Goal: Task Accomplishment & Management: Manage account settings

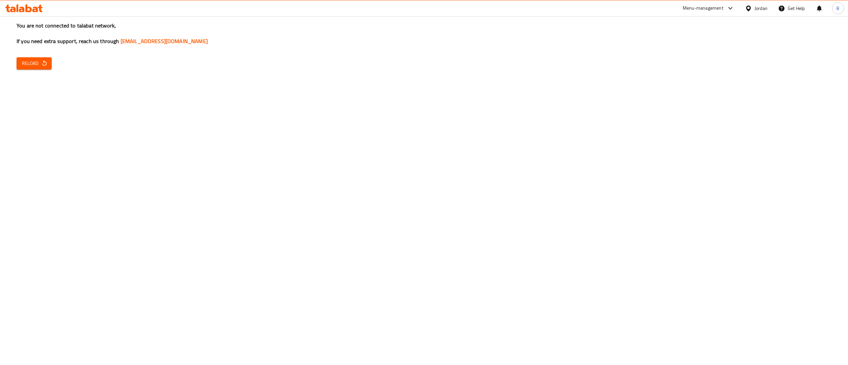
click at [30, 62] on span "Reload" at bounding box center [34, 63] width 24 height 8
click at [40, 63] on span "Reload" at bounding box center [34, 63] width 24 height 8
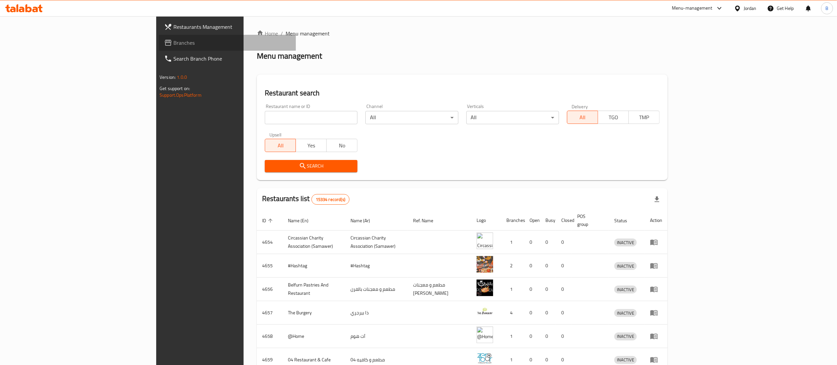
click at [173, 44] on span "Branches" at bounding box center [231, 43] width 117 height 8
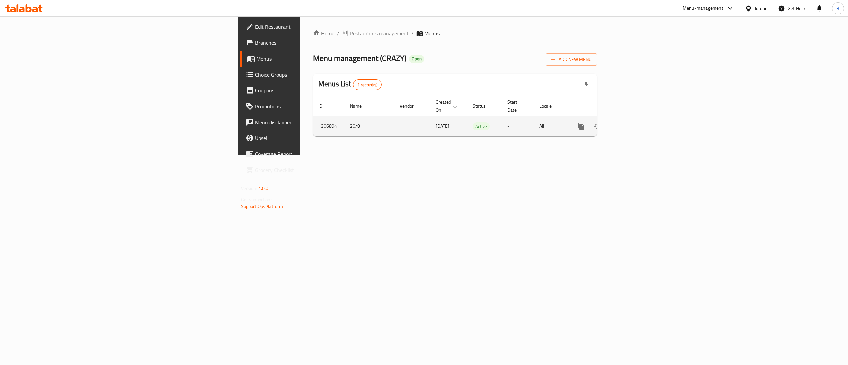
click at [637, 123] on link "enhanced table" at bounding box center [629, 126] width 16 height 16
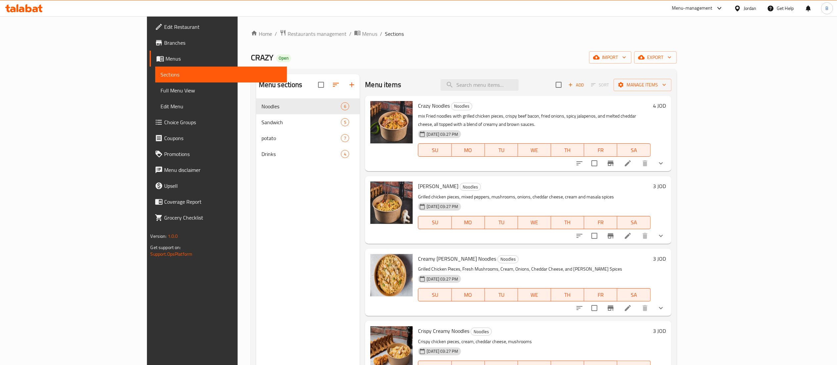
click at [637, 161] on li at bounding box center [628, 163] width 19 height 12
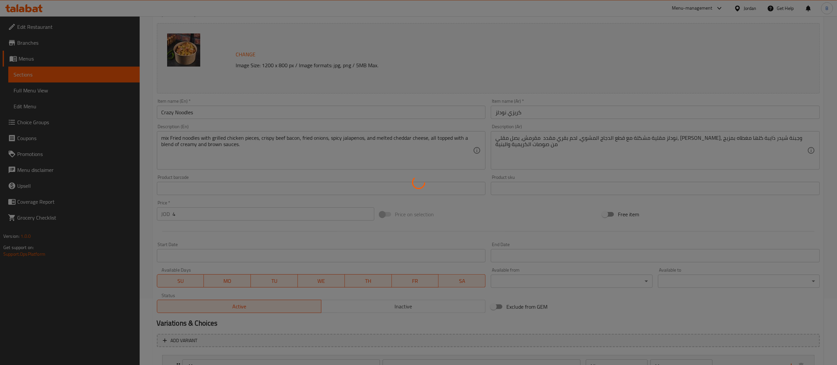
type input "الاضافات :"
type input "0"
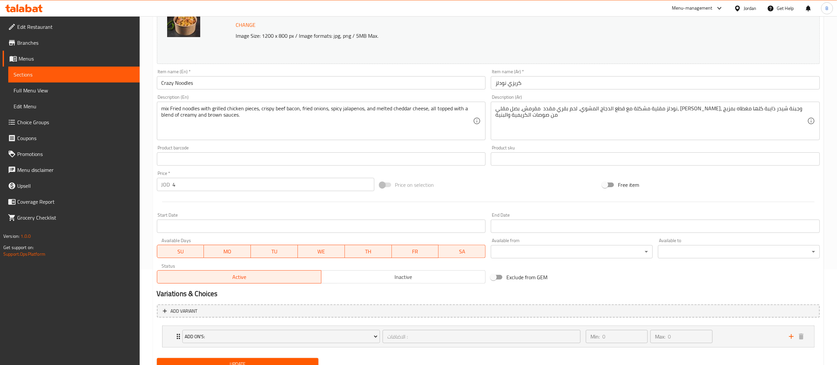
scroll to position [123, 0]
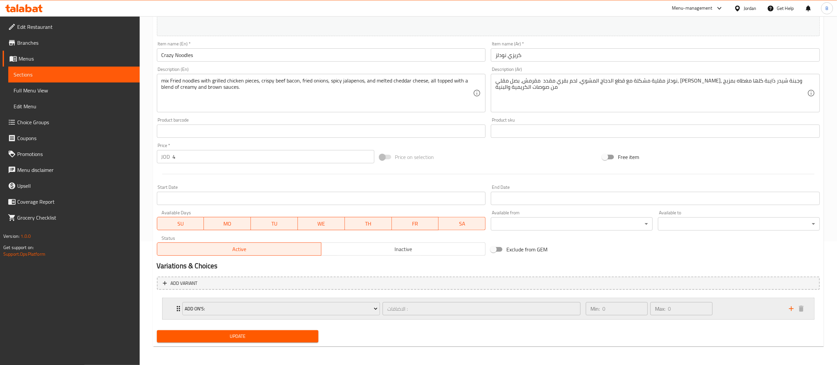
click at [721, 313] on div "Min: 0 ​ Max: 0 ​" at bounding box center [683, 308] width 203 height 21
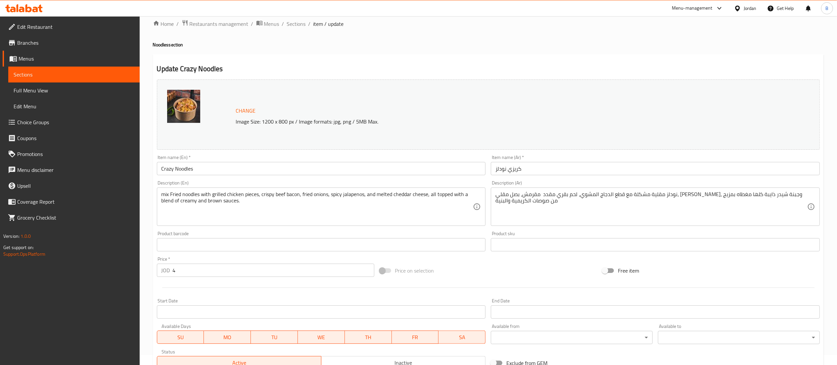
scroll to position [0, 0]
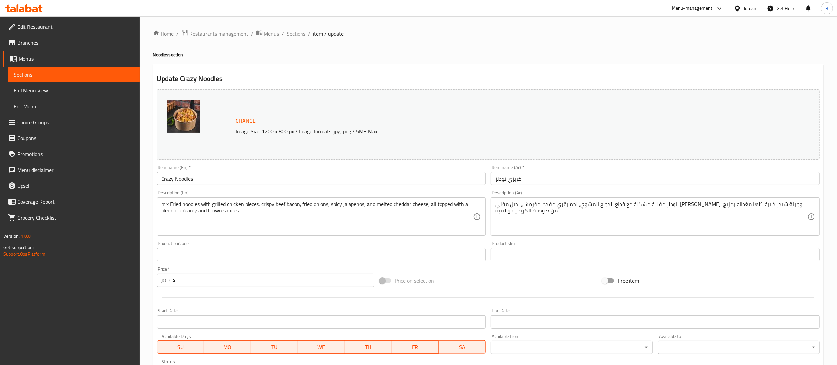
click at [294, 30] on span "Sections" at bounding box center [296, 34] width 19 height 8
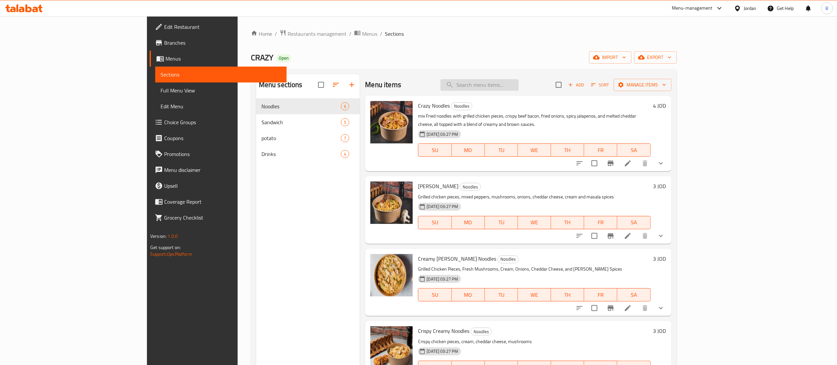
click at [519, 88] on input "search" at bounding box center [480, 85] width 78 height 12
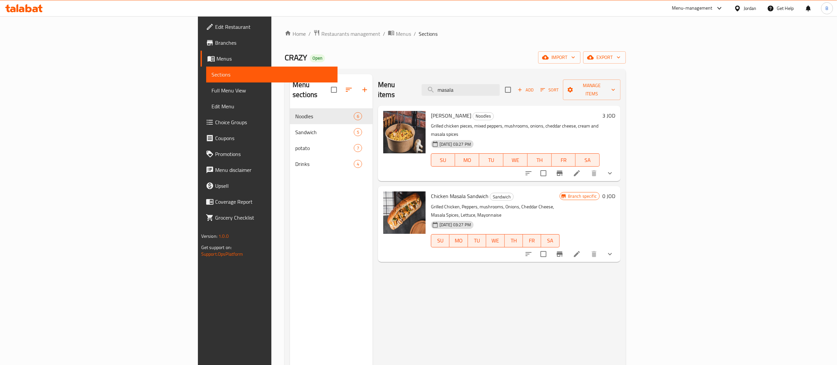
type input "masala"
click at [581, 169] on icon at bounding box center [577, 173] width 8 height 8
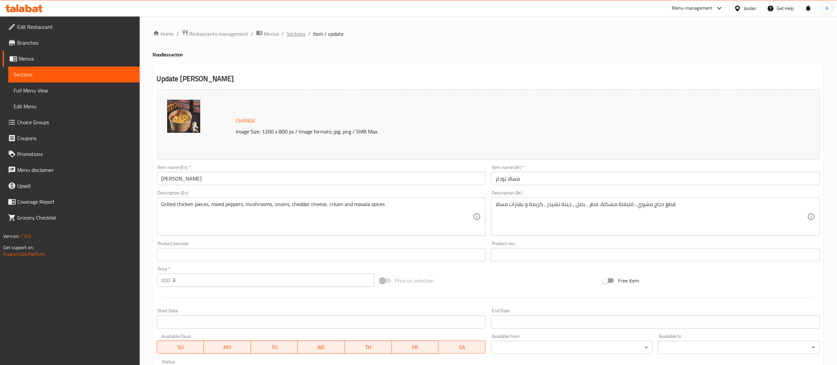
click at [297, 35] on span "Sections" at bounding box center [296, 34] width 19 height 8
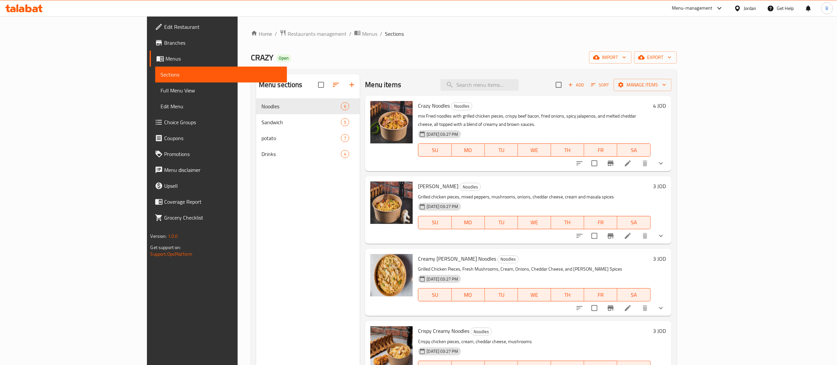
click at [666, 181] on h6 "3 JOD" at bounding box center [660, 185] width 13 height 9
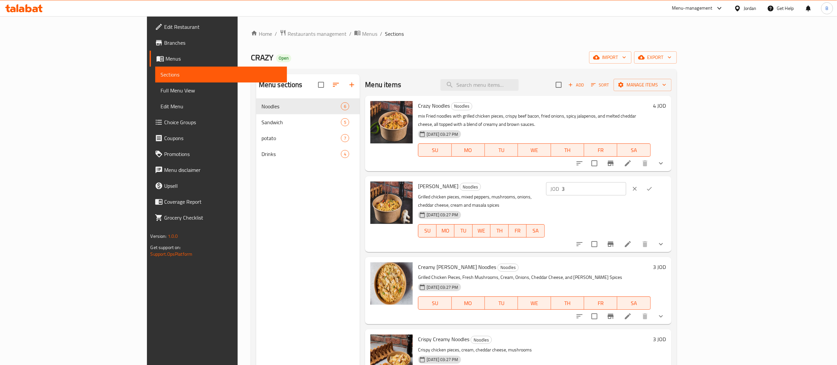
click at [636, 180] on div "Masala Noodles Noodles Grilled chicken pieces, mixed peppers, mushrooms, onions…" at bounding box center [541, 214] width 253 height 70
type input "4"
click at [657, 184] on button "ok" at bounding box center [649, 188] width 15 height 15
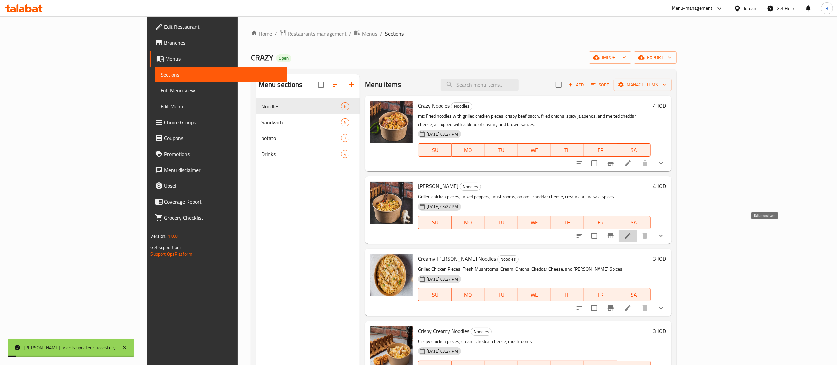
click at [632, 232] on icon at bounding box center [628, 236] width 8 height 8
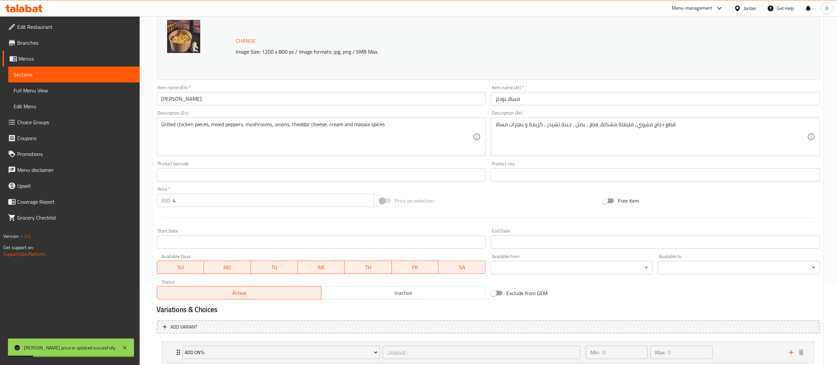
scroll to position [123, 0]
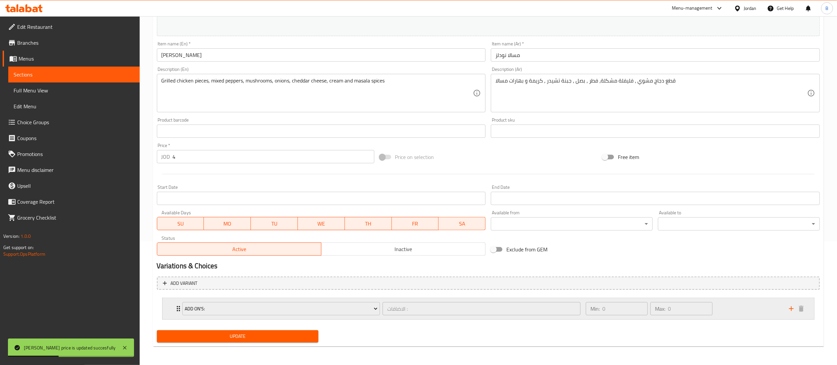
click at [752, 314] on div "Min: 0 ​ Max: 0 ​" at bounding box center [683, 308] width 203 height 21
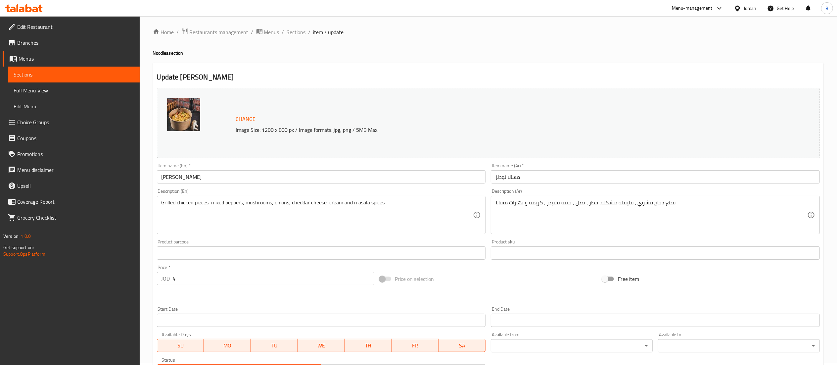
scroll to position [0, 0]
click at [297, 32] on span "Sections" at bounding box center [296, 34] width 19 height 8
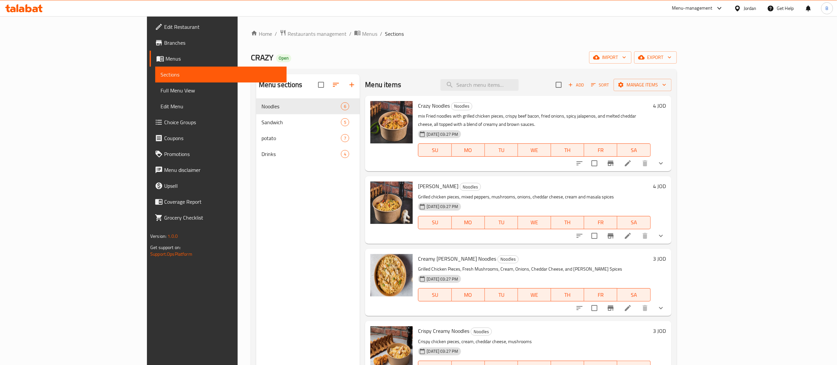
scroll to position [66, 0]
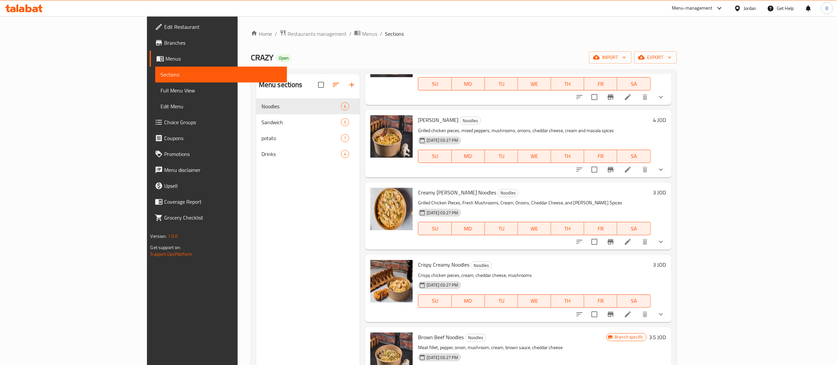
click at [666, 188] on h6 "3 JOD" at bounding box center [660, 192] width 13 height 9
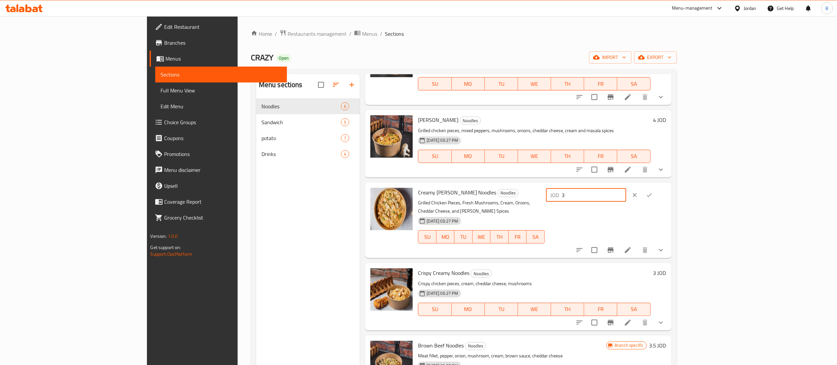
drag, startPoint x: 668, startPoint y: 191, endPoint x: 626, endPoint y: 199, distance: 42.5
click at [629, 195] on div "Creamy Curry Noodles Noodles Grilled Chicken Pieces, Fresh Mushrooms, Cream, On…" at bounding box center [541, 220] width 253 height 70
type input "4"
click at [653, 192] on icon "ok" at bounding box center [649, 195] width 7 height 7
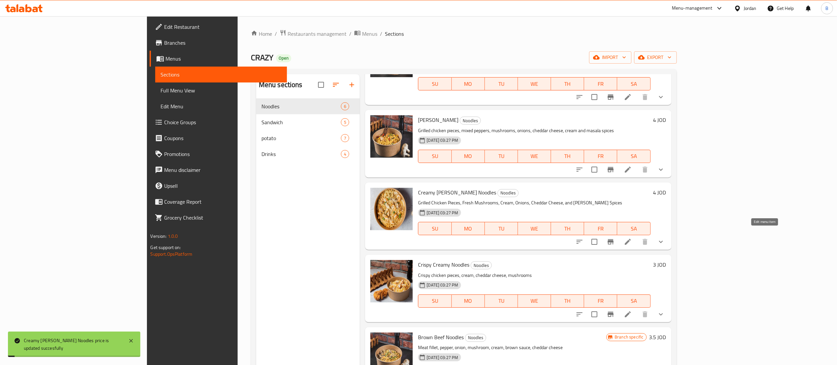
click at [632, 238] on icon at bounding box center [628, 242] width 8 height 8
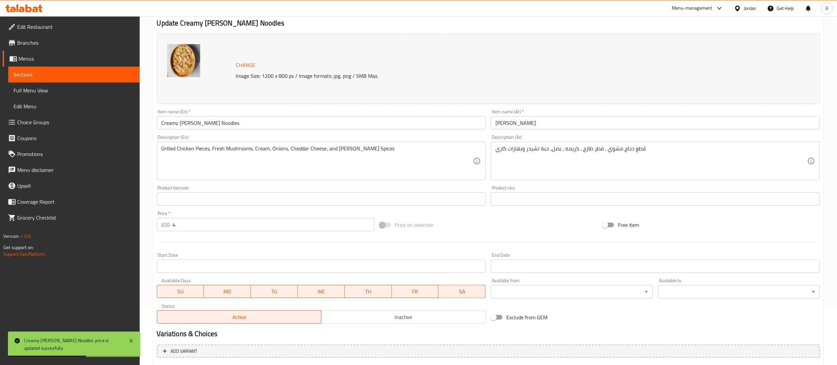
scroll to position [123, 0]
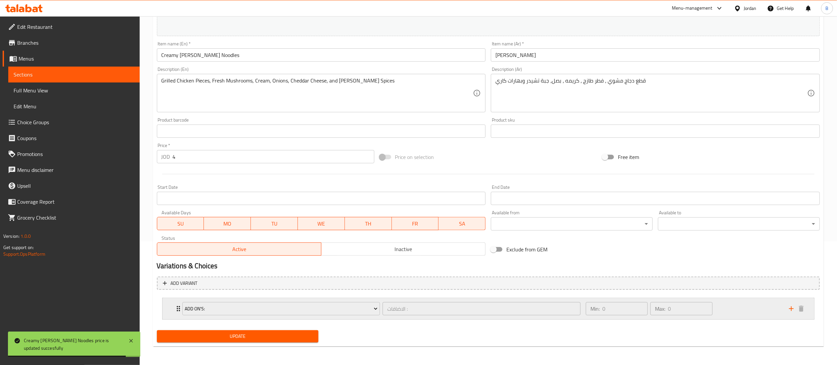
click at [750, 306] on div "Min: 0 ​ Max: 0 ​" at bounding box center [683, 308] width 203 height 21
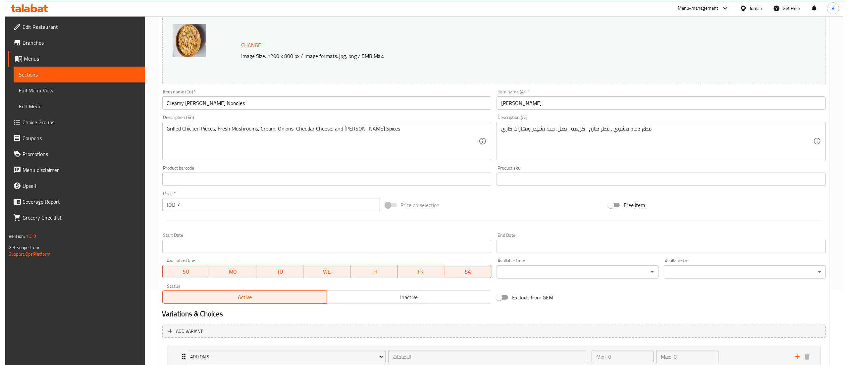
scroll to position [0, 0]
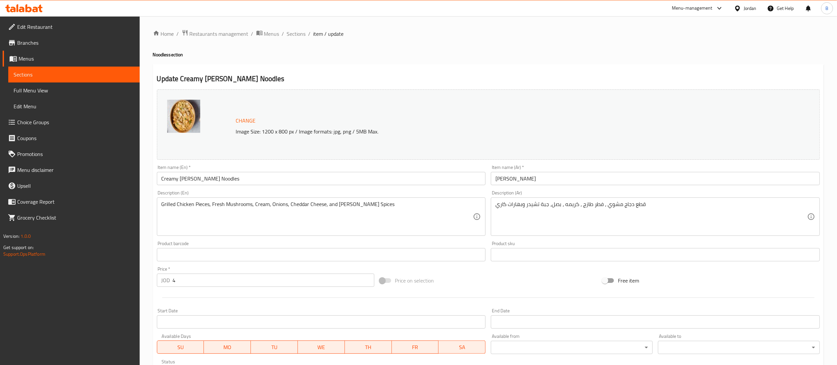
drag, startPoint x: 293, startPoint y: 31, endPoint x: 342, endPoint y: 50, distance: 52.7
click at [293, 31] on span "Sections" at bounding box center [296, 34] width 19 height 8
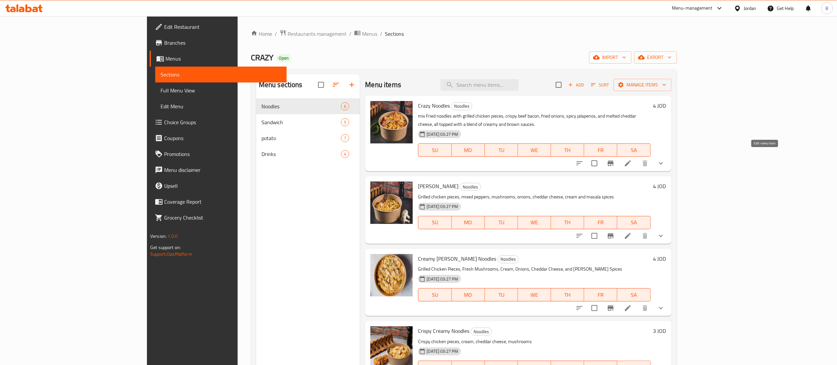
click at [632, 159] on icon at bounding box center [628, 163] width 8 height 8
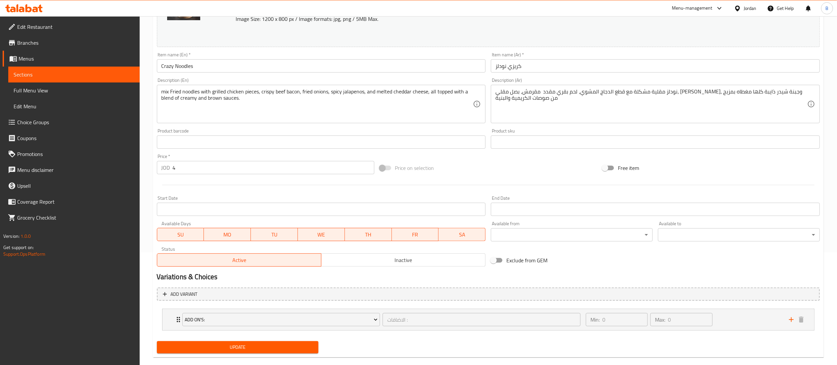
scroll to position [123, 0]
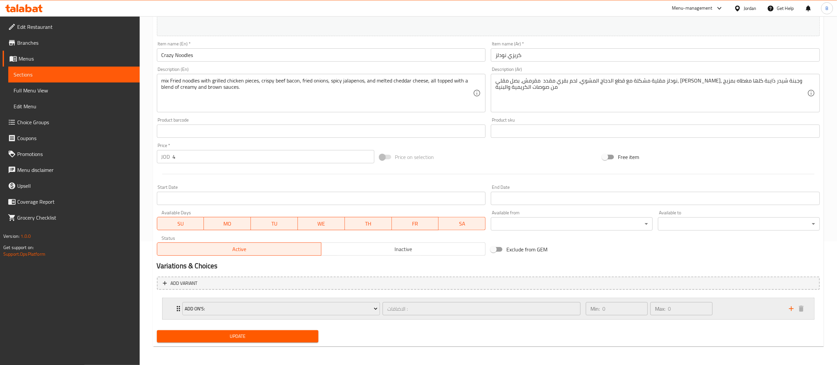
click at [742, 309] on div "Min: 0 ​ Max: 0 ​" at bounding box center [683, 308] width 203 height 21
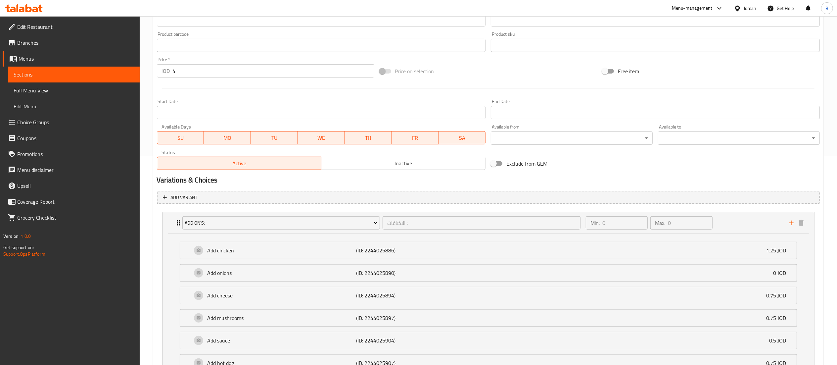
scroll to position [0, 0]
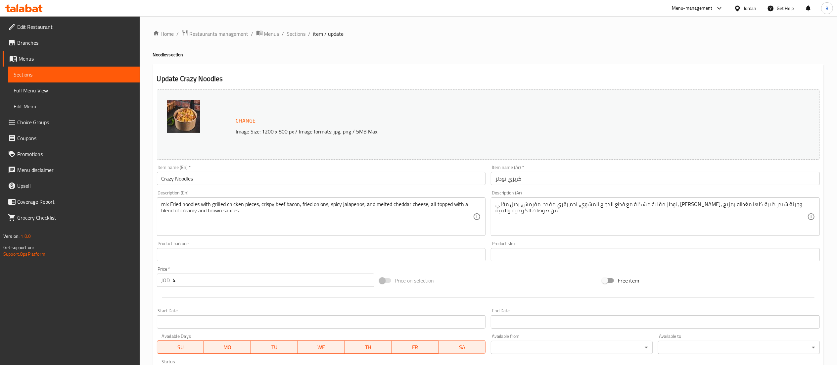
click at [293, 28] on div "Home / Restaurants management / Menus / Sections / item / update Noodles sectio…" at bounding box center [489, 337] width 698 height 643
click at [293, 31] on span "Sections" at bounding box center [296, 34] width 19 height 8
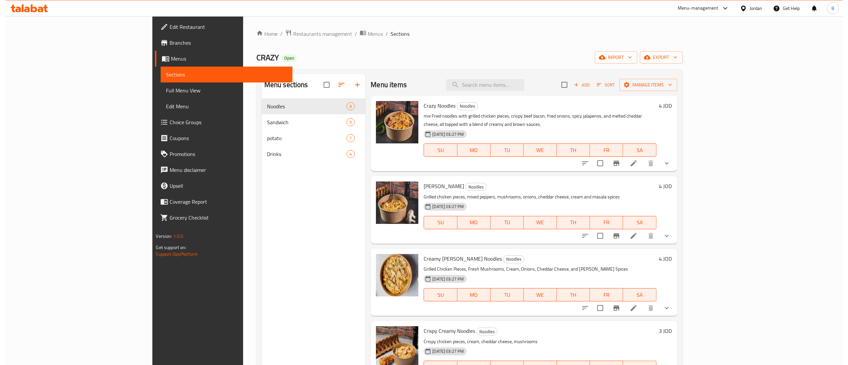
scroll to position [66, 0]
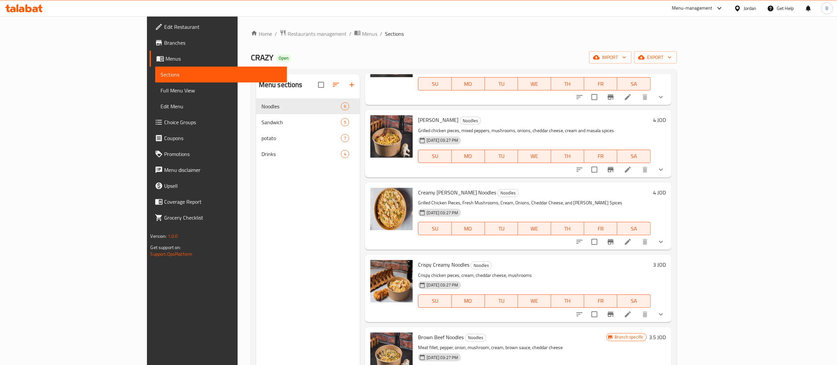
click at [666, 260] on h6 "3 JOD" at bounding box center [660, 264] width 13 height 9
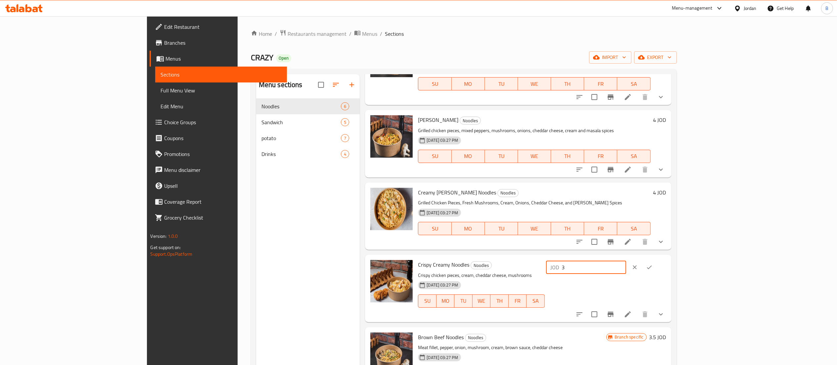
drag, startPoint x: 722, startPoint y: 266, endPoint x: 693, endPoint y: 274, distance: 30.6
click at [666, 271] on div "JOD 3 ​" at bounding box center [605, 288] width 121 height 57
type input "4"
click at [657, 263] on button "ok" at bounding box center [649, 267] width 15 height 15
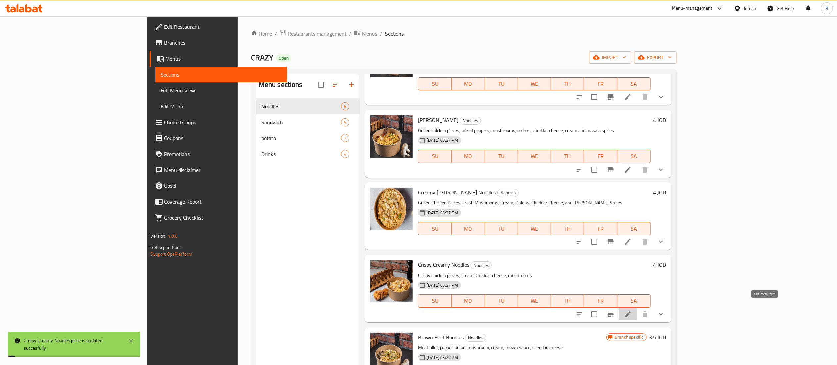
click at [632, 310] on icon at bounding box center [628, 314] width 8 height 8
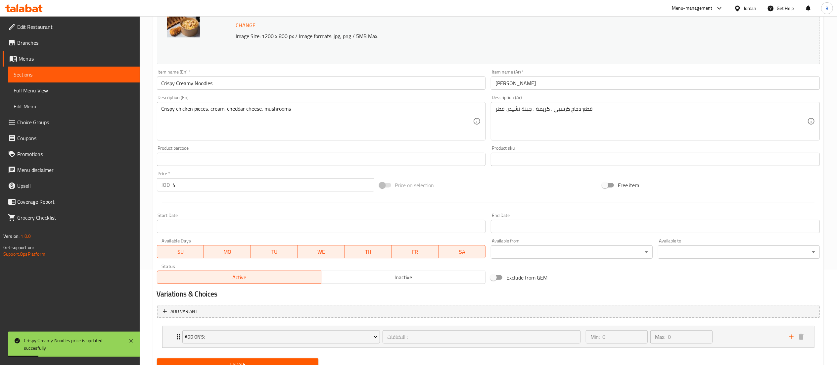
scroll to position [123, 0]
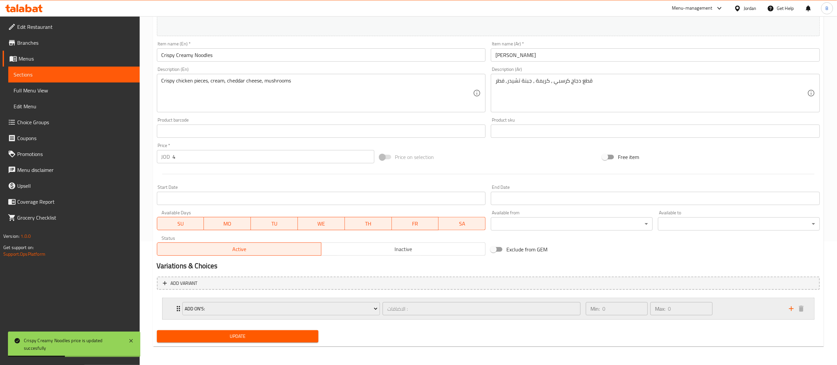
click at [755, 306] on div "Min: 0 ​ Max: 0 ​" at bounding box center [683, 308] width 203 height 21
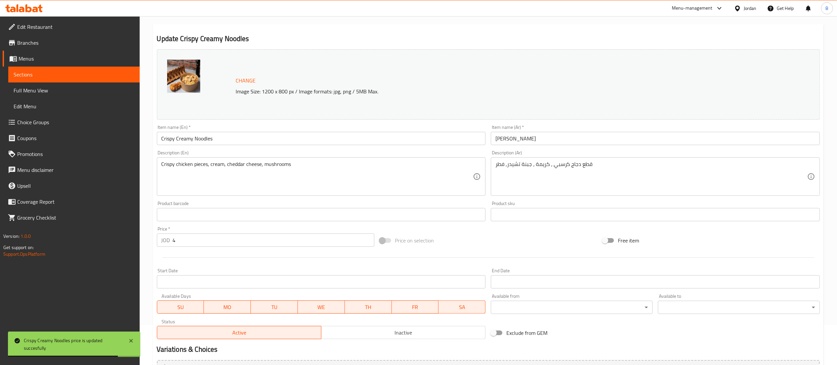
scroll to position [0, 0]
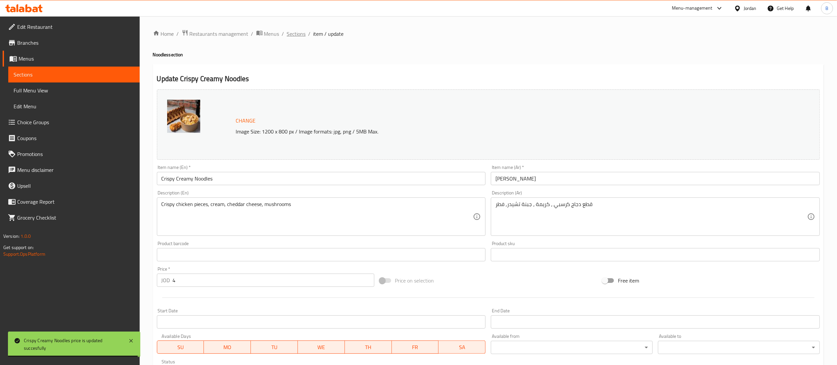
click at [301, 36] on span "Sections" at bounding box center [296, 34] width 19 height 8
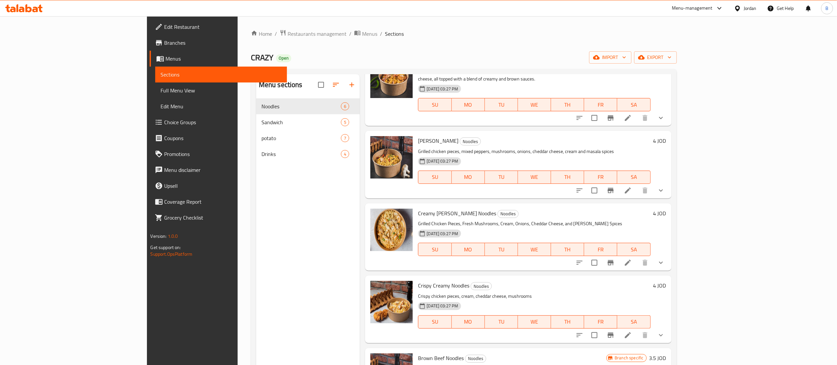
scroll to position [66, 0]
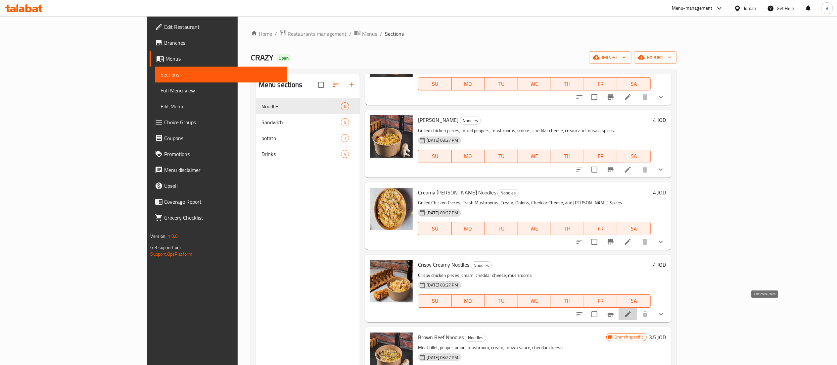
click at [632, 310] on icon at bounding box center [628, 314] width 8 height 8
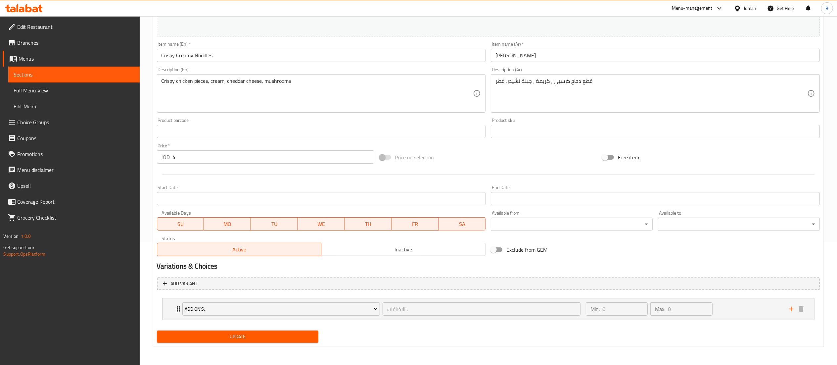
scroll to position [123, 0]
click at [728, 306] on div "Min: 0 ​ Max: 0 ​" at bounding box center [683, 308] width 203 height 21
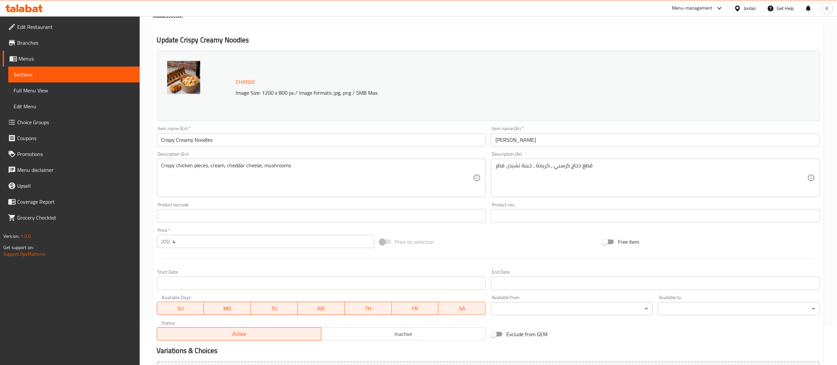
scroll to position [0, 0]
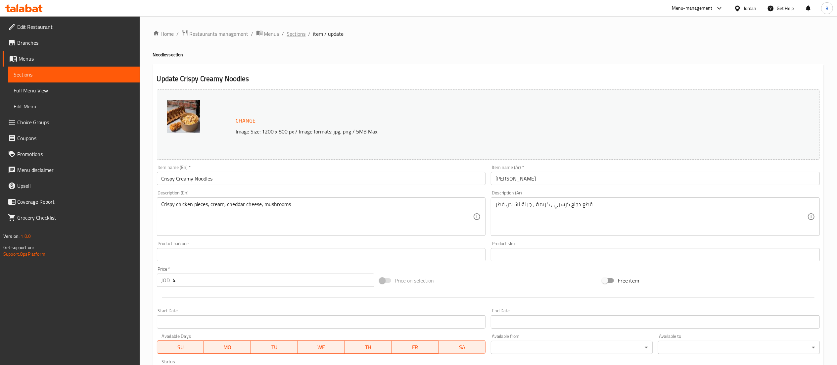
click at [296, 30] on span "Sections" at bounding box center [296, 34] width 19 height 8
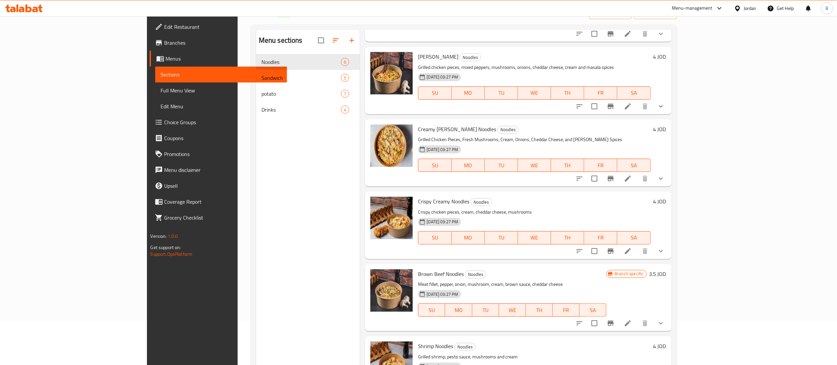
scroll to position [93, 0]
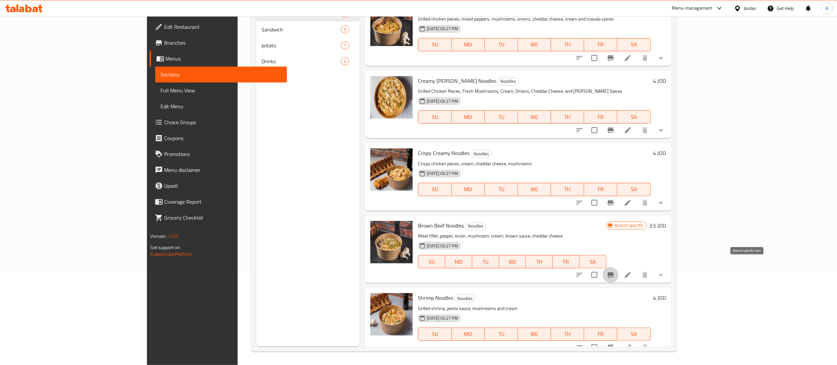
click at [614, 272] on icon "Branch-specific-item" at bounding box center [611, 274] width 6 height 5
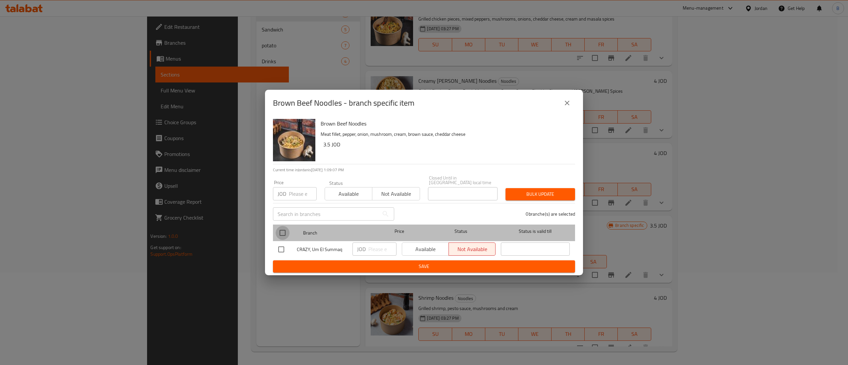
click at [286, 230] on input "checkbox" at bounding box center [282, 233] width 14 height 14
checkbox input "true"
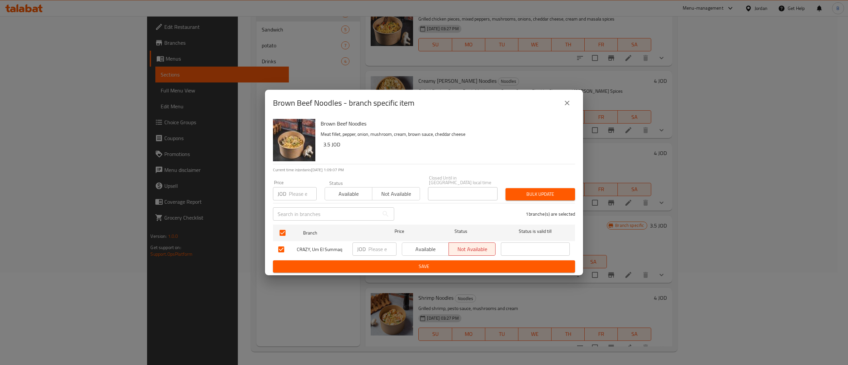
click at [370, 247] on input "number" at bounding box center [382, 248] width 28 height 13
type input "3.50"
click at [415, 262] on span "Save" at bounding box center [423, 266] width 291 height 8
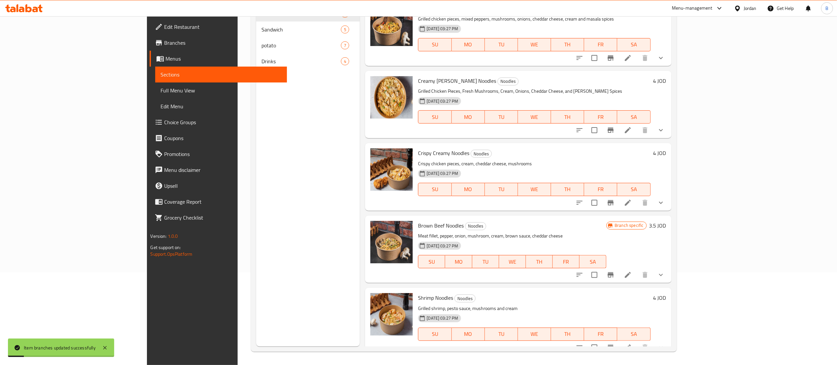
click at [632, 271] on icon at bounding box center [628, 275] width 8 height 8
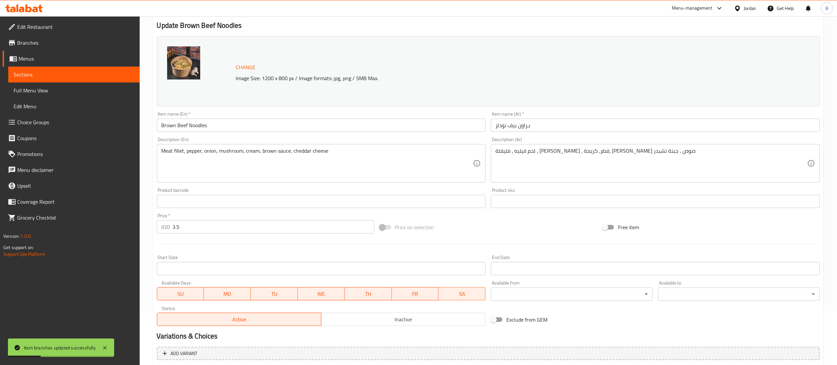
scroll to position [123, 0]
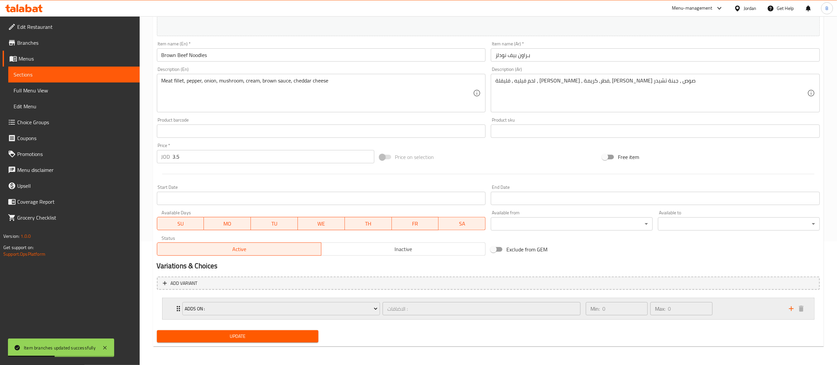
click at [746, 315] on div "Min: 0 ​ Max: 0 ​" at bounding box center [683, 308] width 203 height 21
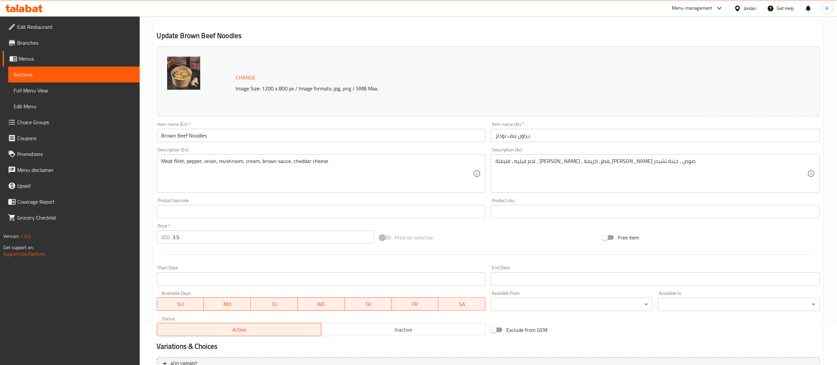
scroll to position [0, 0]
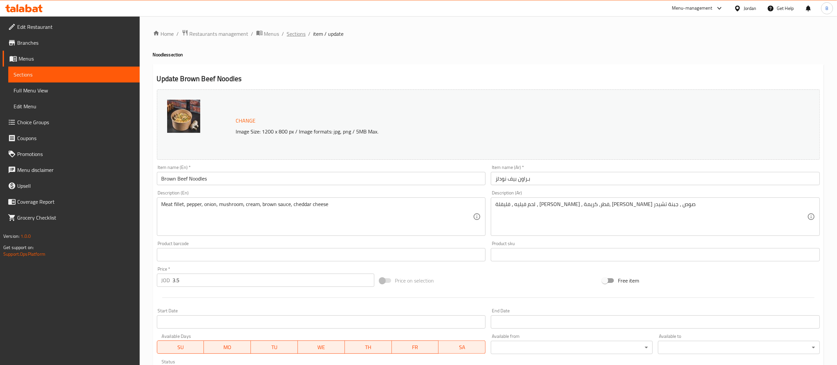
click at [293, 31] on span "Sections" at bounding box center [296, 34] width 19 height 8
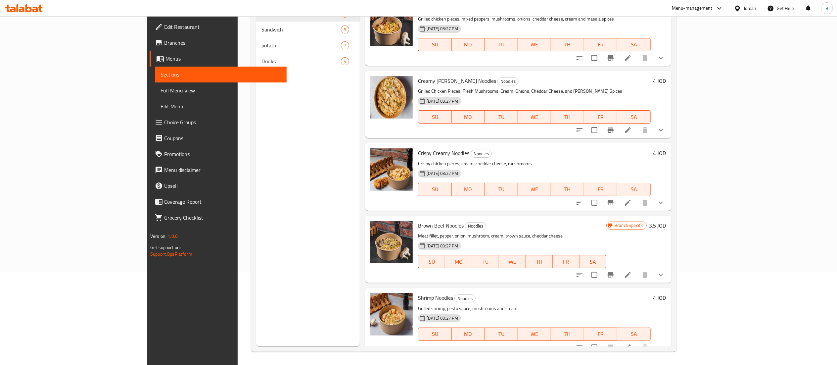
scroll to position [93, 0]
click at [632, 343] on icon at bounding box center [628, 347] width 8 height 8
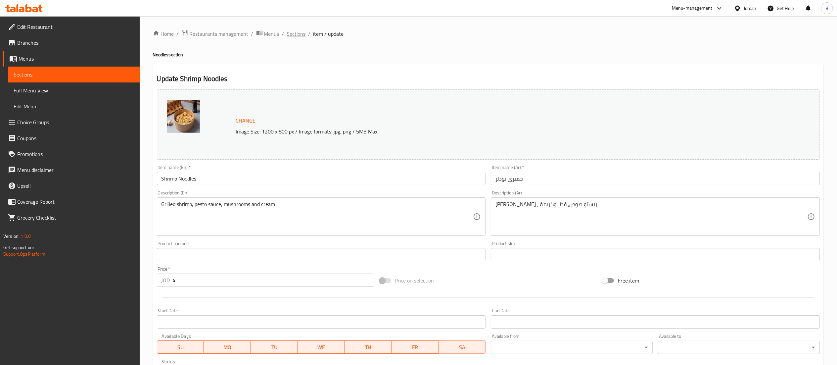
click at [294, 36] on span "Sections" at bounding box center [296, 34] width 19 height 8
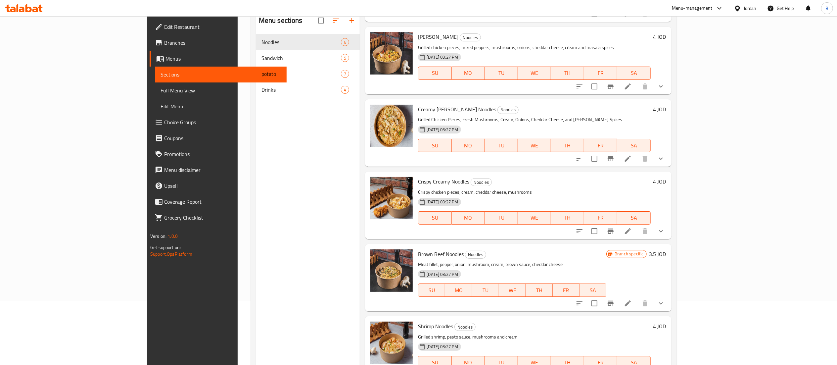
scroll to position [93, 0]
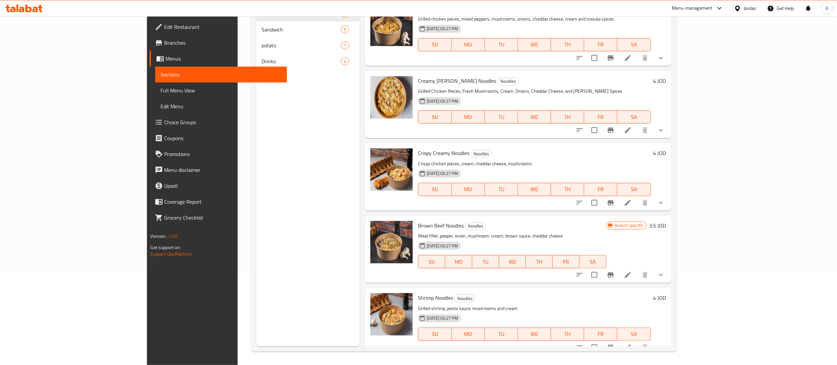
click at [666, 293] on h6 "4 JOD" at bounding box center [660, 297] width 13 height 9
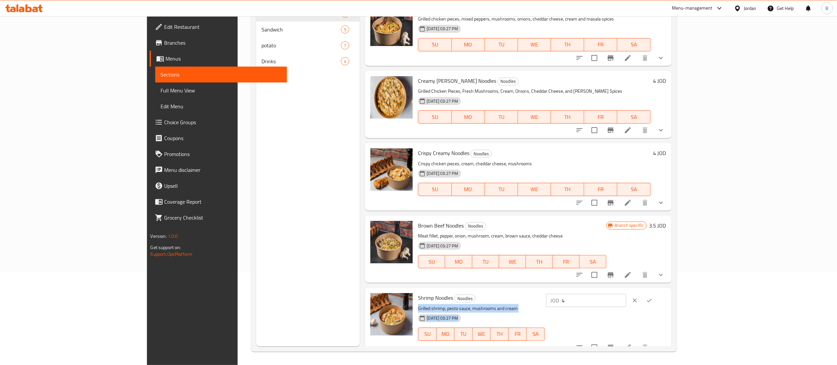
drag, startPoint x: 689, startPoint y: 289, endPoint x: 681, endPoint y: 290, distance: 8.3
click at [669, 290] on div "Shrimp Noodles Noodles Grilled shrimp, pesto sauce, mushrooms and cream 20-08-2…" at bounding box center [541, 321] width 253 height 62
drag, startPoint x: 714, startPoint y: 288, endPoint x: 703, endPoint y: 298, distance: 14.3
click at [626, 298] on div "JOD 4 ​" at bounding box center [586, 300] width 80 height 13
type input "5"
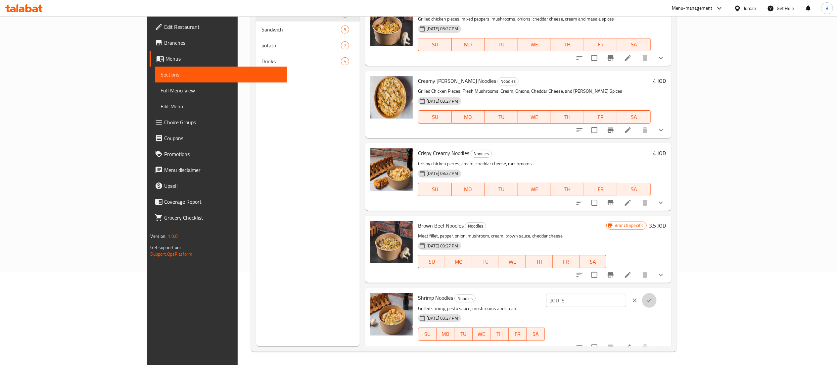
click at [657, 295] on button "ok" at bounding box center [649, 300] width 15 height 15
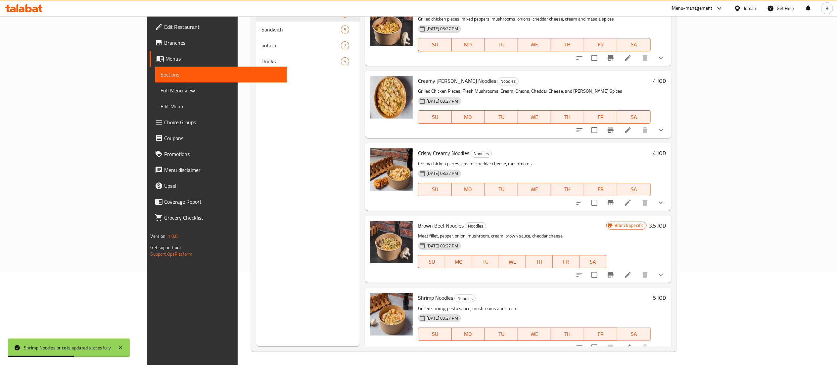
click at [637, 341] on li at bounding box center [628, 347] width 19 height 12
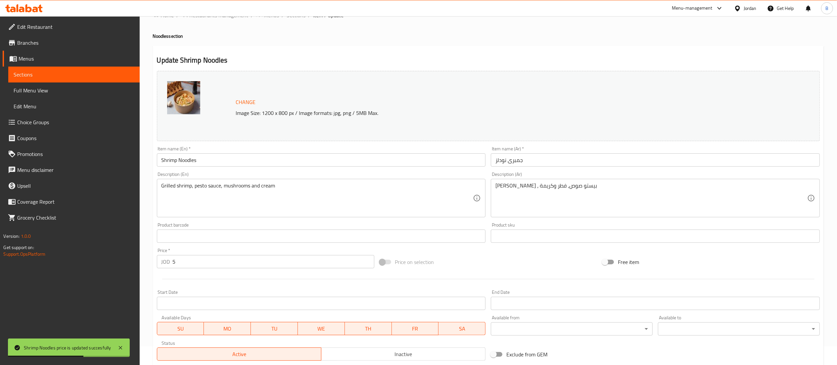
scroll to position [123, 0]
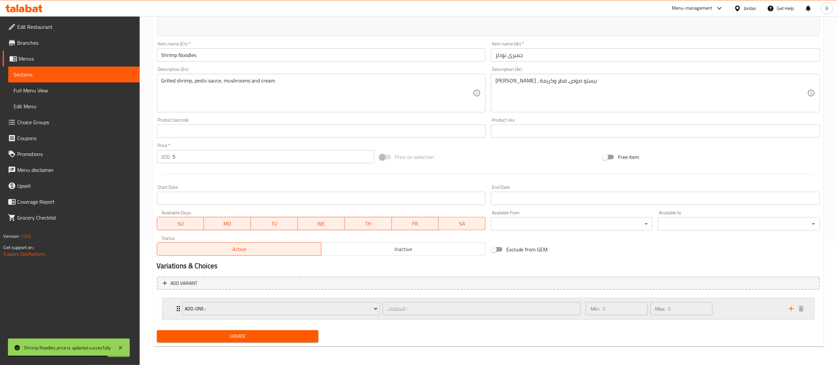
click at [727, 311] on div "Min: 0 ​ Max: 0 ​" at bounding box center [683, 308] width 203 height 21
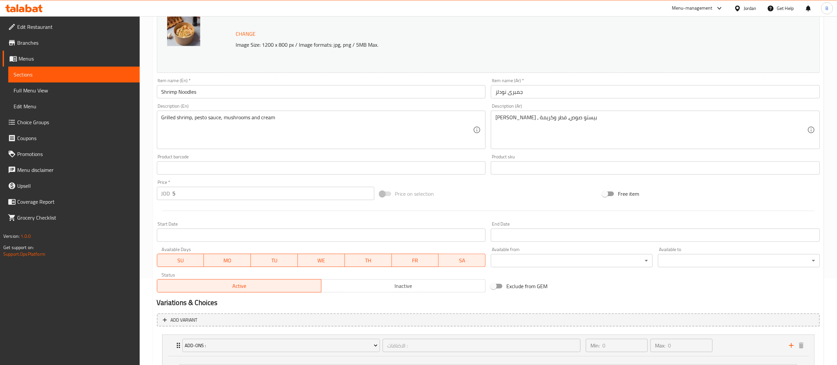
scroll to position [0, 0]
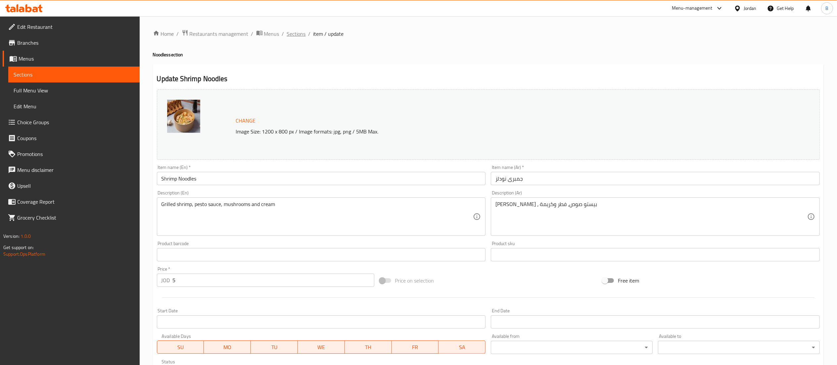
click at [295, 34] on span "Sections" at bounding box center [296, 34] width 19 height 8
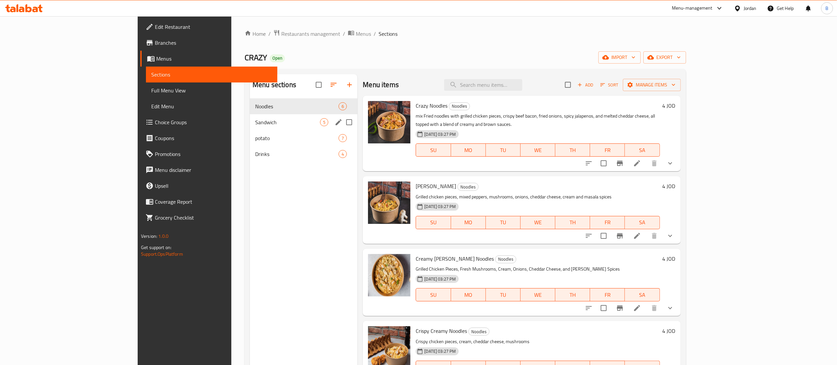
click at [250, 116] on div "Sandwich 5" at bounding box center [304, 122] width 108 height 16
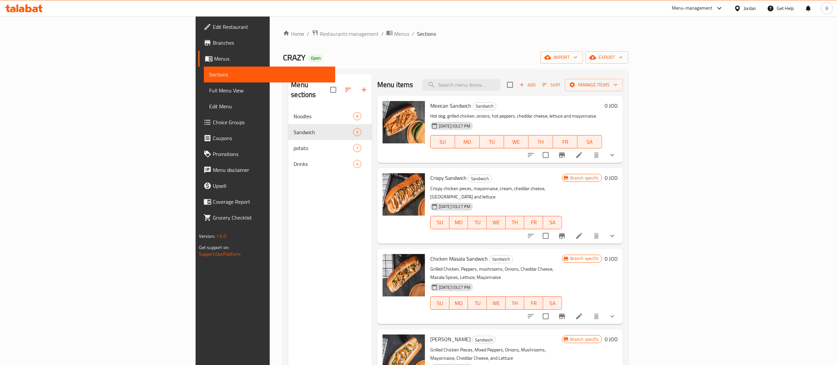
click at [589, 160] on li at bounding box center [579, 155] width 19 height 12
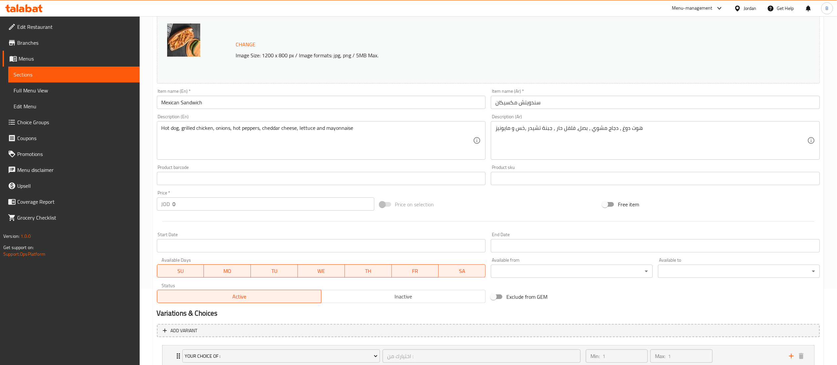
scroll to position [123, 0]
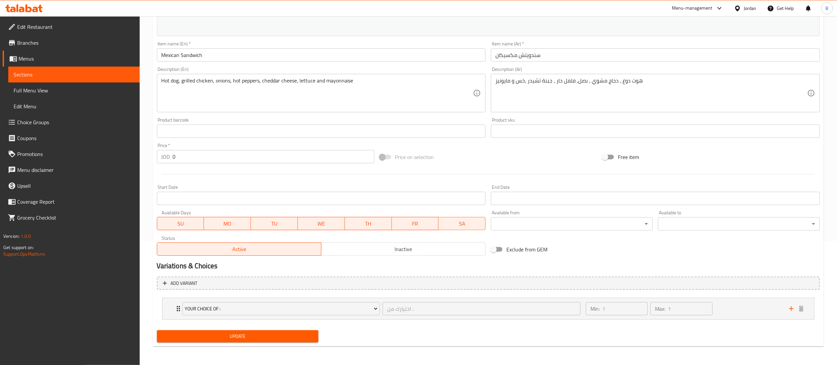
click at [738, 292] on nav "your choice of : اختيارك من : ​ Min: 1 ​ Max: 1 ​ Meal (ID: 2244205332) 3.75 JO…" at bounding box center [488, 308] width 663 height 32
click at [740, 303] on div "Min: 1 ​ Max: 1 ​" at bounding box center [683, 308] width 203 height 21
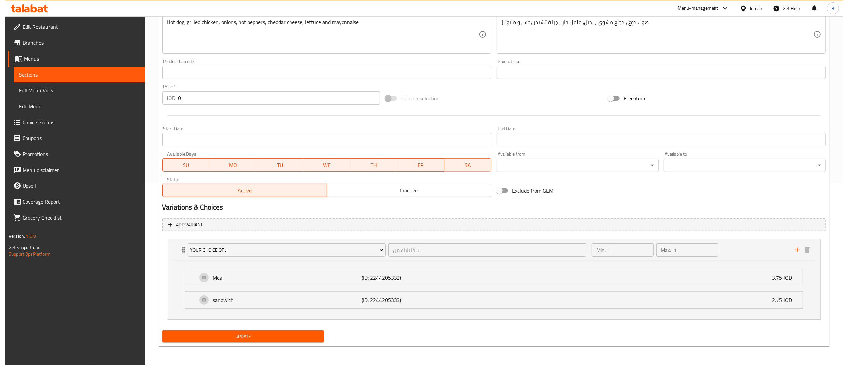
scroll to position [0, 0]
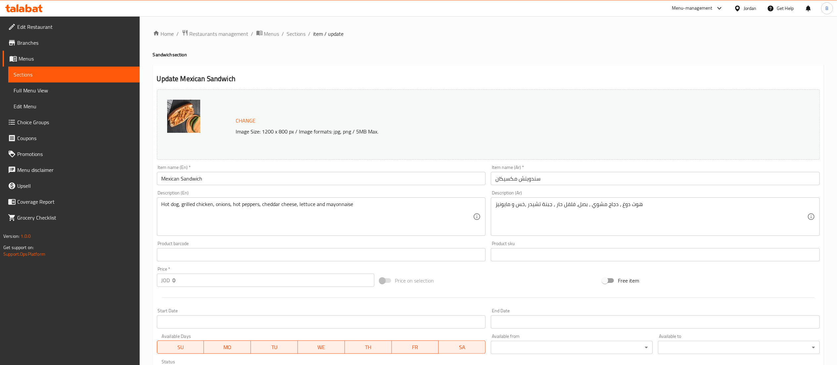
click at [283, 34] on ol "Home / Restaurants management / Menus / Sections / item / update" at bounding box center [488, 33] width 671 height 9
click at [285, 34] on ol "Home / Restaurants management / Menus / Sections / item / update" at bounding box center [488, 33] width 671 height 9
click at [289, 33] on span "Sections" at bounding box center [296, 34] width 19 height 8
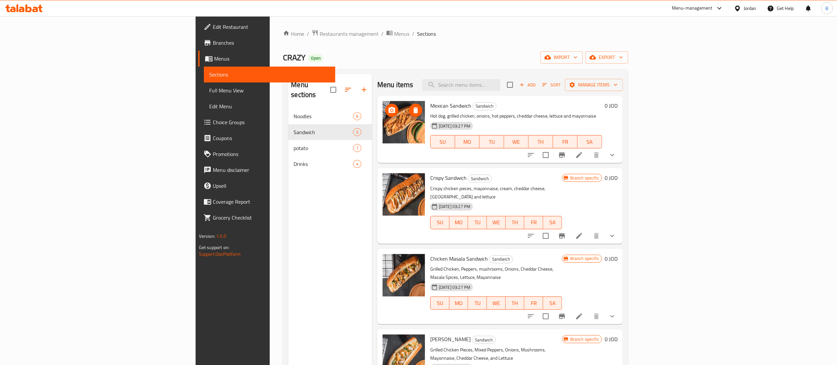
click at [589, 233] on li at bounding box center [579, 236] width 19 height 12
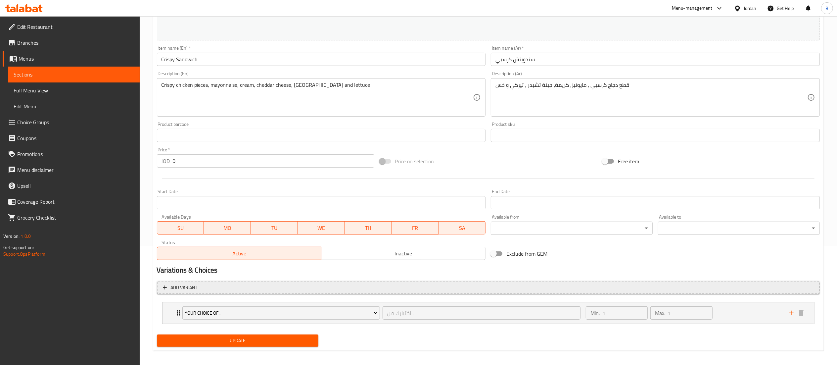
scroll to position [123, 0]
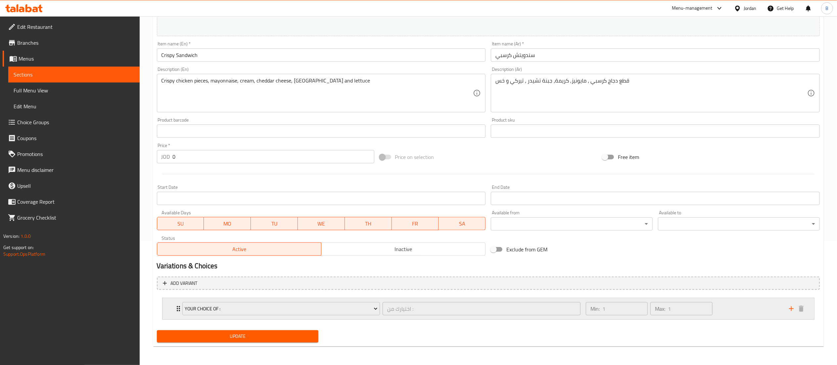
click at [750, 303] on div "Min: 1 ​ Max: 1 ​" at bounding box center [683, 308] width 203 height 21
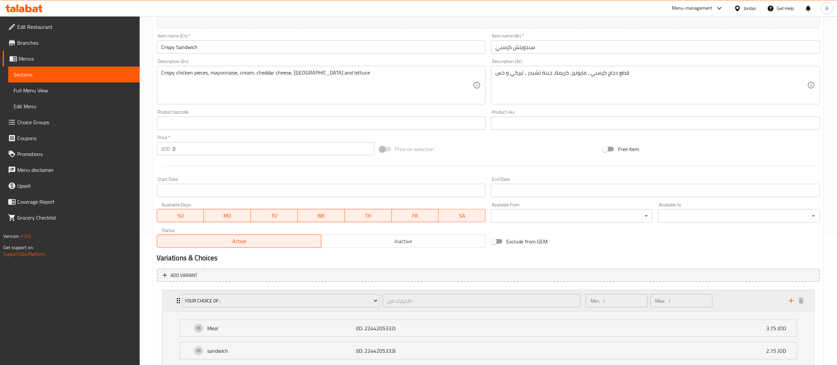
scroll to position [183, 0]
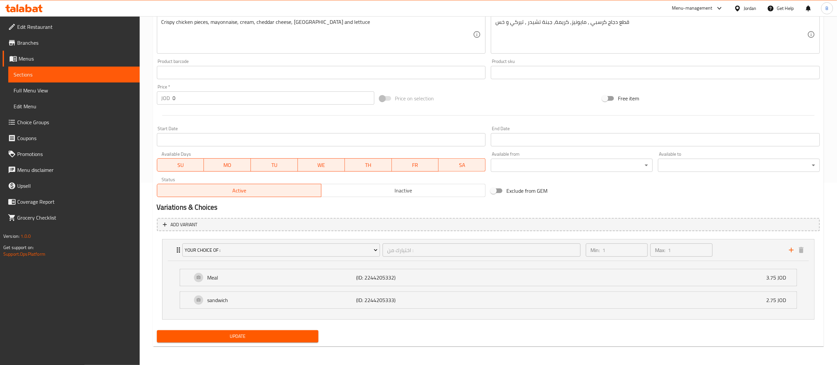
click at [38, 119] on span "Choice Groups" at bounding box center [75, 122] width 117 height 8
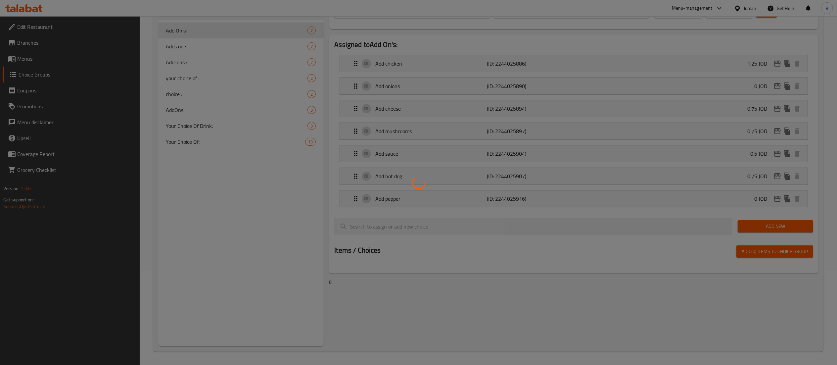
scroll to position [94, 0]
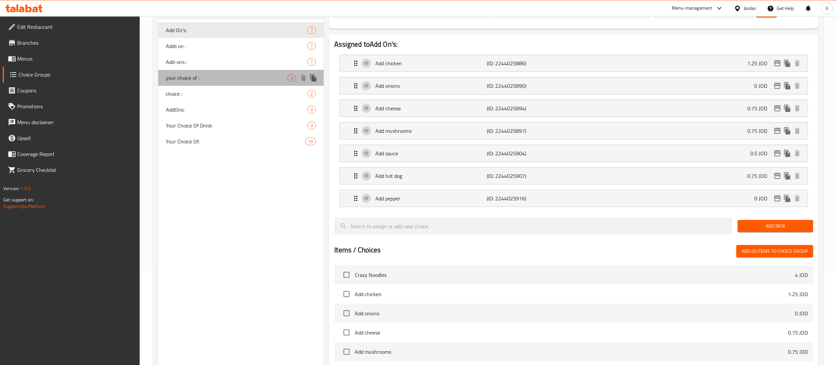
click at [219, 75] on span "your choice of :" at bounding box center [227, 78] width 122 height 8
type input "your choice of :"
type input "اختيارك من :"
type input "1"
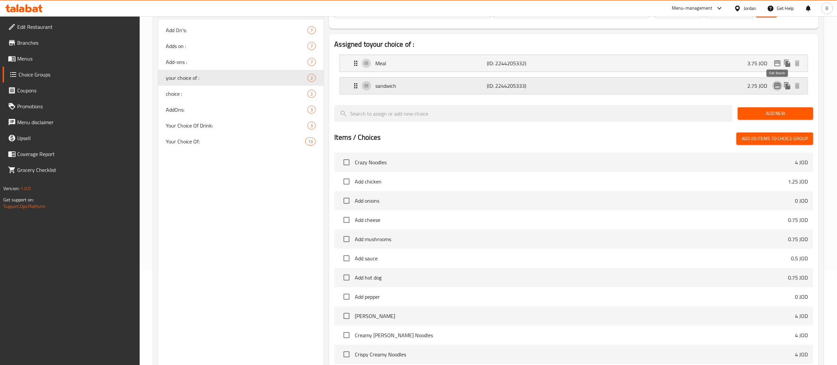
click at [776, 88] on icon "edit" at bounding box center [778, 86] width 8 height 8
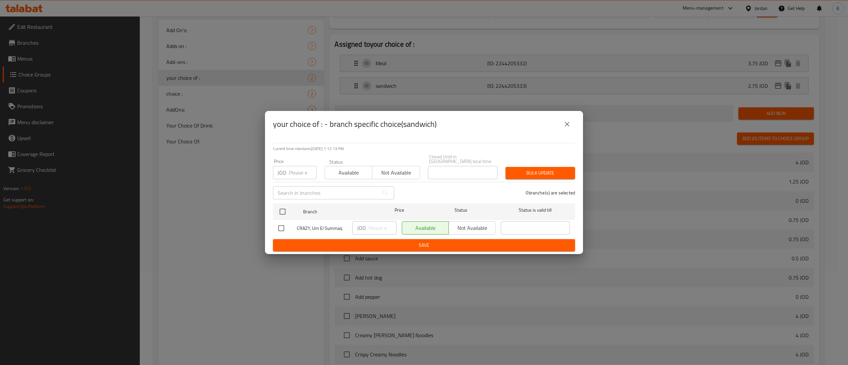
click at [573, 126] on button "close" at bounding box center [567, 124] width 16 height 16
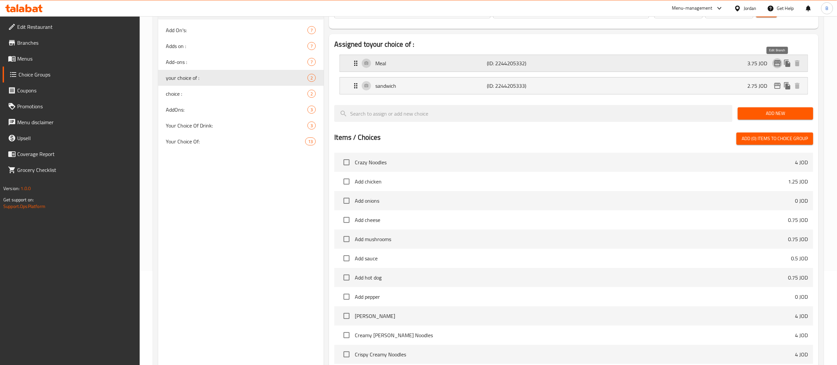
click at [776, 62] on icon "edit" at bounding box center [777, 63] width 7 height 6
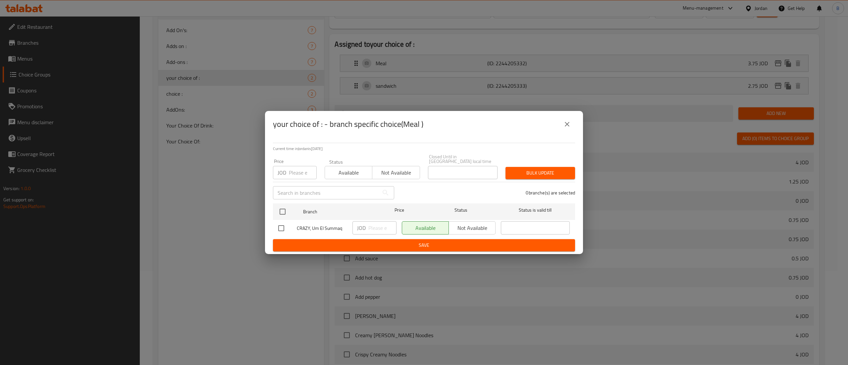
click at [563, 125] on icon "close" at bounding box center [567, 124] width 8 height 8
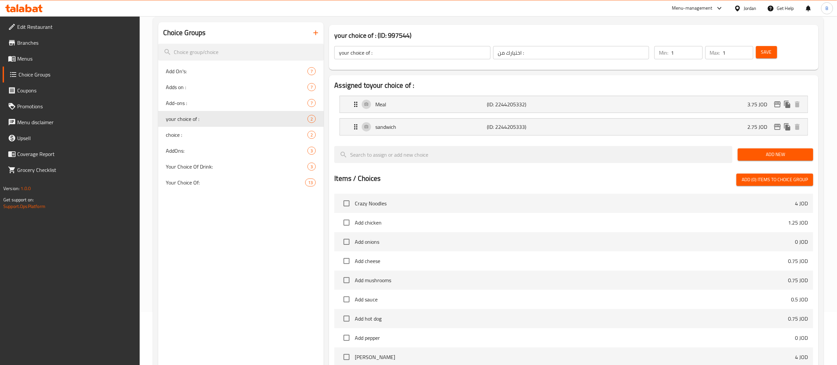
scroll to position [0, 0]
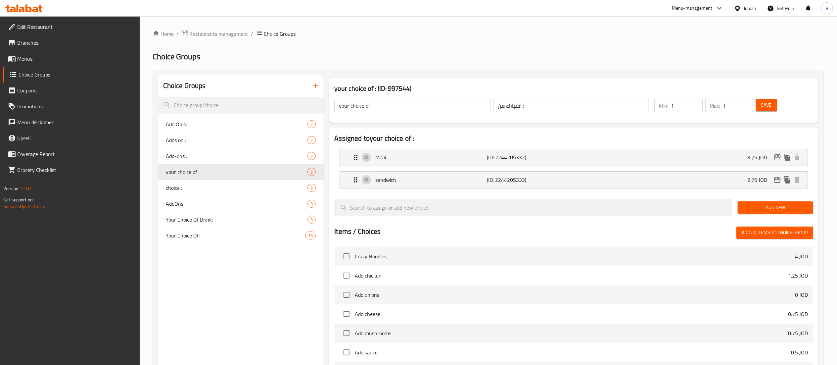
drag, startPoint x: 30, startPoint y: 61, endPoint x: 107, endPoint y: 81, distance: 78.8
click at [31, 60] on span "Menus" at bounding box center [75, 59] width 117 height 8
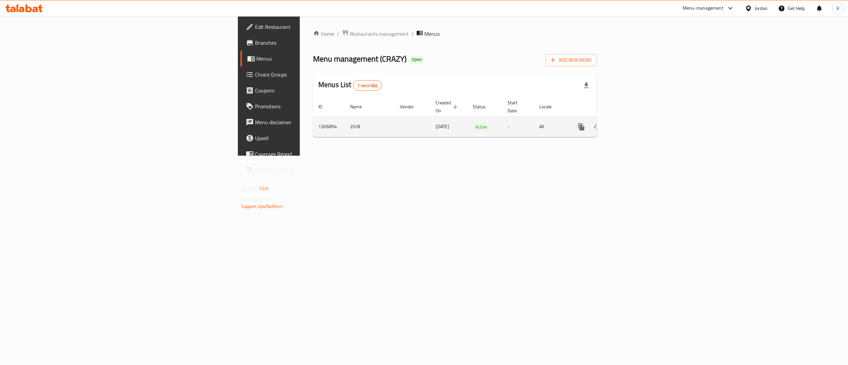
click at [637, 120] on link "enhanced table" at bounding box center [629, 127] width 16 height 16
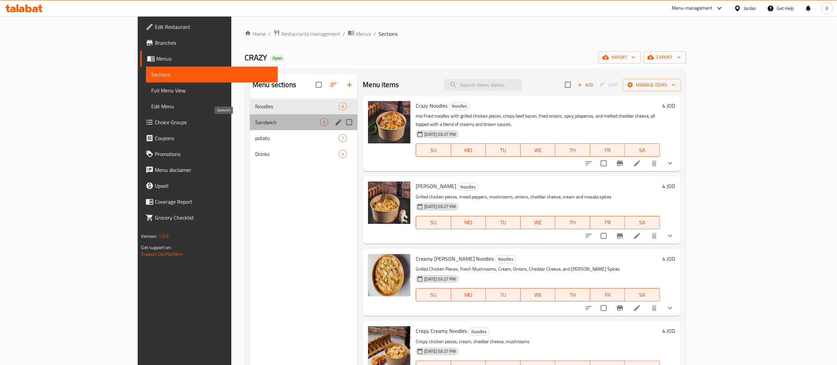
click at [255, 123] on span "Sandwich" at bounding box center [287, 122] width 65 height 8
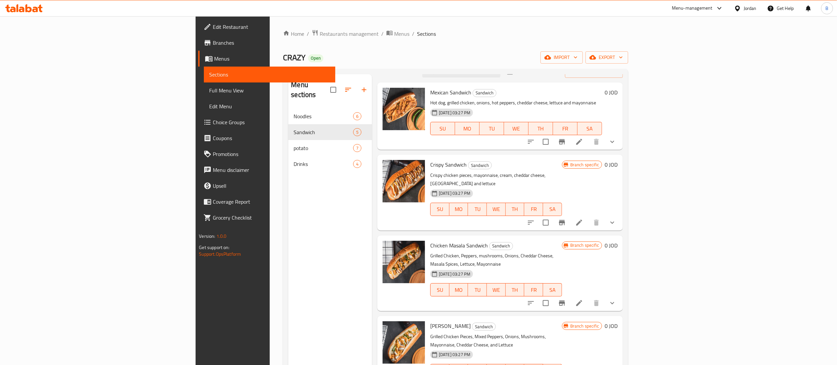
scroll to position [66, 0]
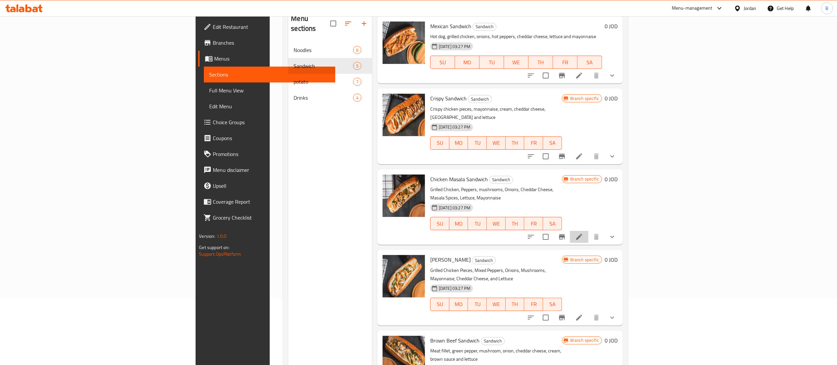
click at [589, 231] on li at bounding box center [579, 237] width 19 height 12
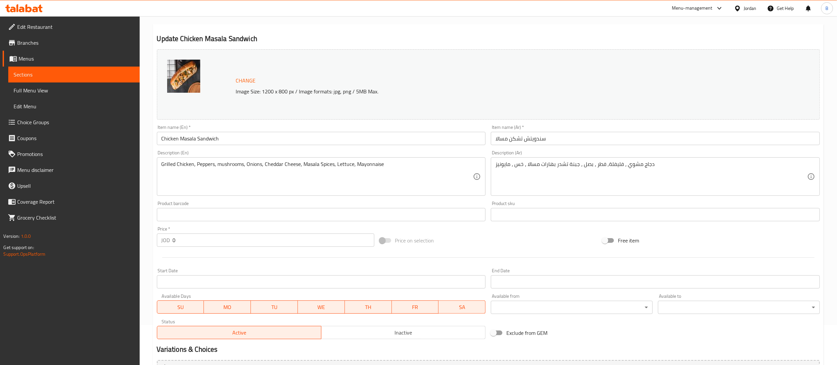
scroll to position [123, 0]
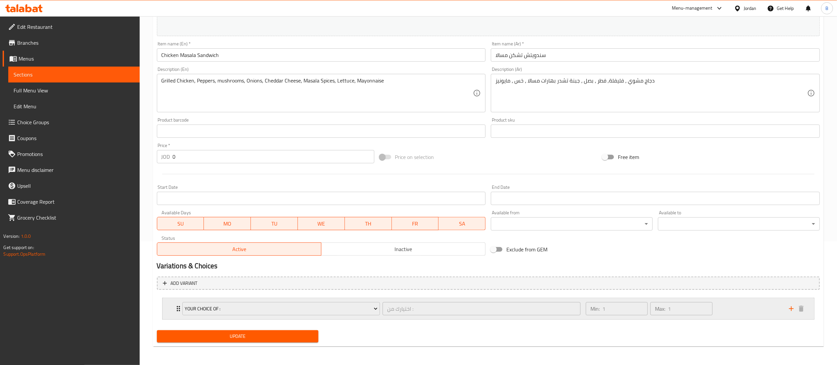
click at [759, 313] on div "Min: 1 ​ Max: 1 ​" at bounding box center [683, 308] width 203 height 21
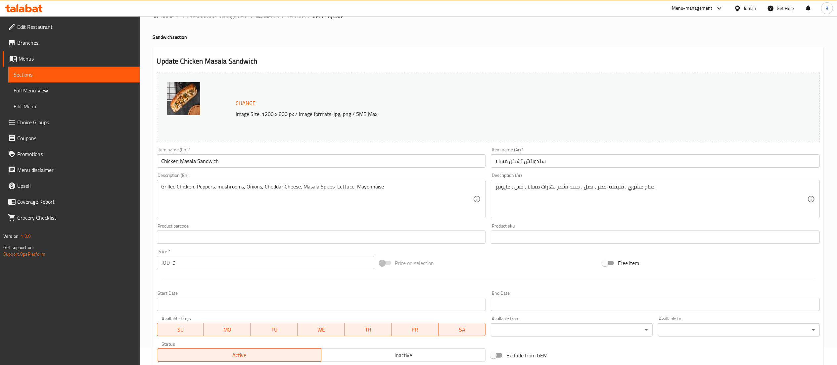
scroll to position [0, 0]
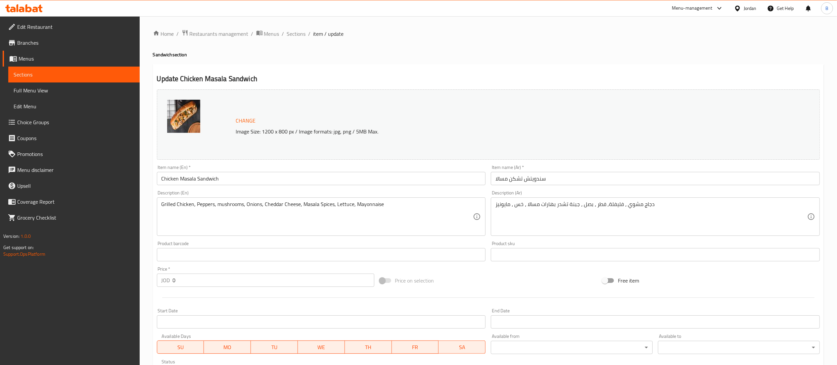
click at [309, 34] on li "/" at bounding box center [310, 34] width 2 height 8
drag, startPoint x: 303, startPoint y: 35, endPoint x: 302, endPoint y: 39, distance: 3.7
click at [303, 35] on span "Sections" at bounding box center [296, 34] width 19 height 8
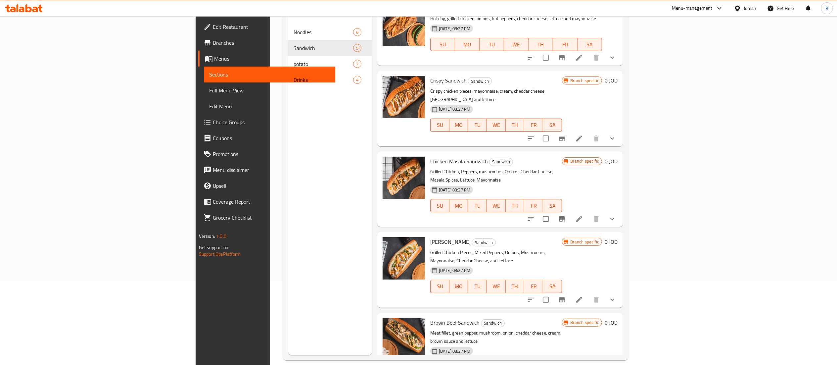
scroll to position [93, 0]
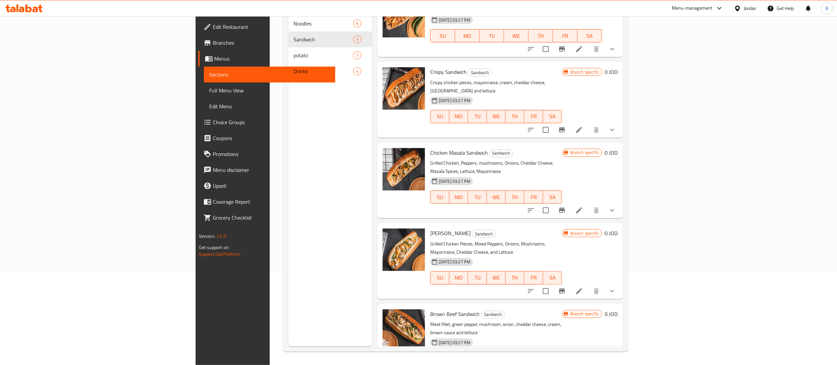
click at [583, 287] on icon at bounding box center [579, 291] width 8 height 8
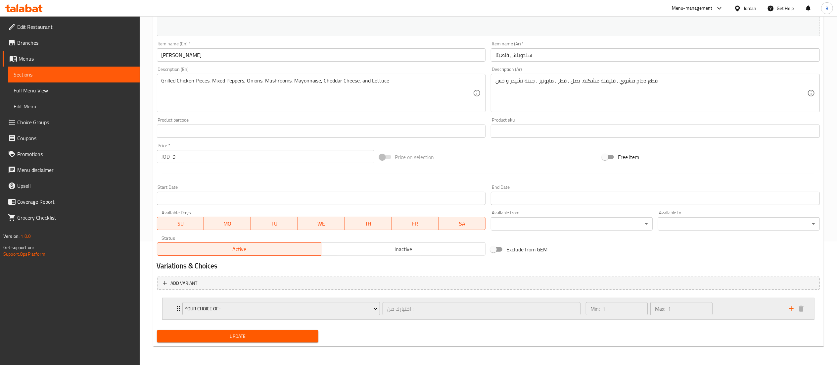
click at [751, 304] on div "Min: 1 ​ Max: 1 ​" at bounding box center [683, 308] width 203 height 21
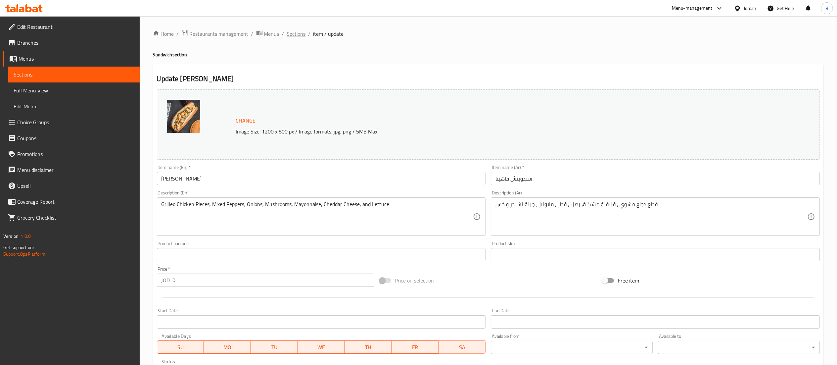
click at [294, 34] on span "Sections" at bounding box center [296, 34] width 19 height 8
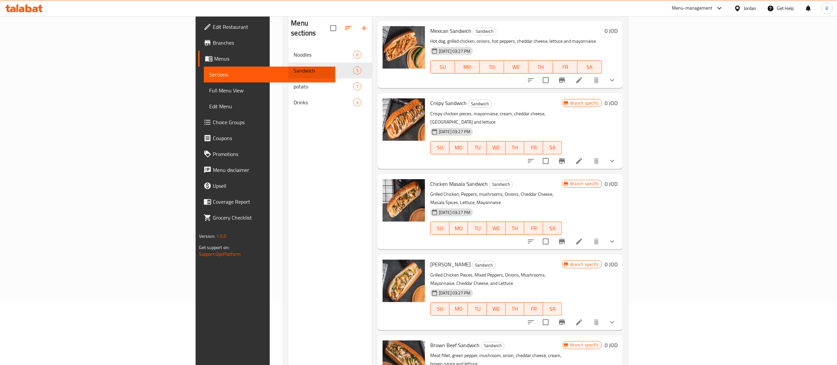
scroll to position [93, 0]
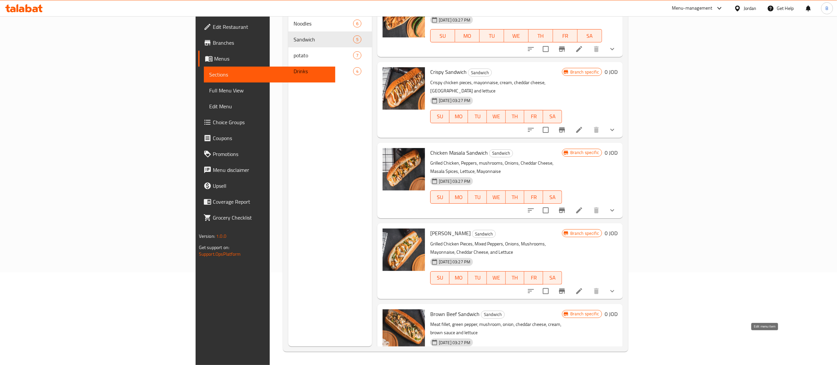
click at [583, 364] on icon at bounding box center [579, 371] width 8 height 8
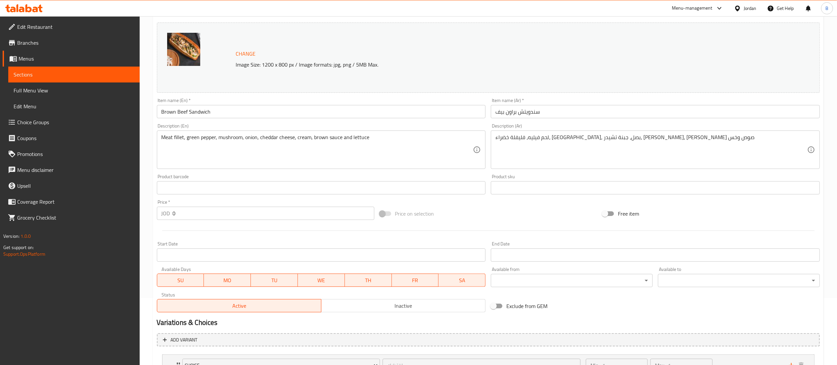
scroll to position [123, 0]
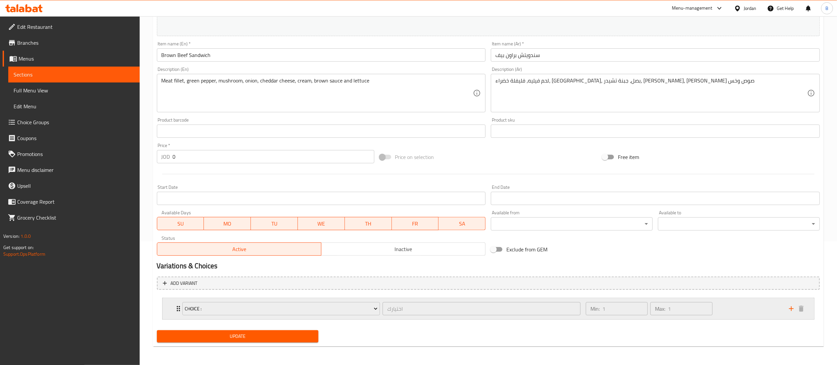
click at [734, 307] on div "Min: 1 ​ Max: 1 ​" at bounding box center [683, 308] width 203 height 21
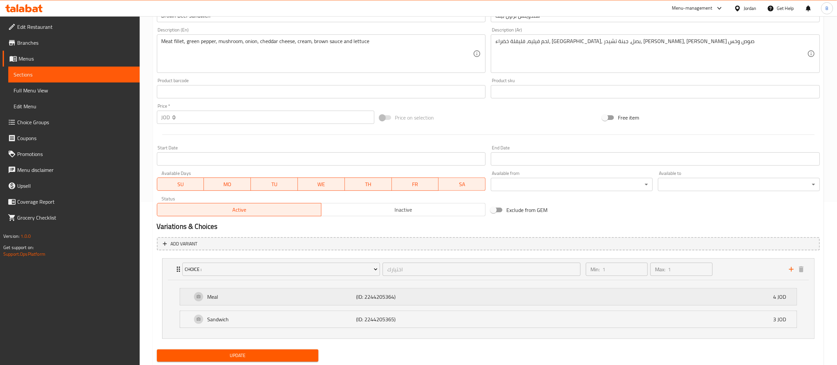
scroll to position [183, 0]
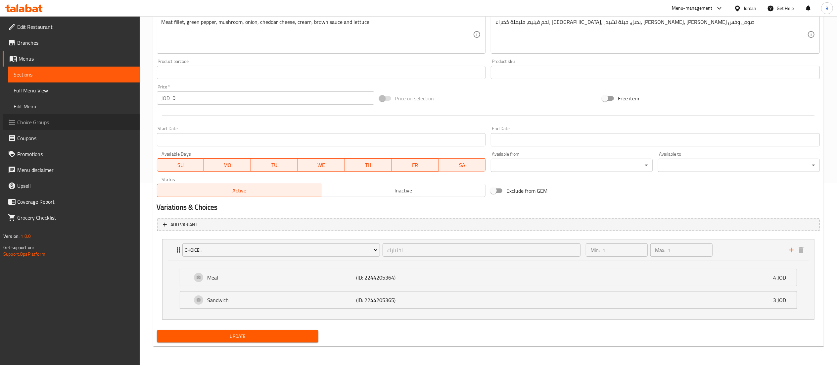
click at [53, 123] on span "Choice Groups" at bounding box center [75, 122] width 117 height 8
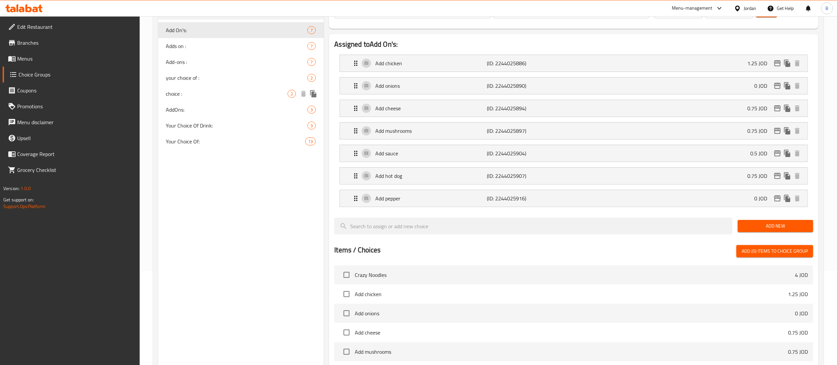
click at [168, 98] on span "choice :" at bounding box center [227, 94] width 122 height 8
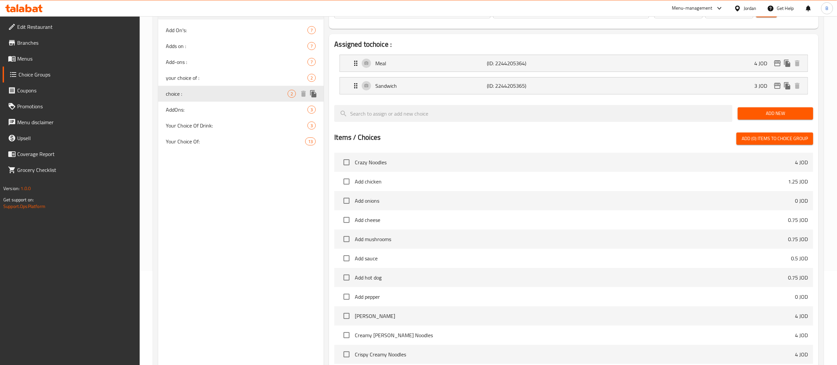
type input "choice :"
type input "اختيارك"
type input "1"
click at [775, 66] on icon "edit" at bounding box center [778, 63] width 8 height 8
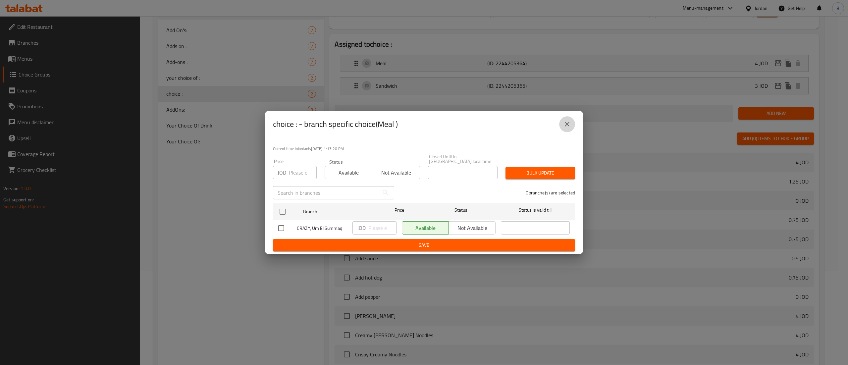
click at [567, 121] on button "close" at bounding box center [567, 124] width 16 height 16
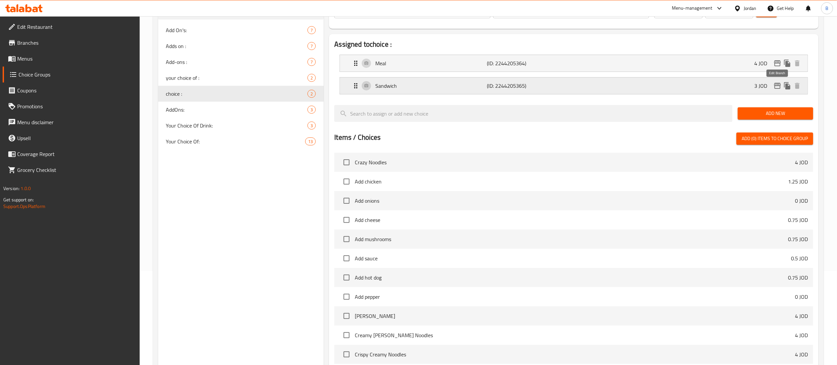
click at [779, 89] on icon "edit" at bounding box center [777, 86] width 7 height 6
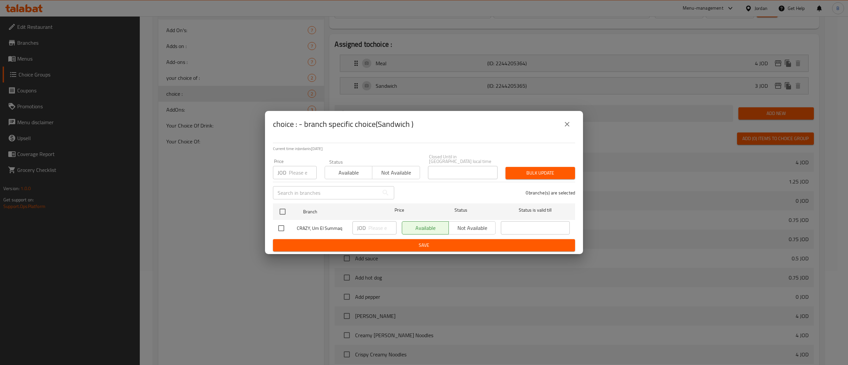
click at [566, 125] on icon "close" at bounding box center [567, 124] width 8 height 8
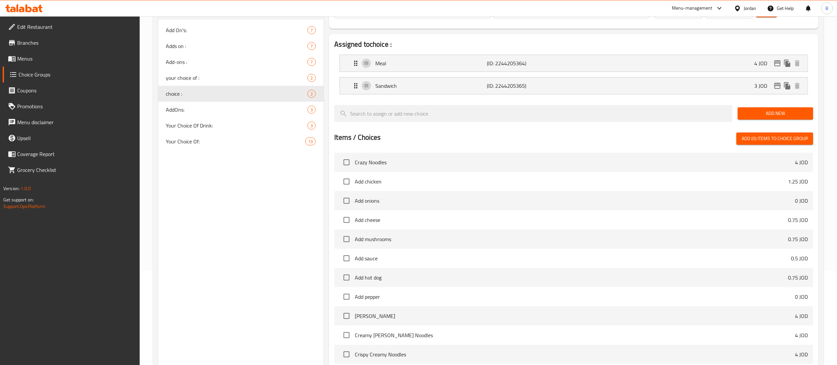
click at [37, 56] on span "Menus" at bounding box center [75, 59] width 117 height 8
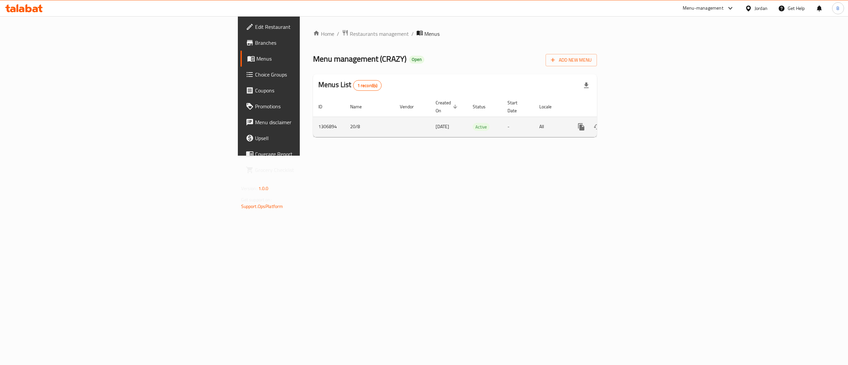
click at [633, 123] on icon "enhanced table" at bounding box center [629, 127] width 8 height 8
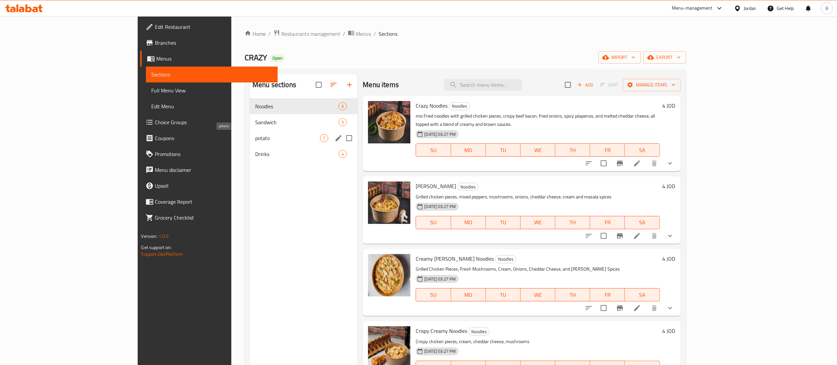
click at [255, 136] on span "potato" at bounding box center [287, 138] width 65 height 8
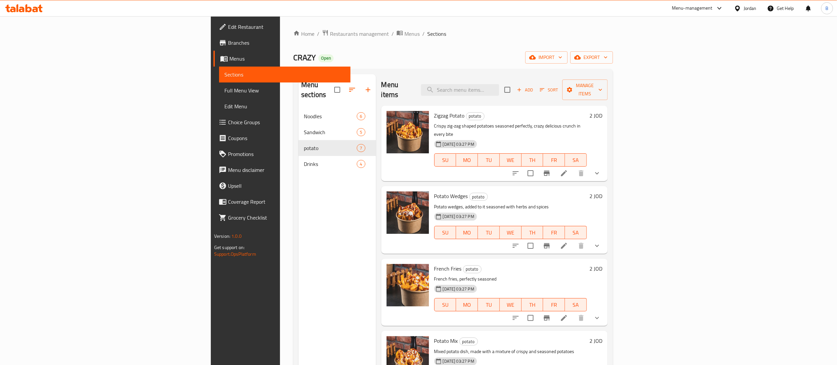
click at [603, 111] on h6 "2 JOD" at bounding box center [596, 115] width 13 height 9
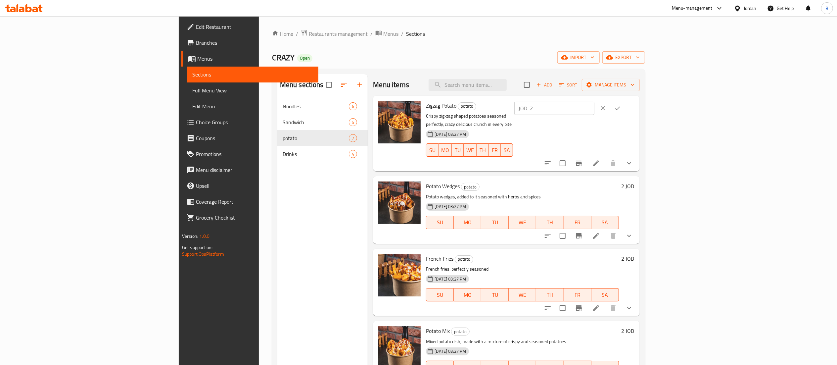
click at [595, 109] on input "2" at bounding box center [562, 108] width 64 height 13
type input "2.5"
click at [621, 110] on icon "ok" at bounding box center [617, 108] width 7 height 7
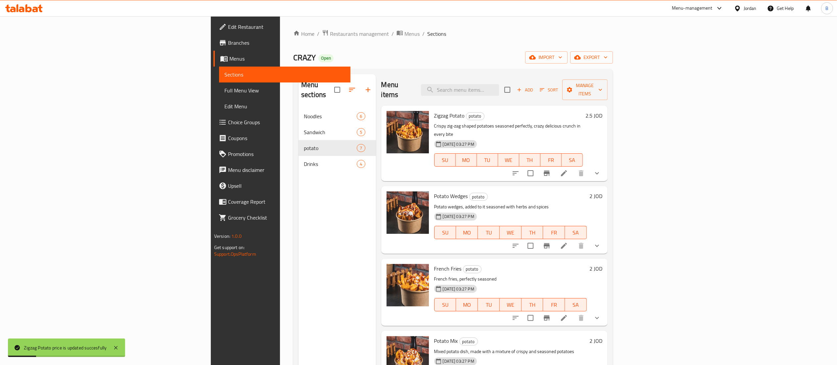
click at [605, 165] on button "show more" at bounding box center [597, 173] width 16 height 16
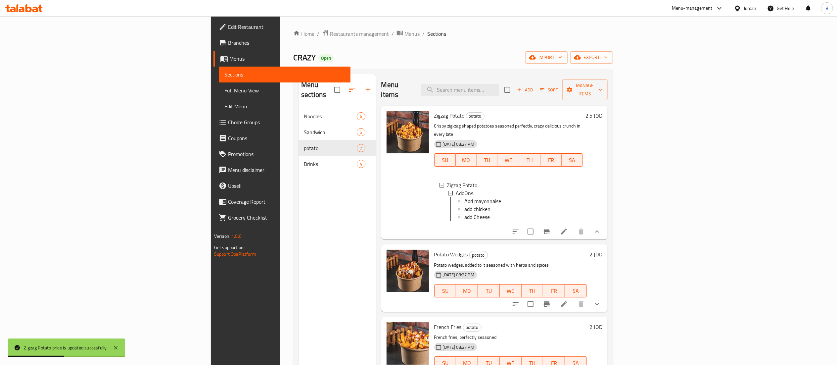
click at [573, 228] on li at bounding box center [564, 231] width 19 height 12
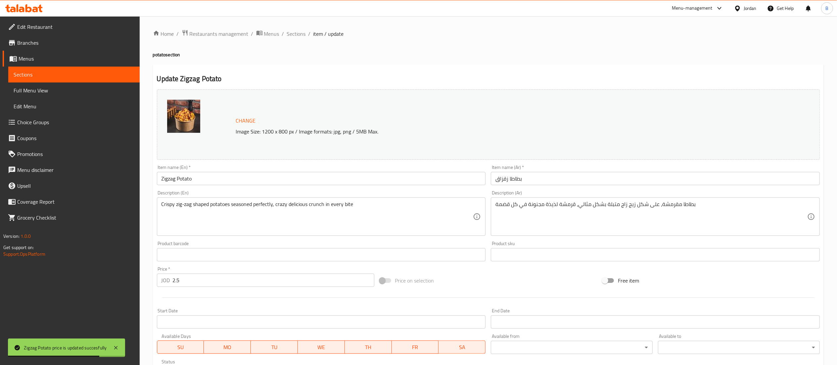
scroll to position [123, 0]
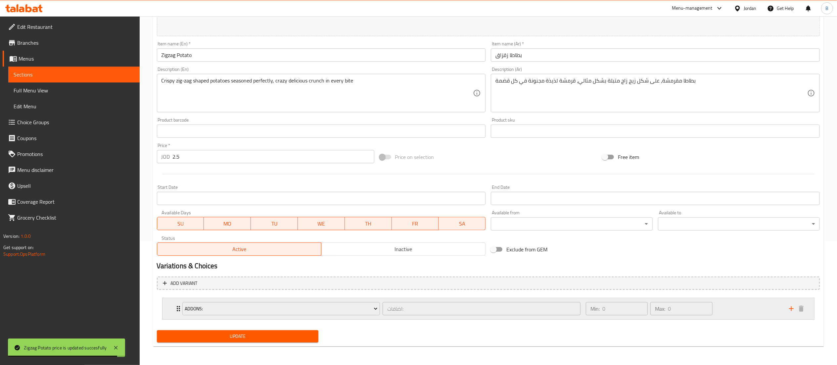
click at [733, 309] on div "Min: 0 ​ Max: 0 ​" at bounding box center [683, 308] width 203 height 21
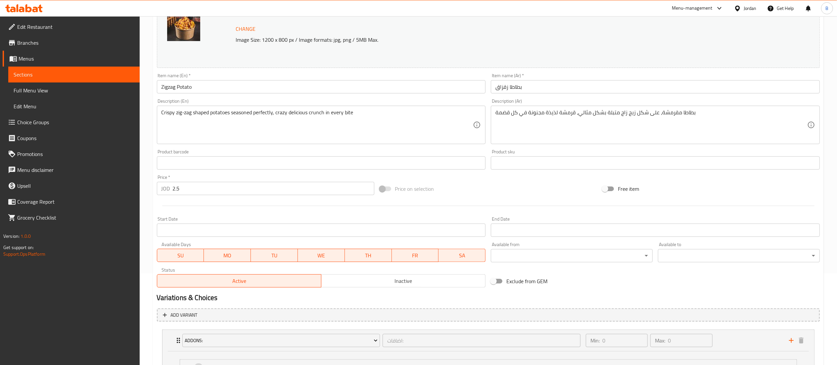
scroll to position [0, 0]
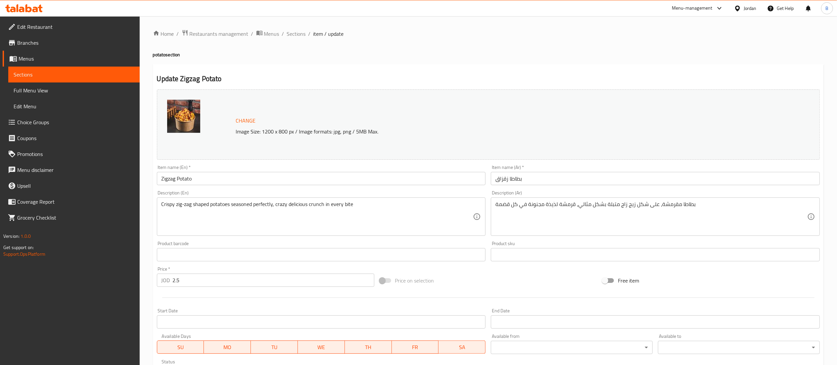
drag, startPoint x: 290, startPoint y: 34, endPoint x: 307, endPoint y: 50, distance: 22.9
click at [290, 34] on span "Sections" at bounding box center [296, 34] width 19 height 8
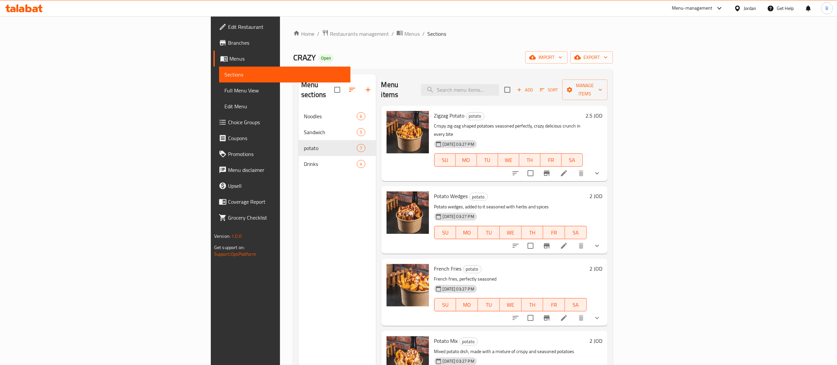
click at [603, 191] on h6 "2 JOD" at bounding box center [596, 195] width 13 height 9
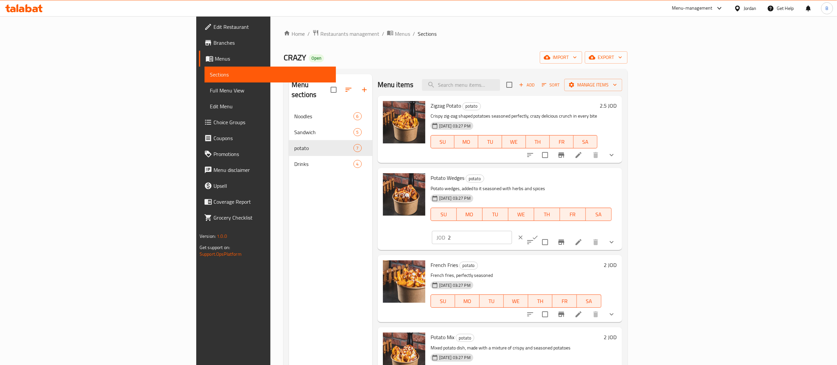
click at [512, 231] on input "2" at bounding box center [480, 237] width 64 height 13
type input "2.5"
click at [543, 230] on button "ok" at bounding box center [535, 237] width 15 height 15
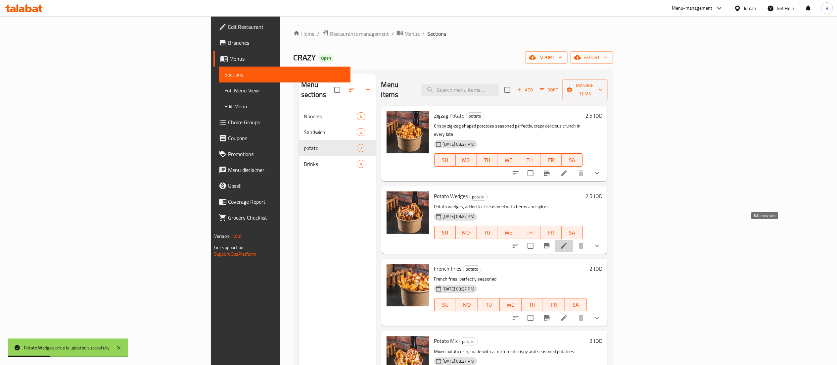
click at [567, 243] on icon at bounding box center [564, 246] width 6 height 6
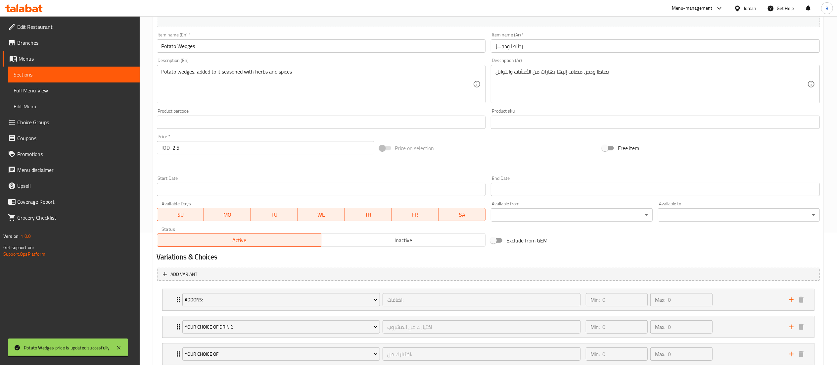
scroll to position [179, 0]
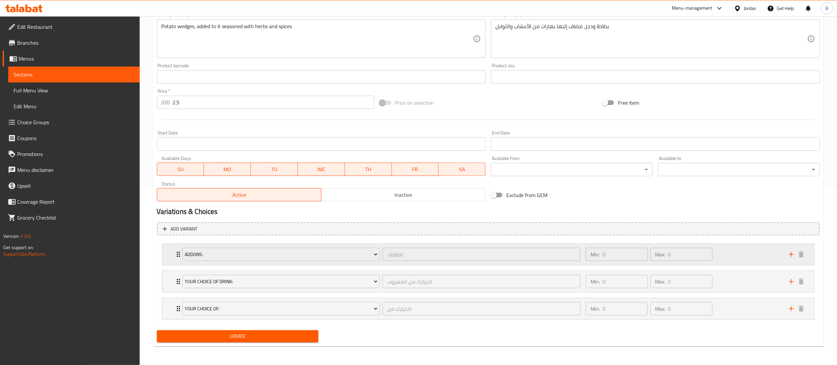
click at [746, 250] on div "Min: 0 ​ Max: 0 ​" at bounding box center [683, 254] width 203 height 21
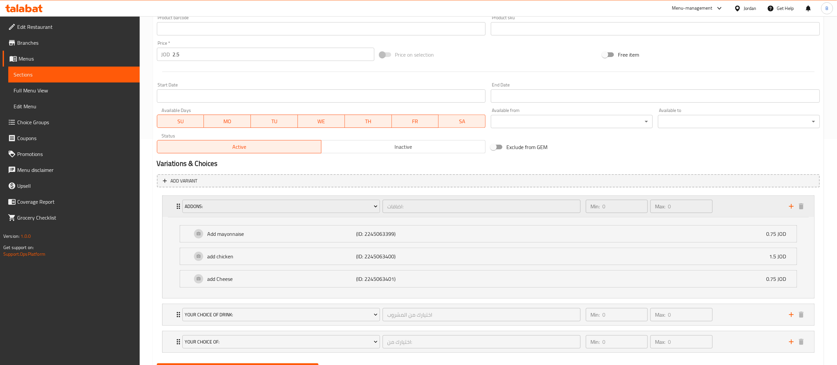
scroll to position [260, 0]
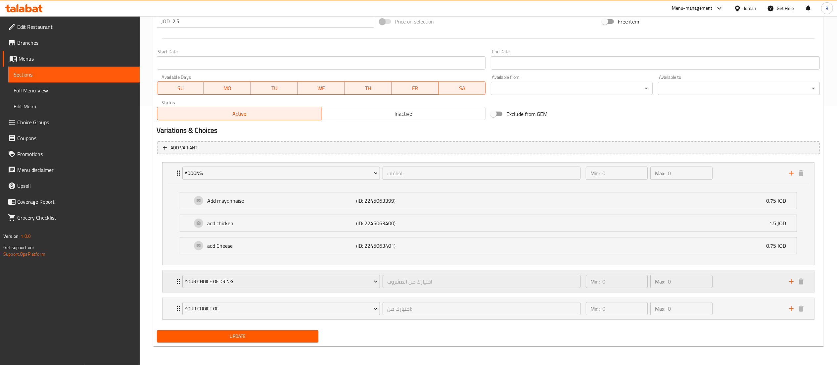
click at [747, 282] on div "Min: 0 ​ Max: 0 ​" at bounding box center [683, 281] width 203 height 21
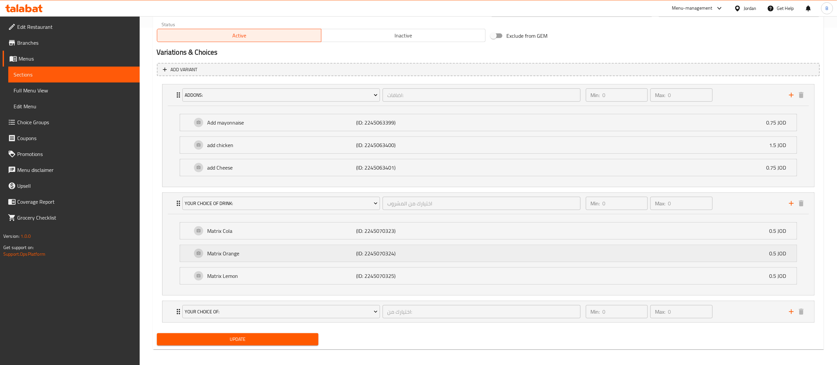
scroll to position [342, 0]
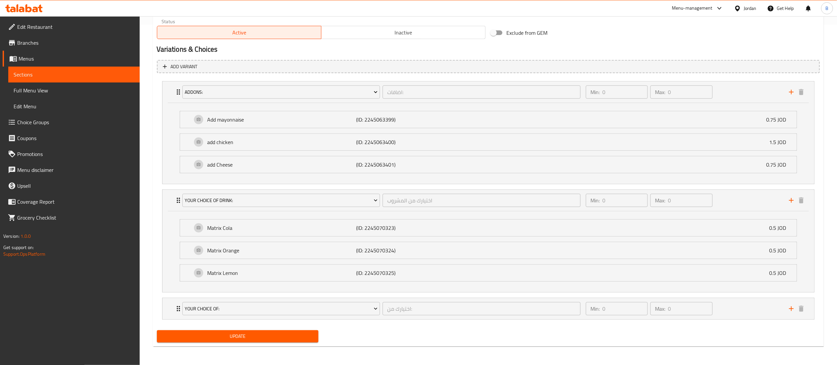
click at [47, 121] on span "Choice Groups" at bounding box center [75, 122] width 117 height 8
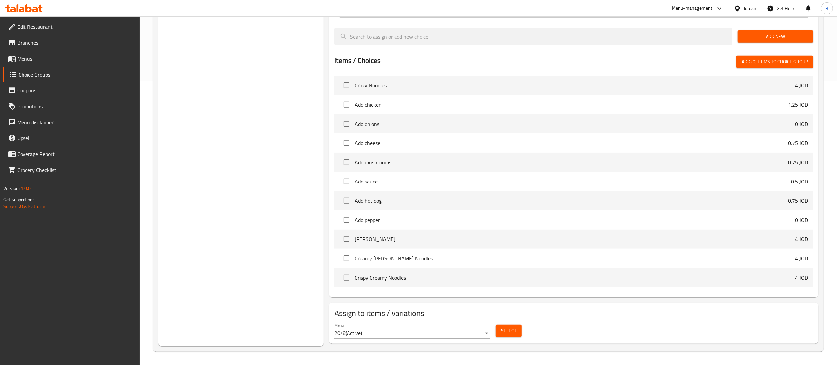
scroll to position [94, 0]
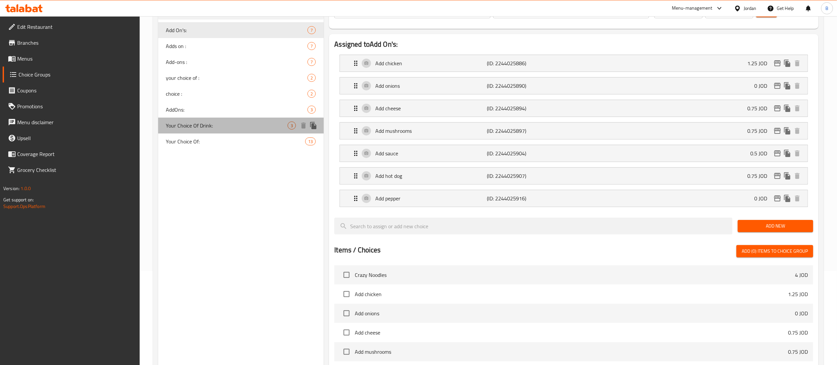
click at [218, 130] on div "Your Choice Of Drink: 3" at bounding box center [241, 126] width 166 height 16
type input "Your Choice Of Drink:"
type input "اختيارك من المشروب"
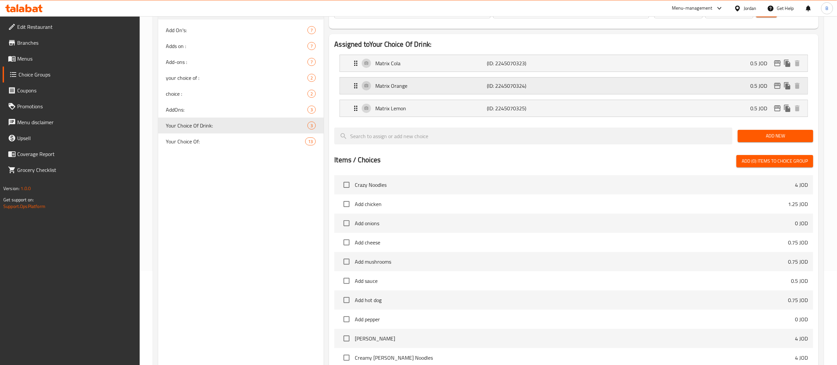
click at [463, 80] on div "Matrix Orange (ID: 2245070324) 0.5 JOD" at bounding box center [576, 85] width 448 height 17
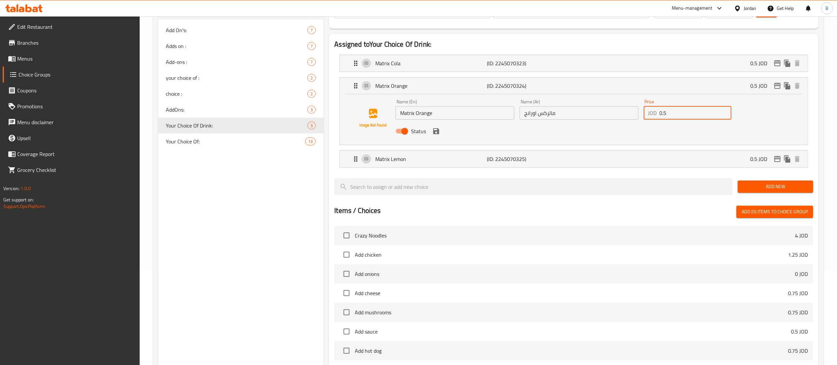
drag, startPoint x: 686, startPoint y: 114, endPoint x: 581, endPoint y: 103, distance: 105.5
click at [587, 103] on div "Name (En) Matrix Orange Name (En) Name (Ar) ماتركس اورانج Name (Ar) Price JOD 0…" at bounding box center [579, 118] width 372 height 43
click at [433, 132] on icon "save" at bounding box center [436, 131] width 8 height 8
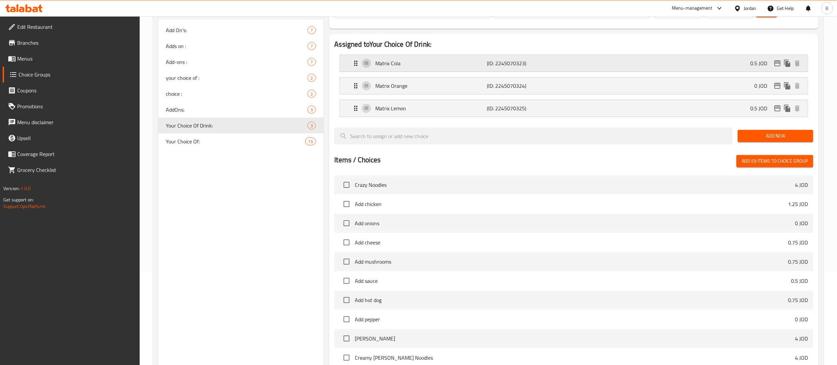
type input "0"
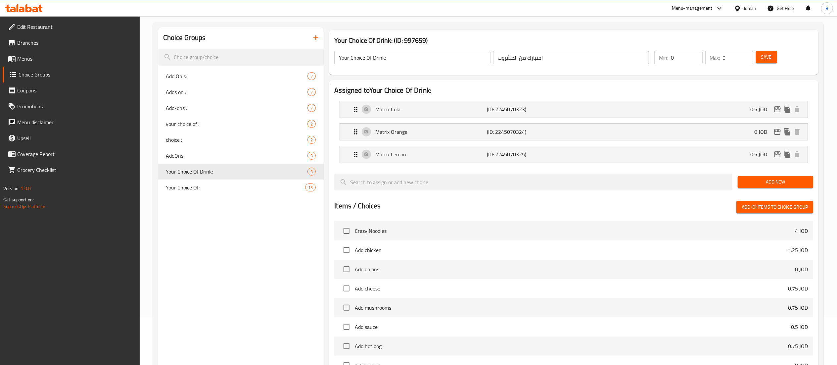
scroll to position [28, 0]
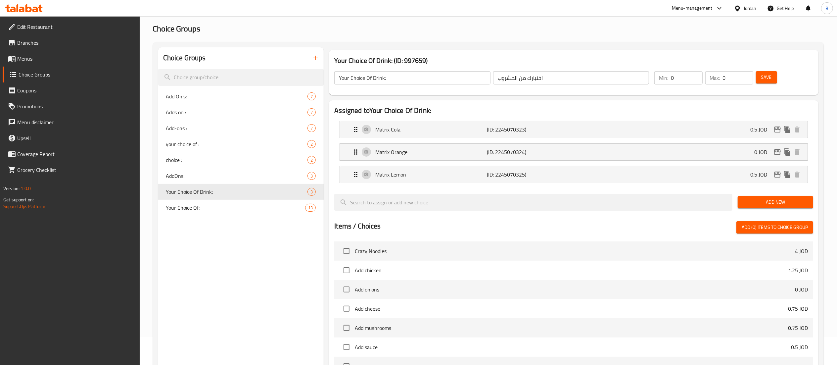
click at [759, 72] on button "Save" at bounding box center [766, 77] width 21 height 12
click at [778, 152] on icon "edit" at bounding box center [778, 152] width 8 height 8
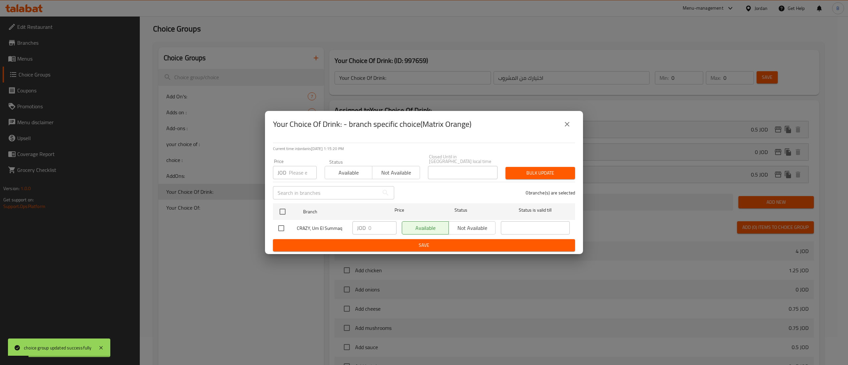
click at [563, 131] on button "close" at bounding box center [567, 124] width 16 height 16
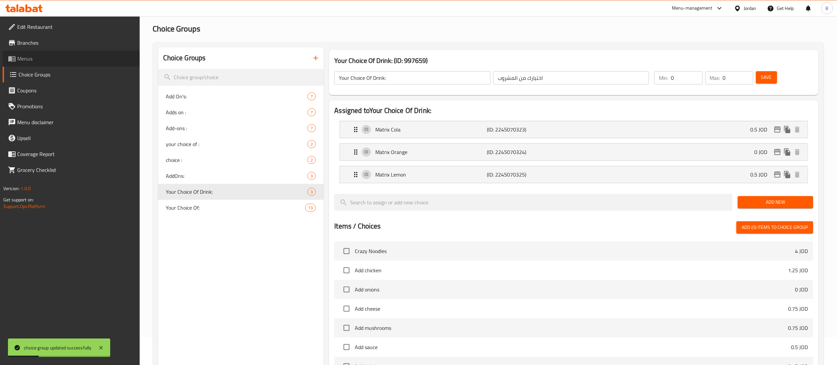
click at [29, 61] on span "Menus" at bounding box center [75, 59] width 117 height 8
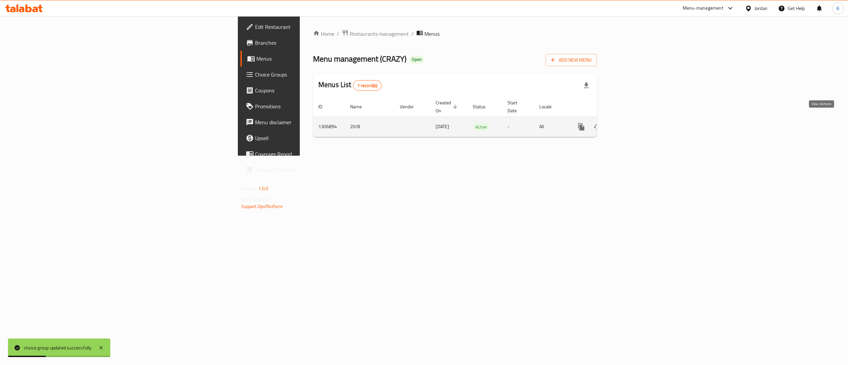
click at [633, 123] on icon "enhanced table" at bounding box center [629, 127] width 8 height 8
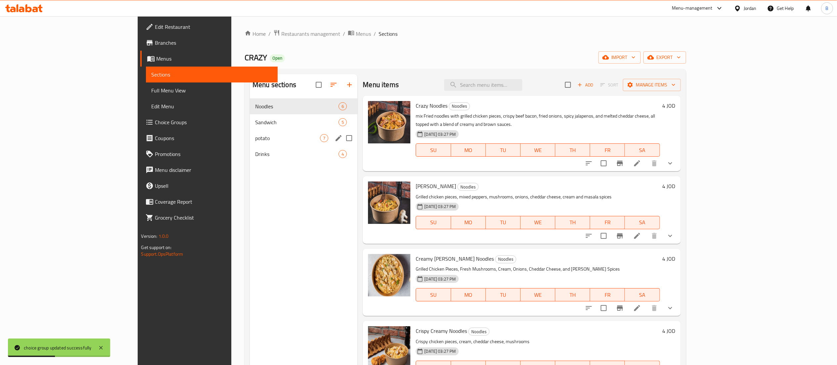
click at [255, 135] on span "potato" at bounding box center [287, 138] width 65 height 8
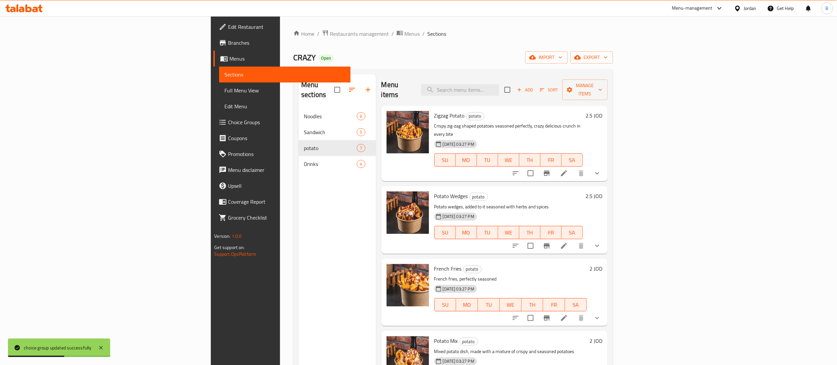
scroll to position [66, 0]
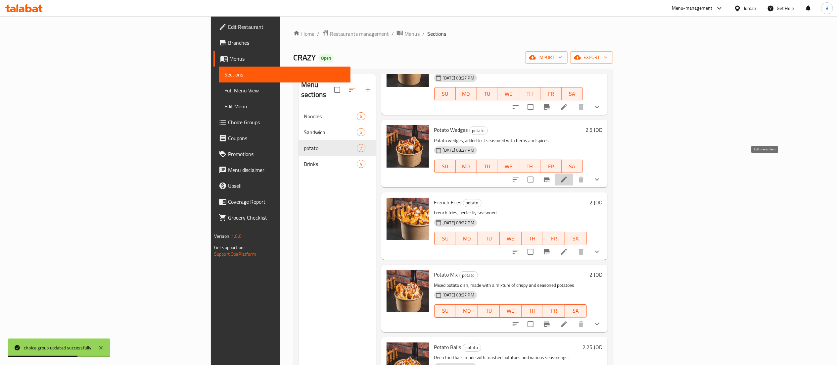
click at [568, 175] on icon at bounding box center [564, 179] width 8 height 8
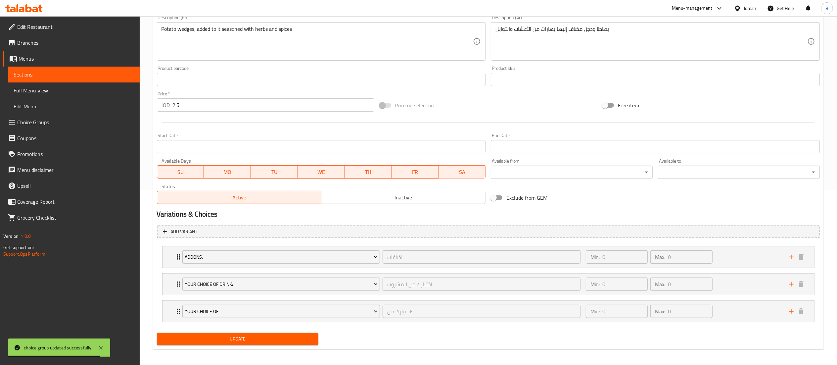
scroll to position [179, 0]
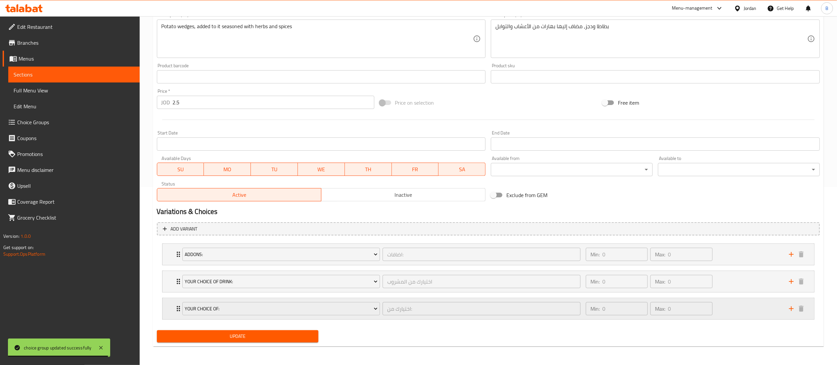
click at [759, 315] on div "Min: 0 ​ Max: 0 ​" at bounding box center [683, 308] width 203 height 21
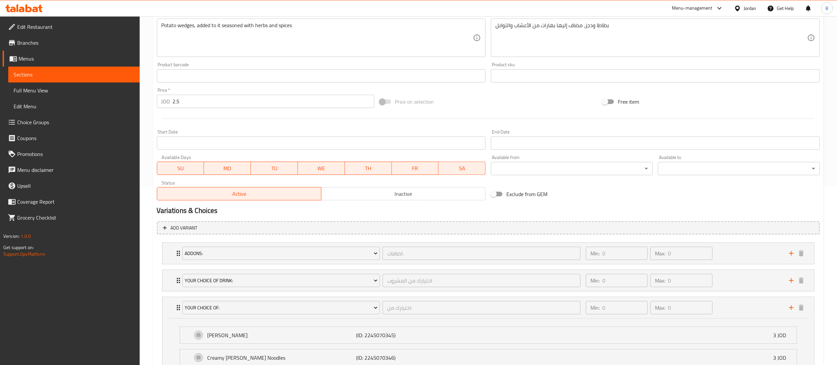
scroll to position [426, 0]
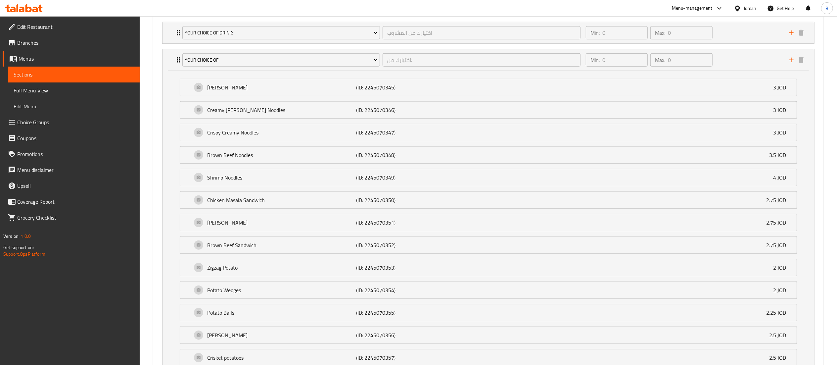
click at [51, 125] on span "Choice Groups" at bounding box center [75, 122] width 117 height 8
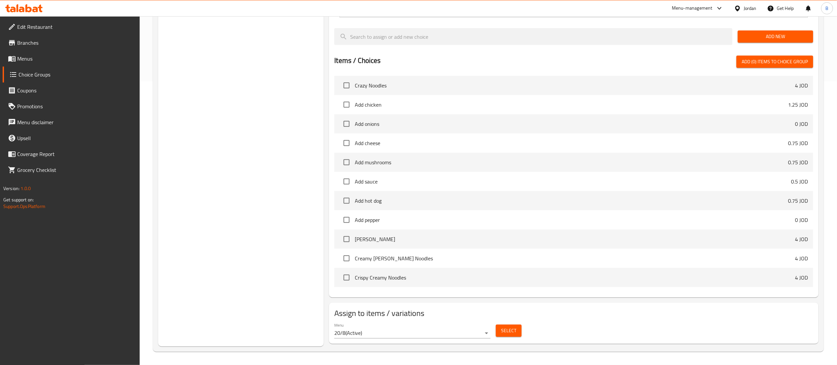
scroll to position [94, 0]
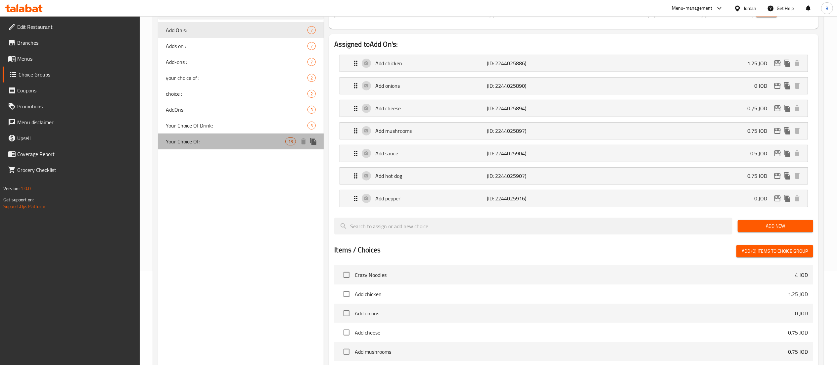
click at [214, 139] on span "Your Choice Of:" at bounding box center [226, 141] width 120 height 8
type input "Your Choice Of:"
type input "اختيارك من:"
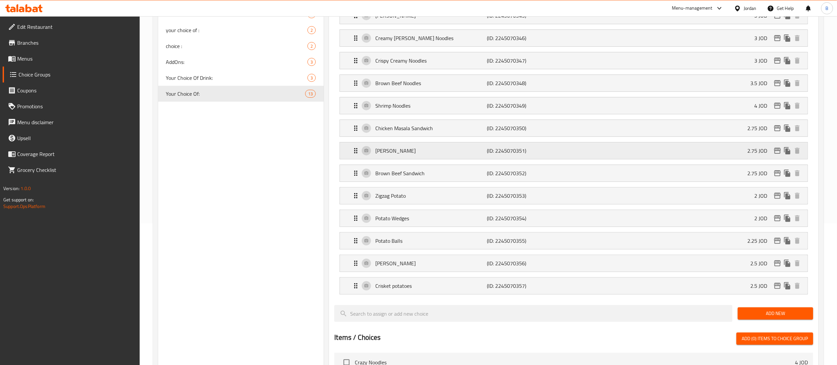
scroll to position [160, 0]
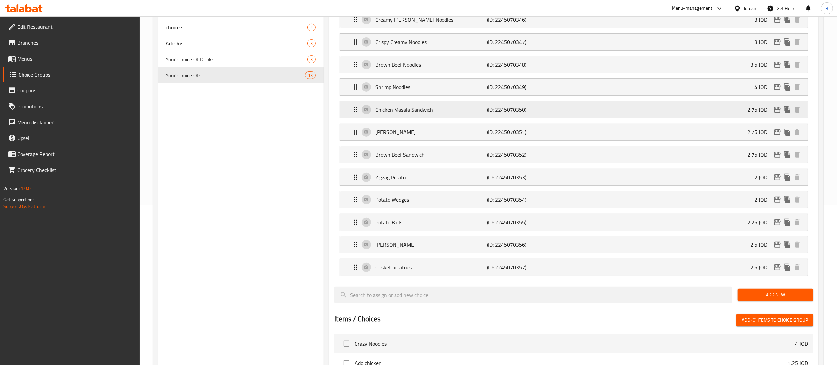
click at [469, 108] on p "Chicken Masala Sandwich" at bounding box center [431, 110] width 112 height 8
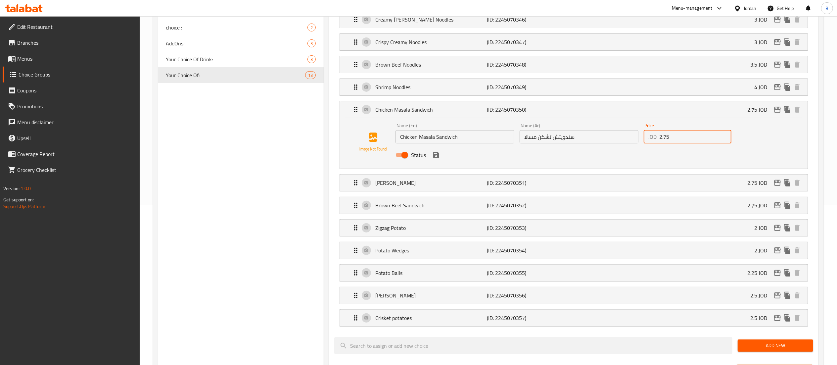
drag, startPoint x: 674, startPoint y: 138, endPoint x: 573, endPoint y: 132, distance: 100.8
click at [594, 134] on div "Name (En) Chicken Masala Sandwich Name (En) Name (Ar) سندويتش تشكن مسالا Name (…" at bounding box center [579, 142] width 372 height 43
click at [434, 159] on icon "save" at bounding box center [436, 155] width 8 height 8
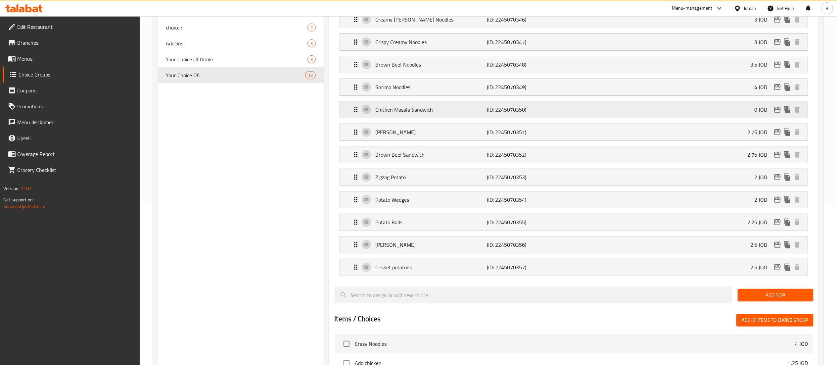
type input "0"
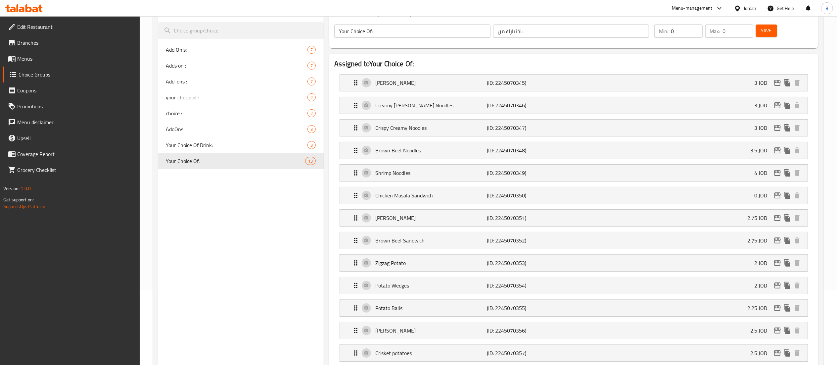
scroll to position [28, 0]
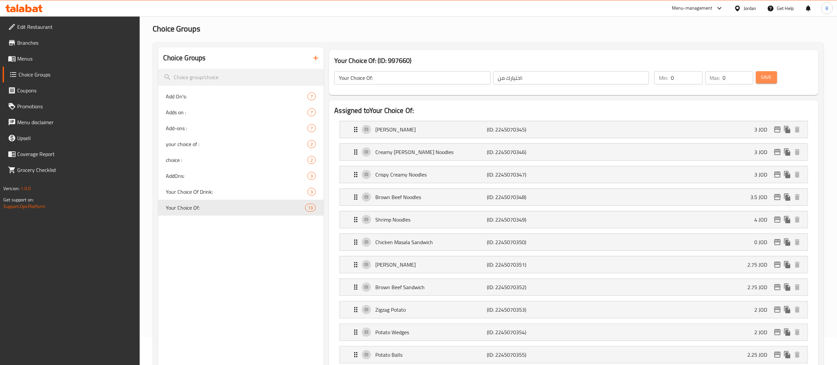
click at [763, 74] on span "Save" at bounding box center [766, 77] width 11 height 8
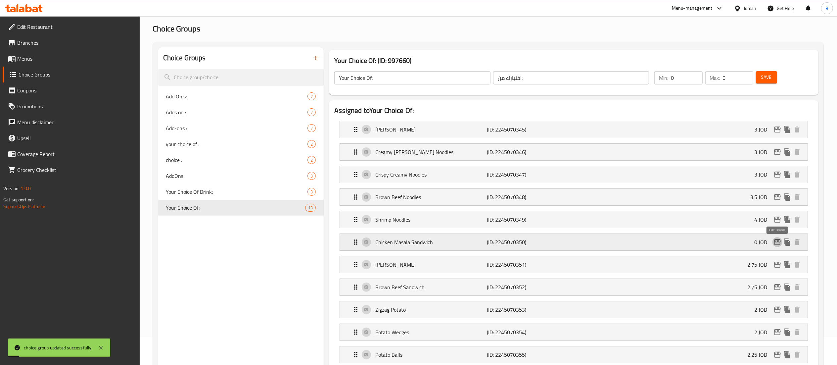
click at [777, 245] on icon "edit" at bounding box center [778, 242] width 8 height 8
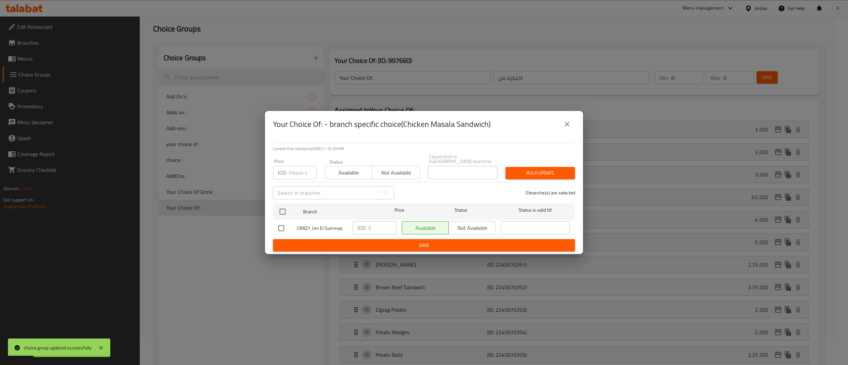
click at [562, 126] on button "close" at bounding box center [567, 124] width 16 height 16
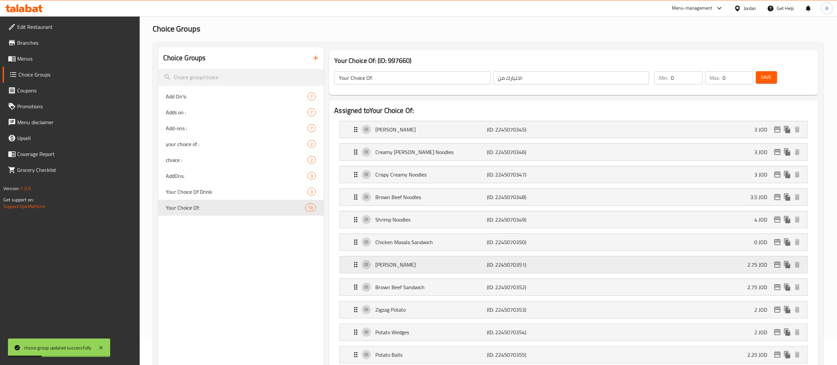
click at [464, 266] on p "Fajita Sandwich" at bounding box center [431, 265] width 112 height 8
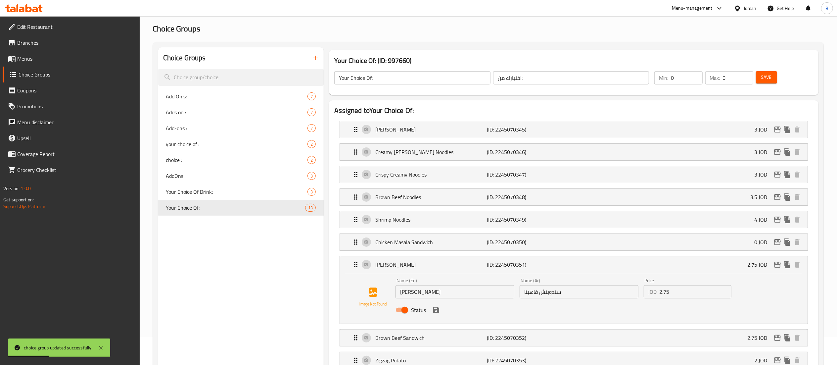
drag, startPoint x: 697, startPoint y: 296, endPoint x: 570, endPoint y: 299, distance: 126.5
click at [635, 299] on div "Name (En) Fajita Sandwich Name (En) Name (Ar) سندويتش فاهيتا Name (Ar) Price JO…" at bounding box center [579, 296] width 372 height 43
click at [441, 313] on div "Status" at bounding box center [579, 310] width 372 height 18
click at [437, 313] on icon "save" at bounding box center [436, 310] width 8 height 8
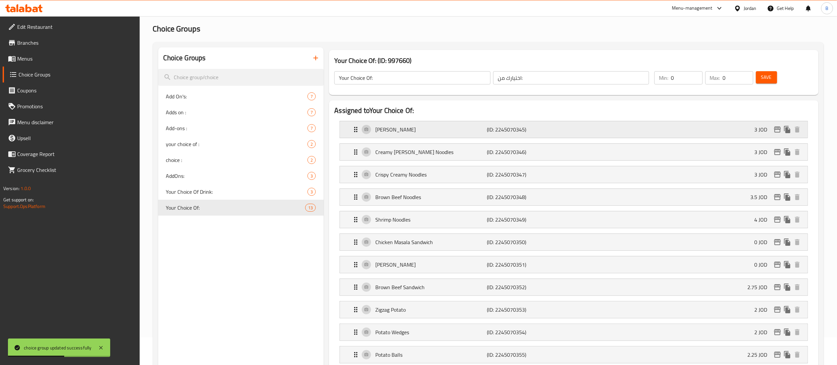
type input "0"
click at [770, 77] on span "Save" at bounding box center [766, 77] width 11 height 8
click at [775, 264] on icon "edit" at bounding box center [778, 265] width 8 height 8
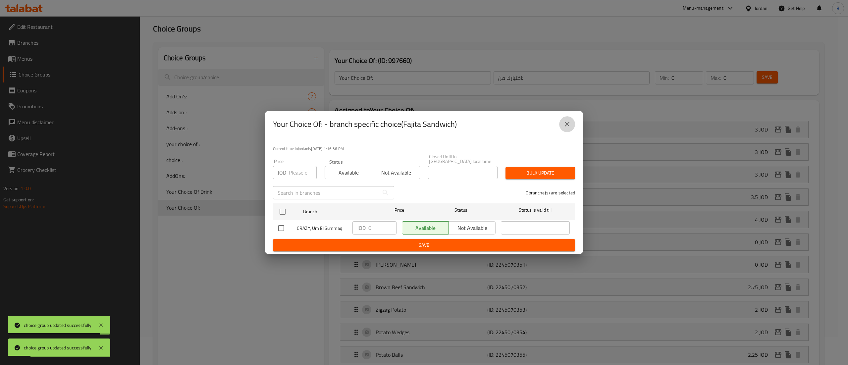
click at [565, 128] on icon "close" at bounding box center [567, 124] width 8 height 8
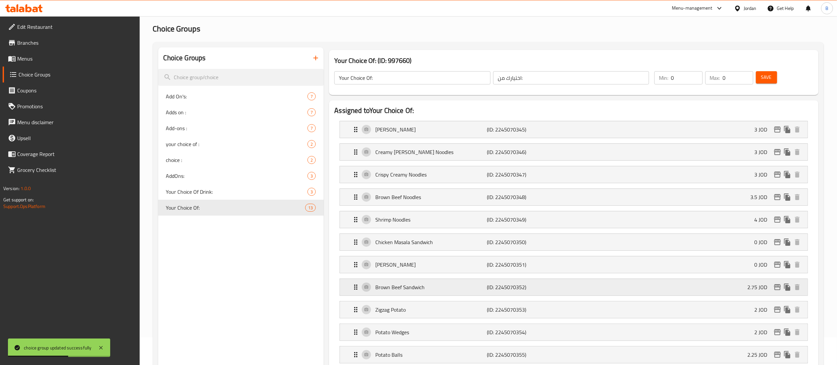
click at [596, 286] on div "Brown Beef Sandwich (ID: 2245070352) 2.75 JOD" at bounding box center [576, 287] width 448 height 17
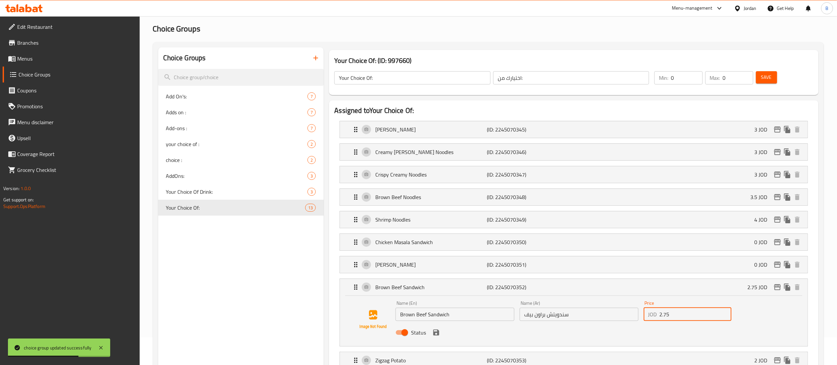
drag, startPoint x: 700, startPoint y: 315, endPoint x: 564, endPoint y: 314, distance: 135.7
click at [565, 314] on div "Name (En) Brown Beef Sandwich Name (En) Name (Ar) سندويتش براون بيف Name (Ar) P…" at bounding box center [579, 319] width 372 height 43
click at [439, 336] on icon "save" at bounding box center [436, 332] width 8 height 8
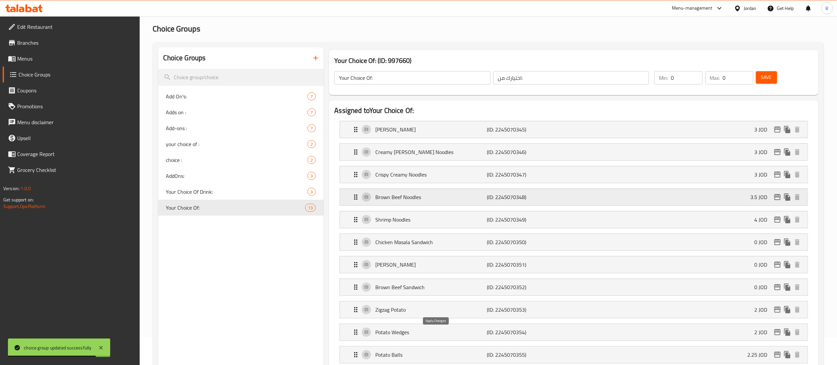
type input "0"
click at [756, 69] on div "Min: 0 ​ Max: 0 ​" at bounding box center [704, 78] width 104 height 19
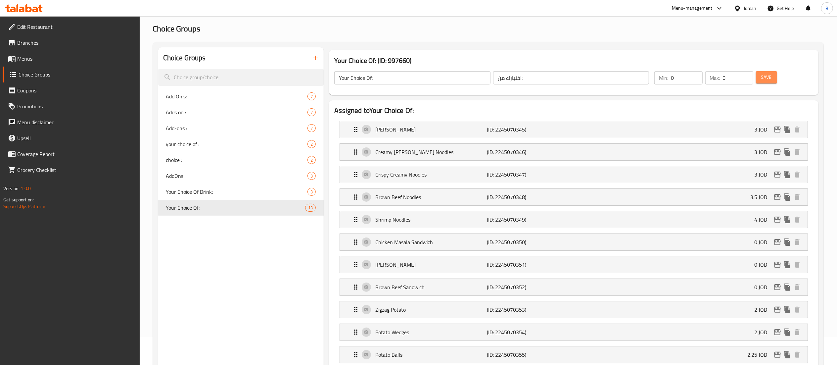
click at [759, 73] on button "Save" at bounding box center [766, 77] width 21 height 12
click at [775, 287] on icon "edit" at bounding box center [778, 287] width 8 height 8
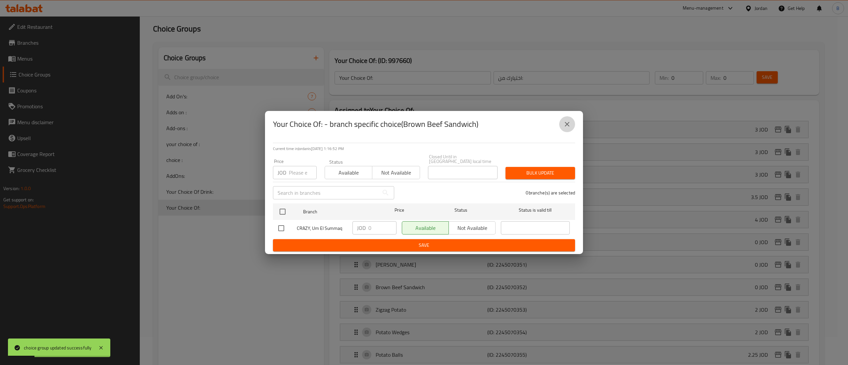
click at [567, 128] on icon "close" at bounding box center [567, 124] width 8 height 8
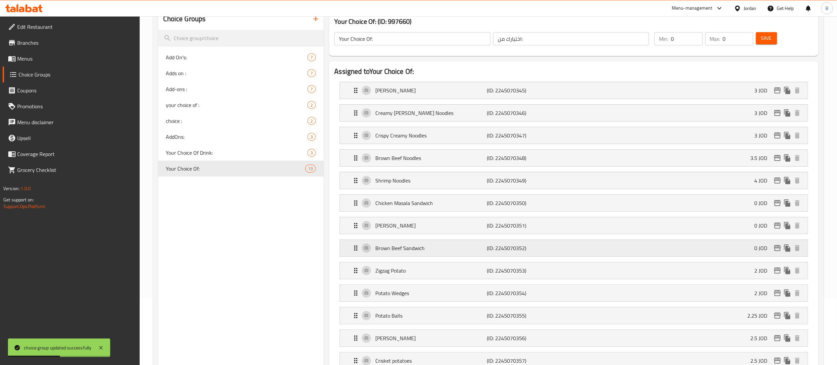
scroll to position [94, 0]
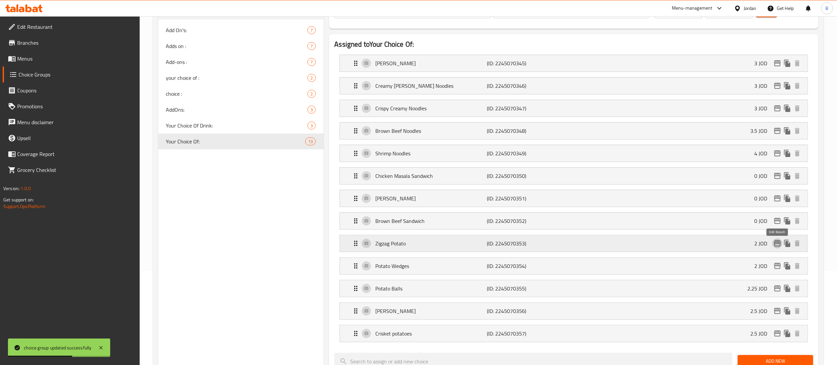
click at [776, 242] on icon "edit" at bounding box center [777, 243] width 7 height 6
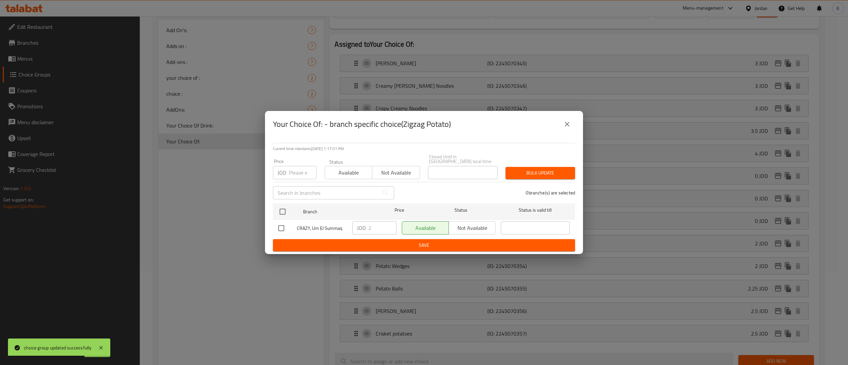
click at [570, 126] on icon "close" at bounding box center [567, 124] width 8 height 8
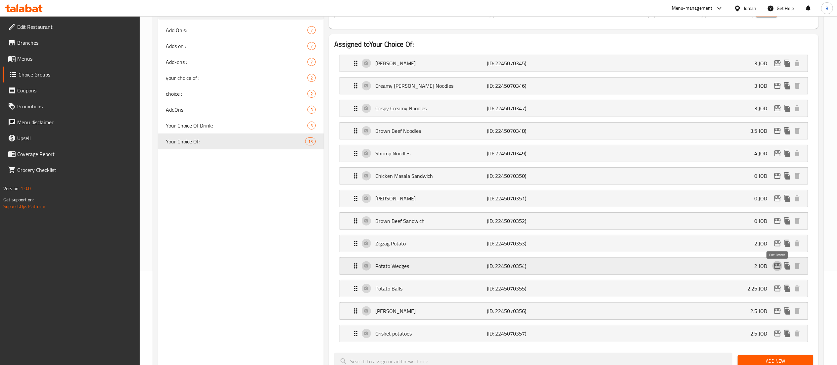
click at [778, 266] on icon "edit" at bounding box center [778, 266] width 8 height 8
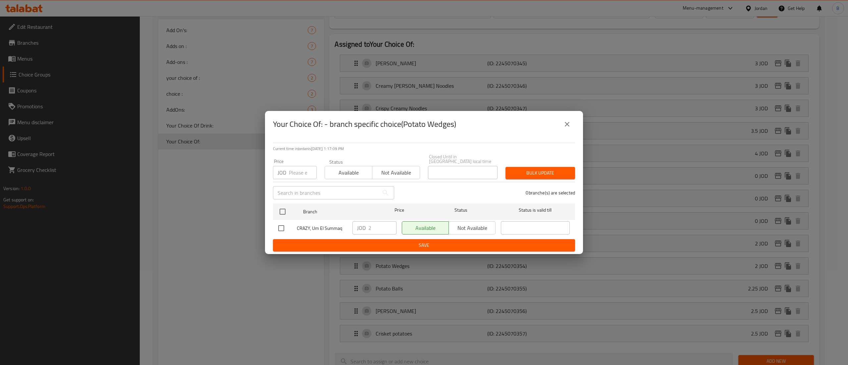
click at [574, 127] on button "close" at bounding box center [567, 124] width 16 height 16
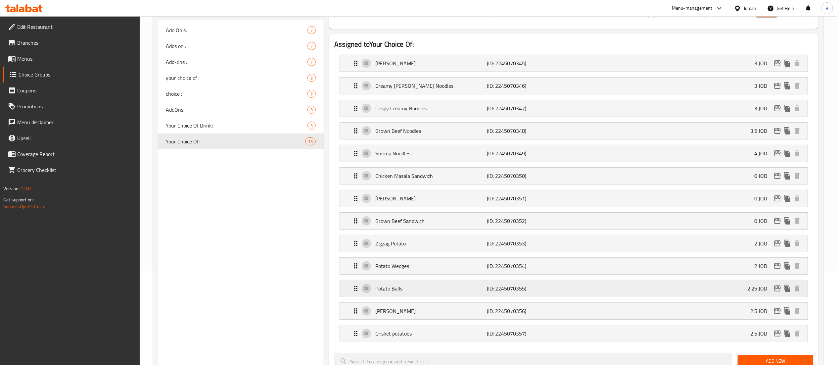
click at [777, 290] on icon "edit" at bounding box center [777, 288] width 7 height 6
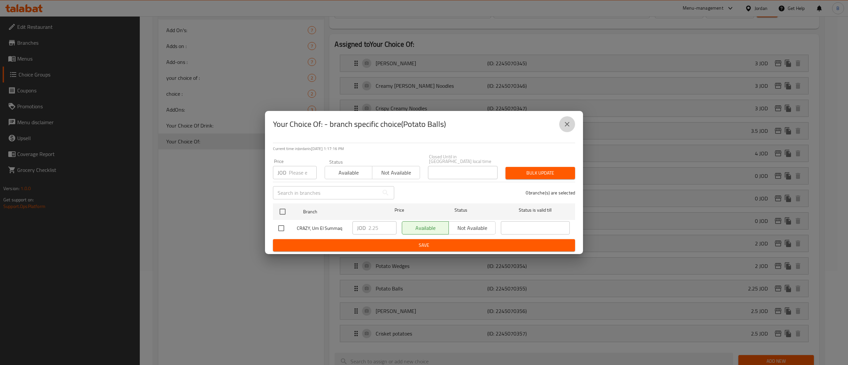
click at [561, 124] on button "close" at bounding box center [567, 124] width 16 height 16
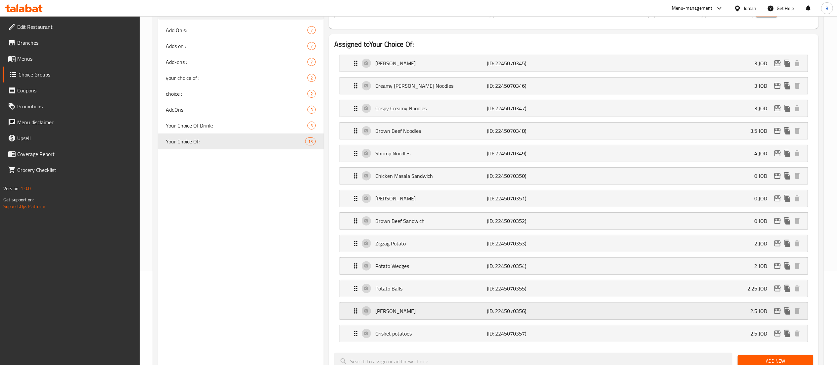
click at [776, 311] on icon "edit" at bounding box center [777, 311] width 7 height 6
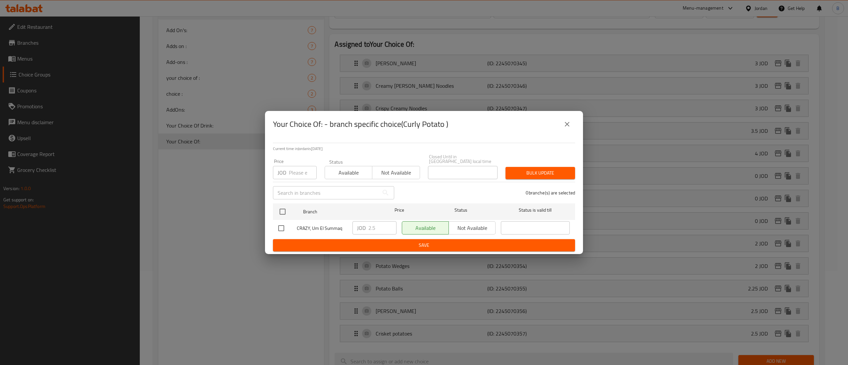
click at [566, 126] on icon "close" at bounding box center [566, 124] width 5 height 5
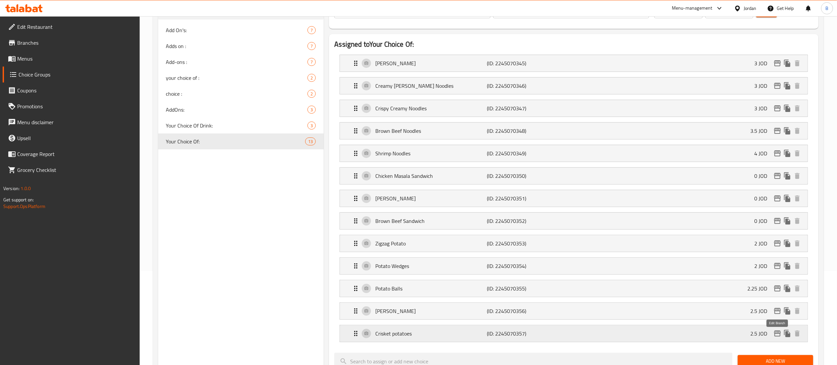
click at [780, 336] on icon "edit" at bounding box center [777, 333] width 7 height 6
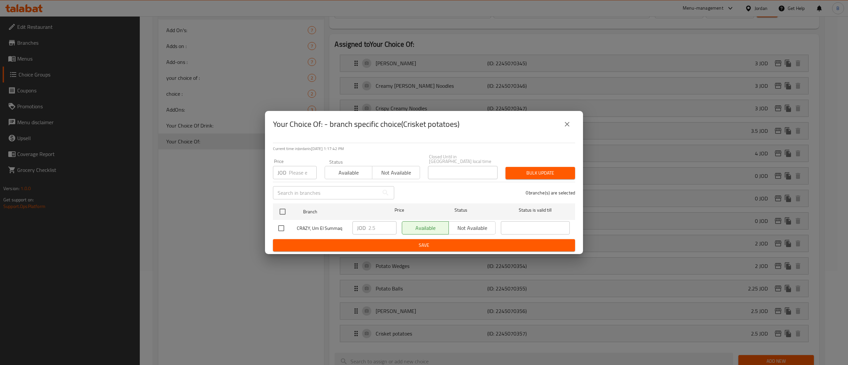
click at [571, 127] on button "close" at bounding box center [567, 124] width 16 height 16
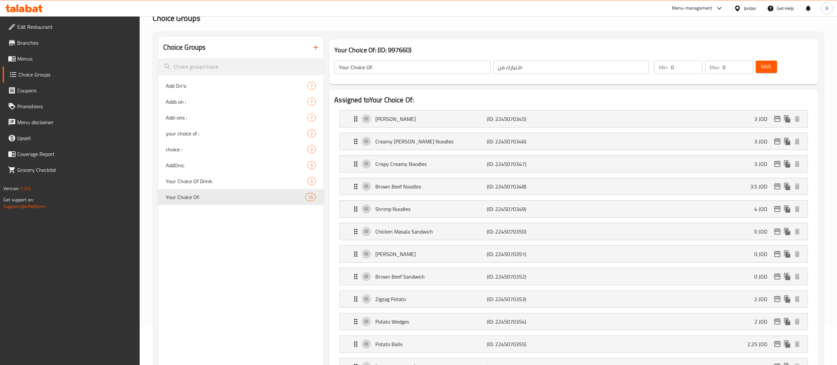
scroll to position [0, 0]
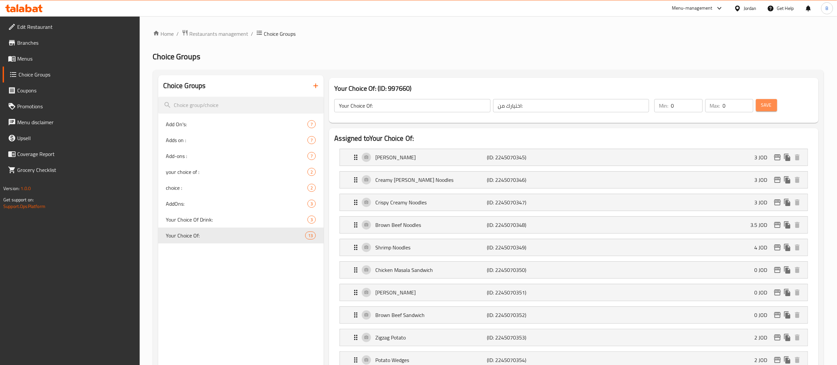
click at [770, 101] on span "Save" at bounding box center [766, 105] width 11 height 8
click at [27, 60] on span "Menus" at bounding box center [75, 59] width 117 height 8
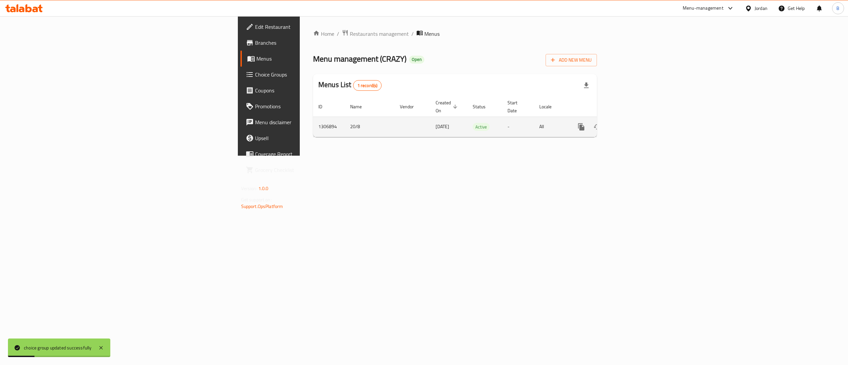
click at [633, 123] on icon "enhanced table" at bounding box center [629, 127] width 8 height 8
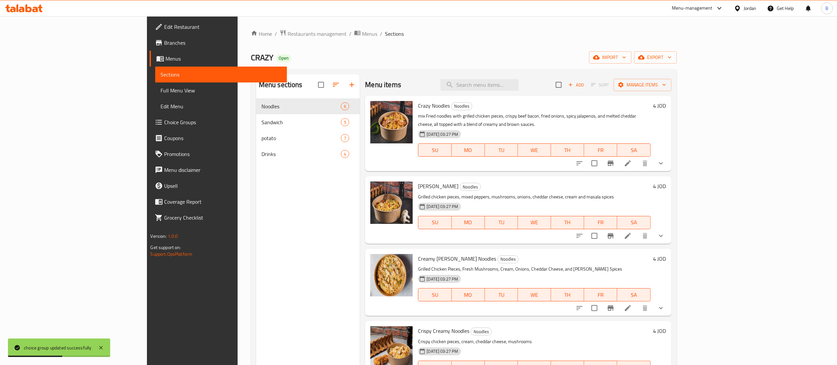
scroll to position [66, 0]
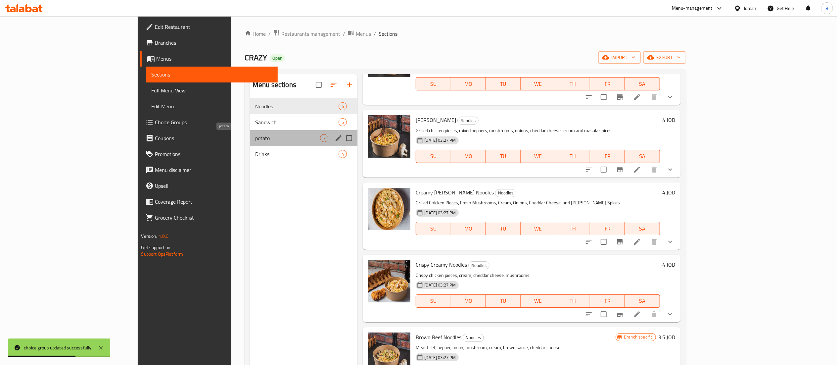
click at [255, 142] on span "potato" at bounding box center [287, 138] width 65 height 8
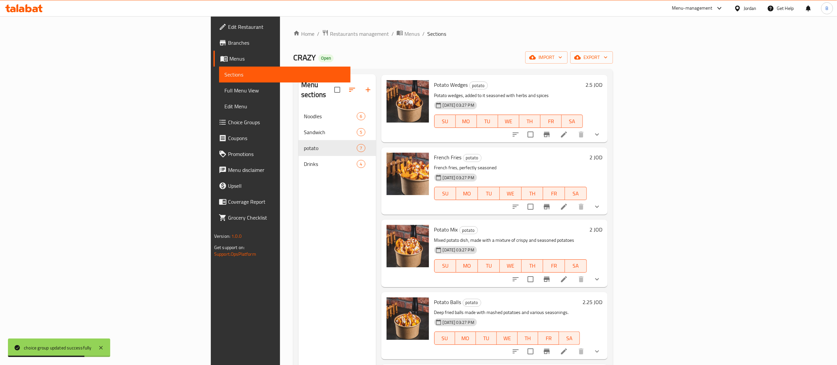
scroll to position [132, 0]
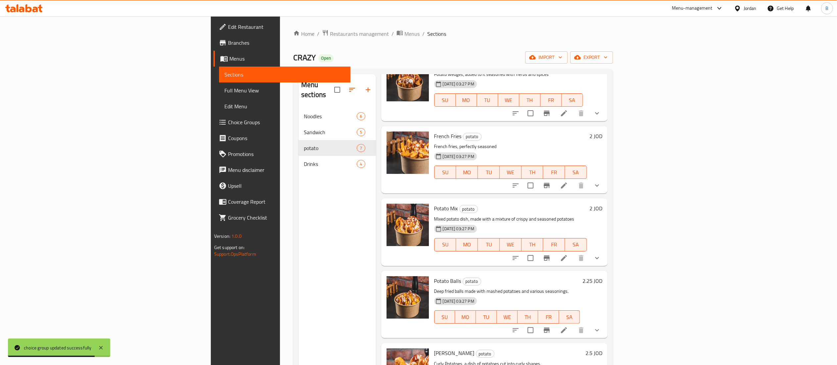
click at [568, 181] on icon at bounding box center [564, 185] width 8 height 8
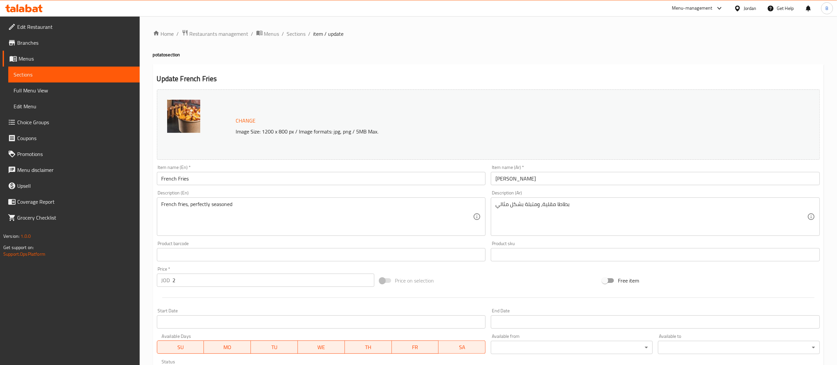
click at [250, 280] on input "2" at bounding box center [274, 279] width 202 height 13
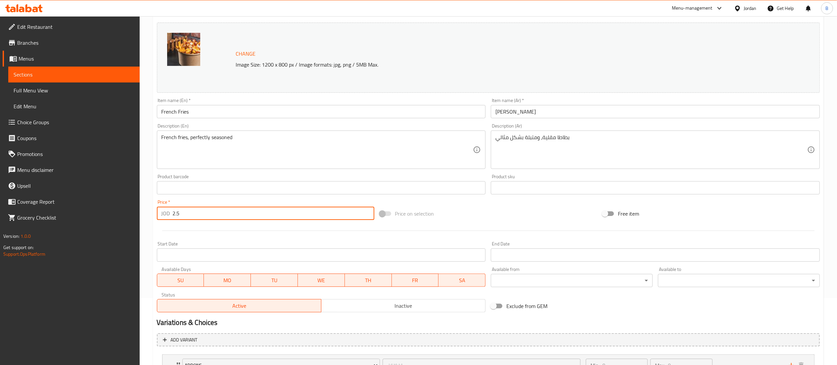
scroll to position [179, 0]
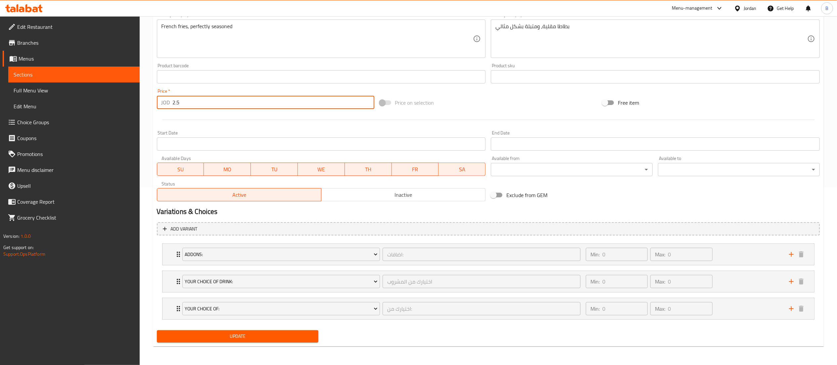
type input "2.5"
click at [280, 336] on span "Update" at bounding box center [237, 336] width 151 height 8
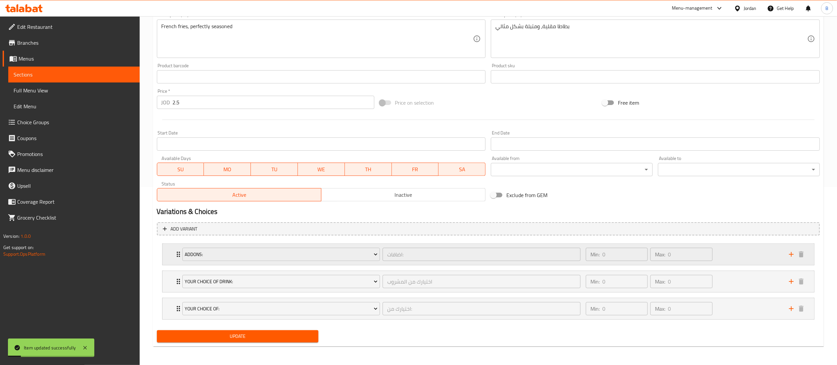
click at [748, 249] on div "Min: 0 ​ Max: 0 ​" at bounding box center [683, 254] width 203 height 21
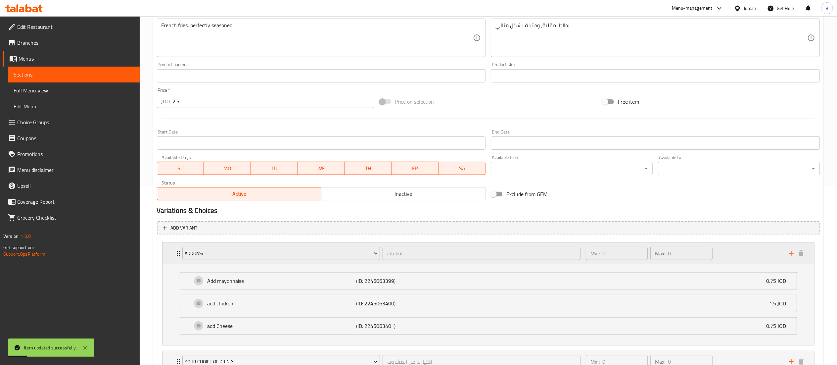
scroll to position [245, 0]
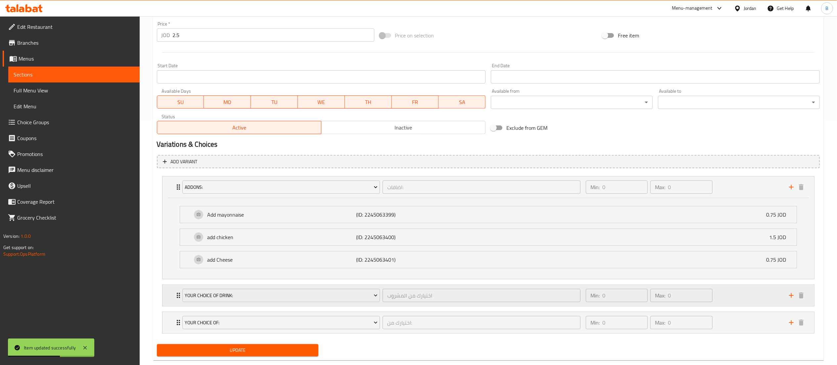
click at [722, 292] on div "Min: 0 ​ Max: 0 ​" at bounding box center [683, 295] width 203 height 21
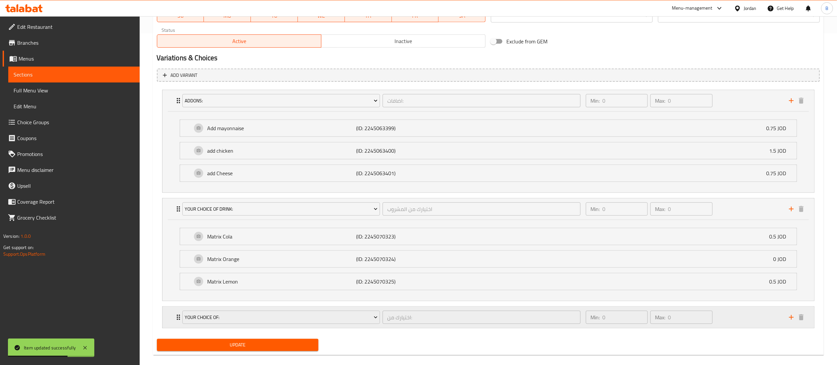
scroll to position [342, 0]
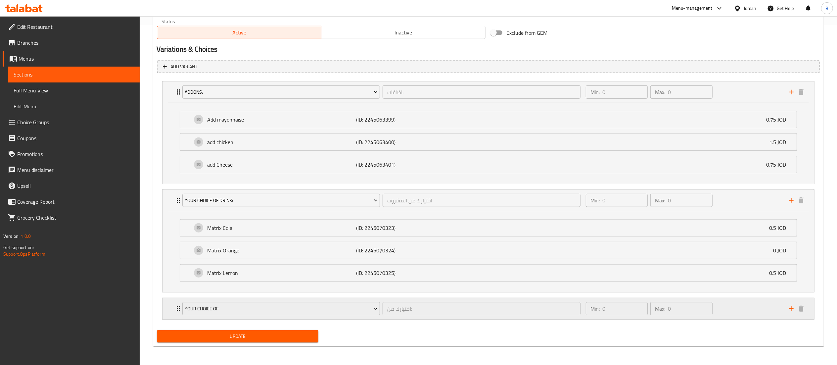
click at [742, 313] on div "Min: 0 ​ Max: 0 ​" at bounding box center [683, 308] width 203 height 21
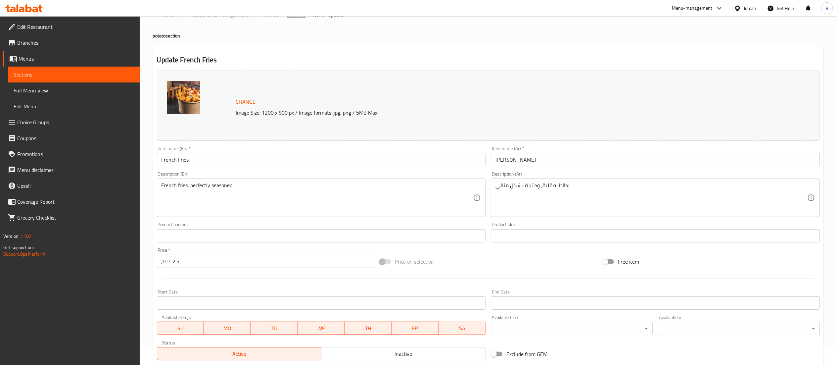
scroll to position [0, 0]
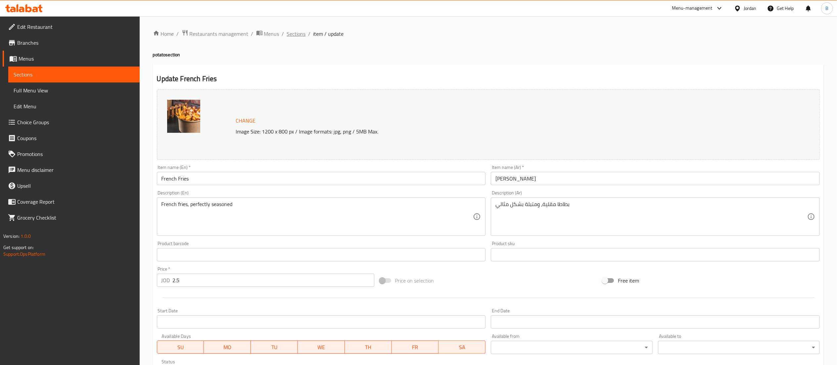
click at [300, 34] on span "Sections" at bounding box center [296, 34] width 19 height 8
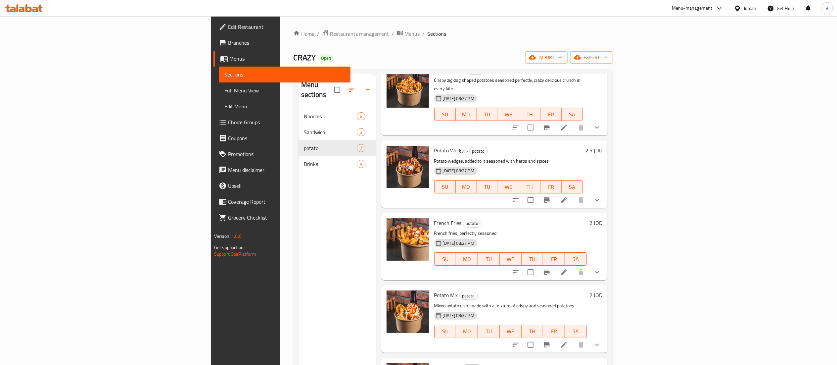
scroll to position [132, 0]
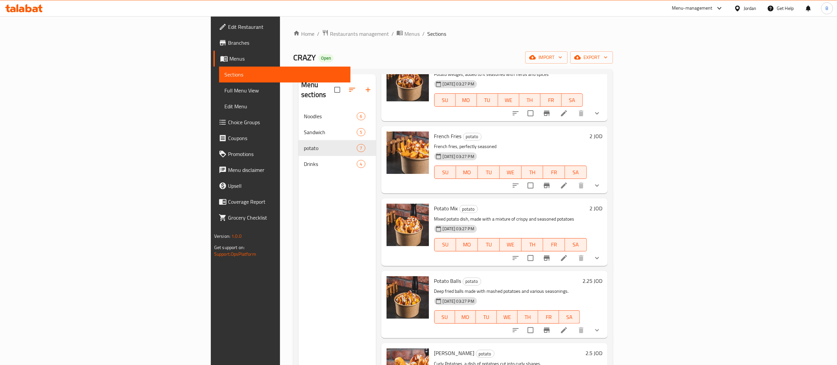
click at [603, 204] on h6 "2 JOD" at bounding box center [596, 208] width 13 height 9
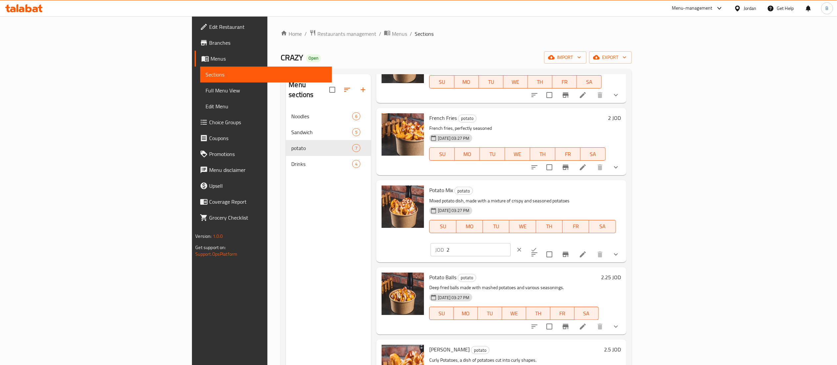
click at [621, 116] on h6 "2 JOD" at bounding box center [614, 117] width 13 height 9
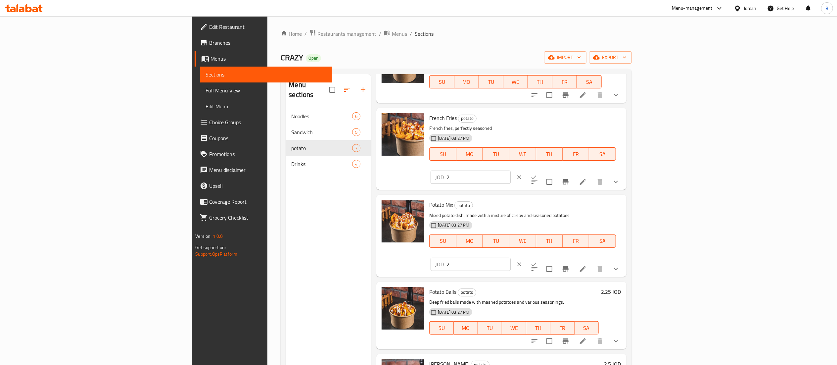
click at [511, 170] on input "2" at bounding box center [479, 176] width 64 height 13
type input "2.5"
click at [537, 174] on icon "ok" at bounding box center [534, 177] width 7 height 7
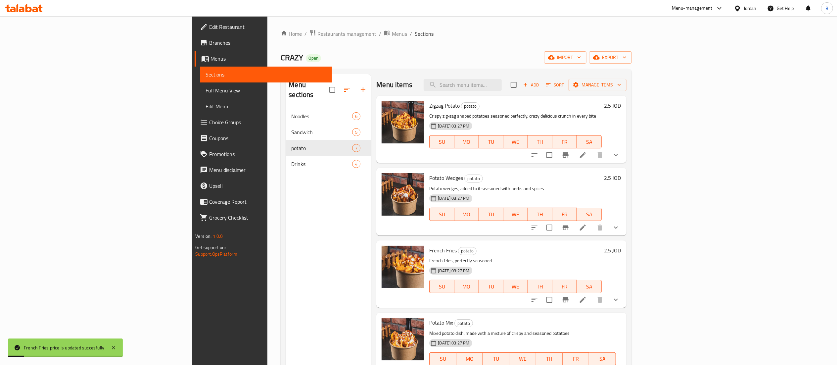
scroll to position [66, 0]
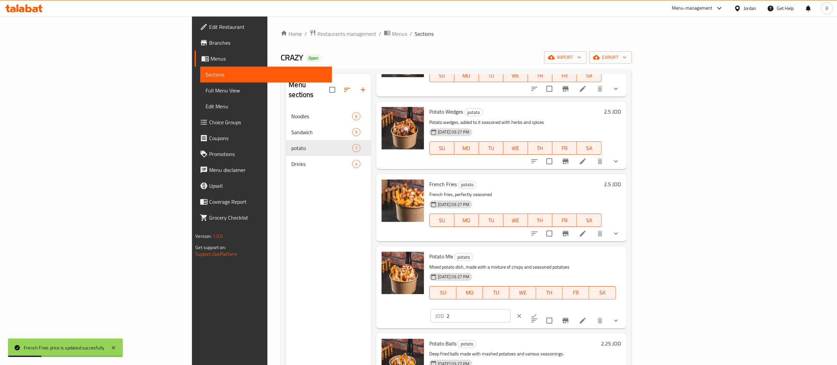
click at [511, 309] on input "2" at bounding box center [479, 315] width 64 height 13
type input "2.5"
click at [537, 313] on icon "ok" at bounding box center [534, 316] width 7 height 7
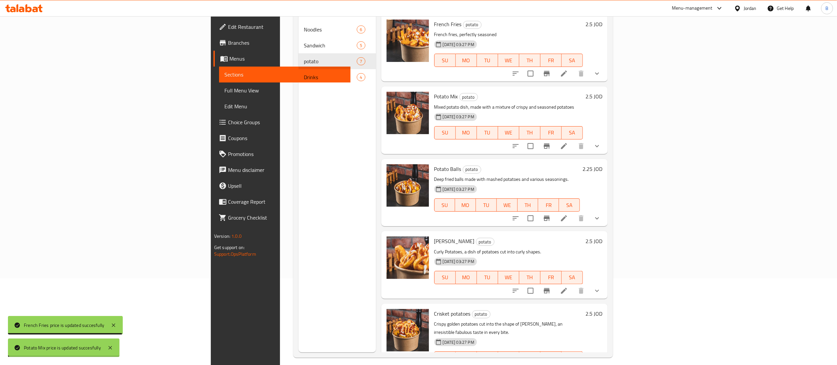
scroll to position [93, 0]
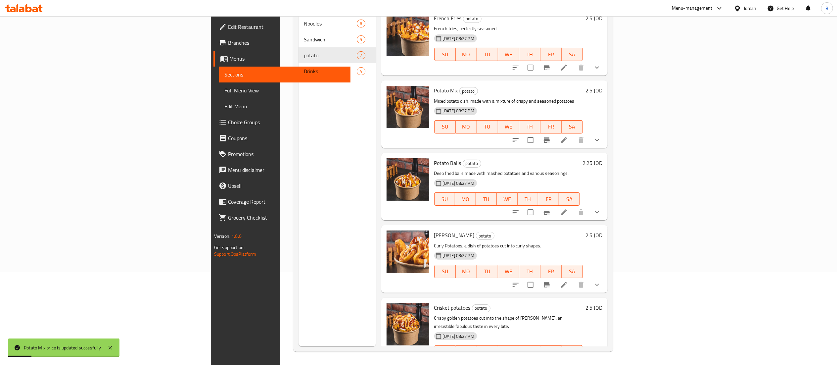
click at [568, 136] on icon at bounding box center [564, 140] width 8 height 8
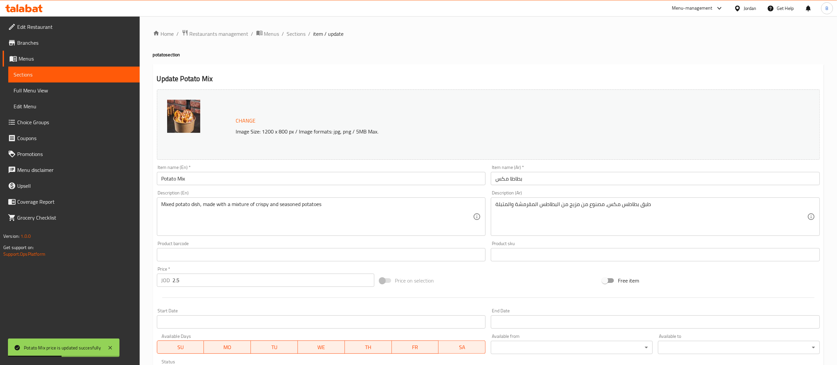
scroll to position [179, 0]
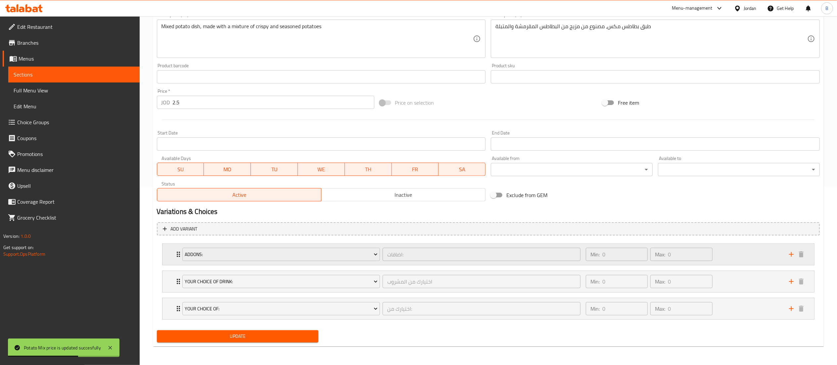
click at [765, 256] on div "Min: 0 ​ Max: 0 ​" at bounding box center [683, 254] width 203 height 21
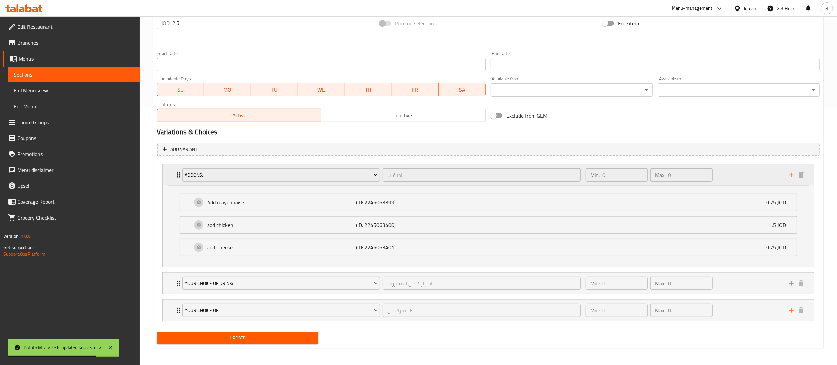
scroll to position [260, 0]
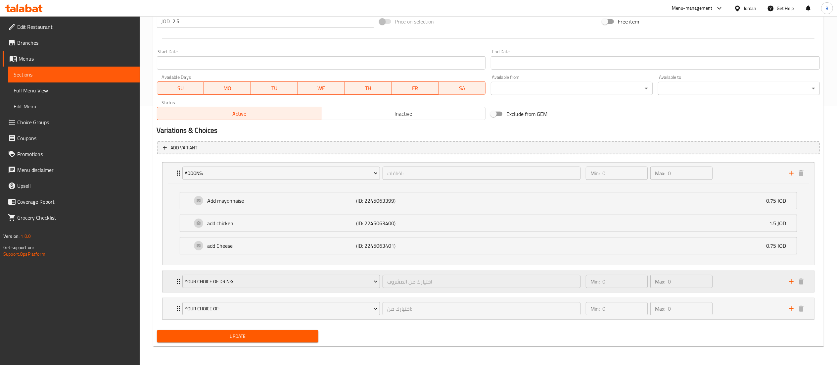
click at [735, 276] on div "Min: 0 ​ Max: 0 ​" at bounding box center [683, 281] width 203 height 21
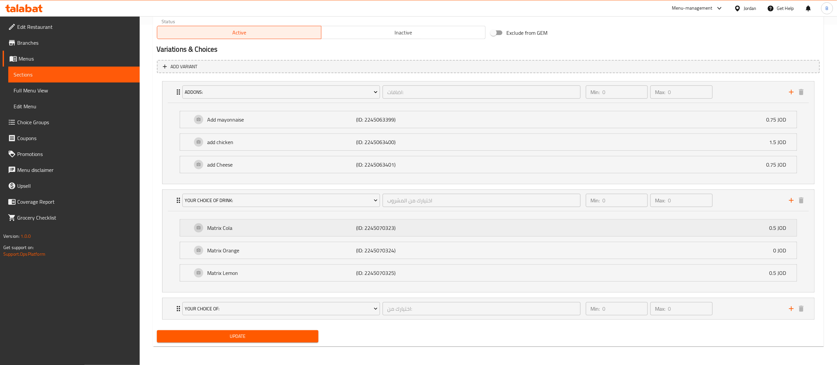
scroll to position [342, 0]
click at [747, 312] on div "Min: 0 ​ Max: 0 ​" at bounding box center [683, 308] width 203 height 21
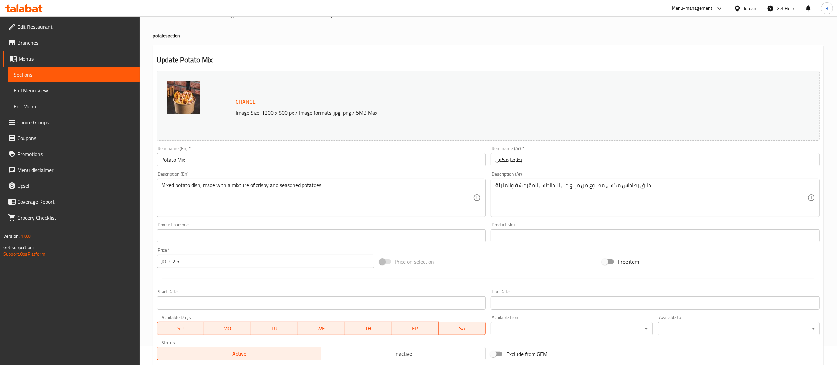
scroll to position [0, 0]
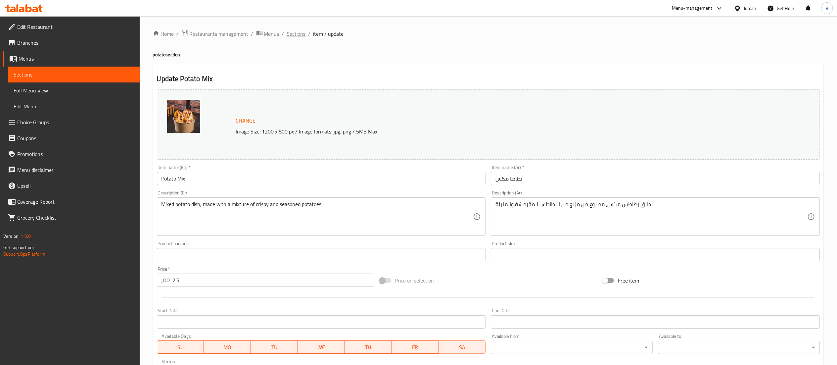
click at [292, 32] on span "Sections" at bounding box center [296, 34] width 19 height 8
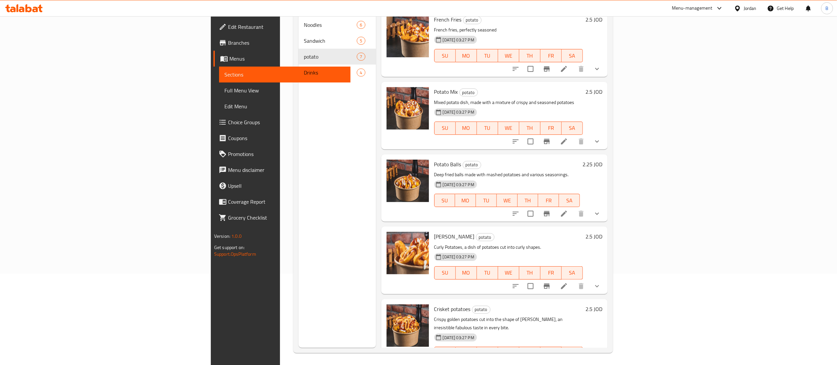
scroll to position [93, 0]
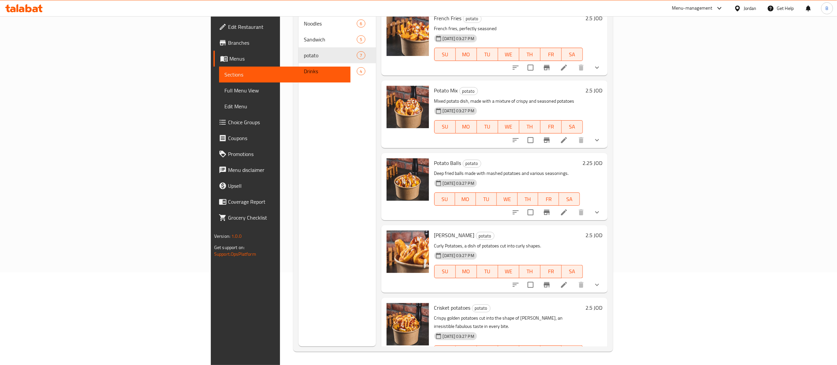
click at [603, 158] on h6 "2.25 JOD" at bounding box center [593, 162] width 20 height 9
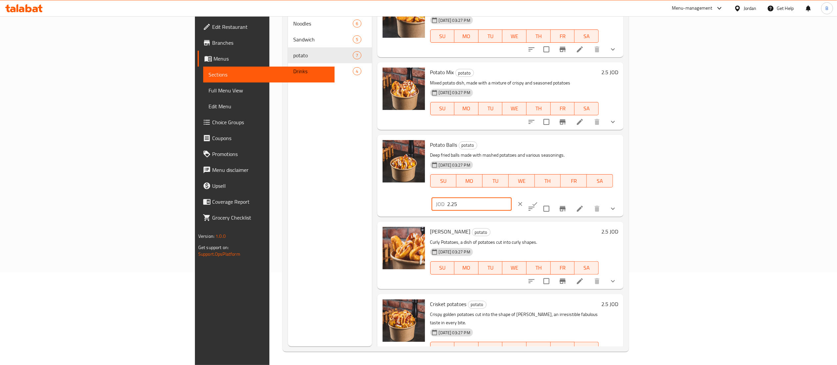
drag, startPoint x: 737, startPoint y: 150, endPoint x: 687, endPoint y: 161, distance: 51.6
click at [552, 197] on div "JOD 2.25 ​" at bounding box center [490, 204] width 121 height 15
type input "3"
click at [542, 197] on button "ok" at bounding box center [535, 204] width 15 height 15
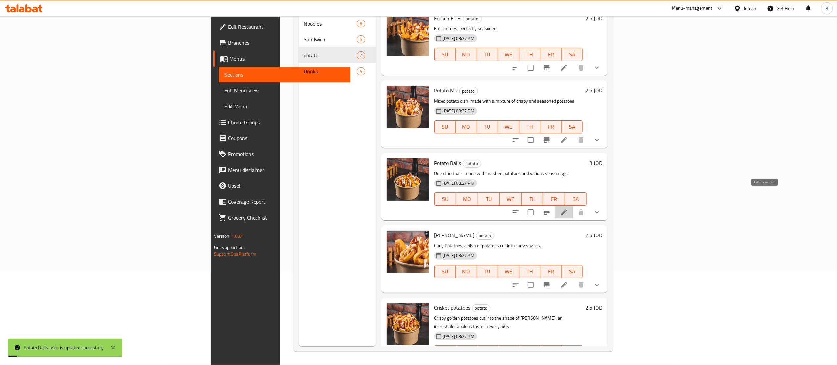
click at [568, 208] on icon at bounding box center [564, 212] width 8 height 8
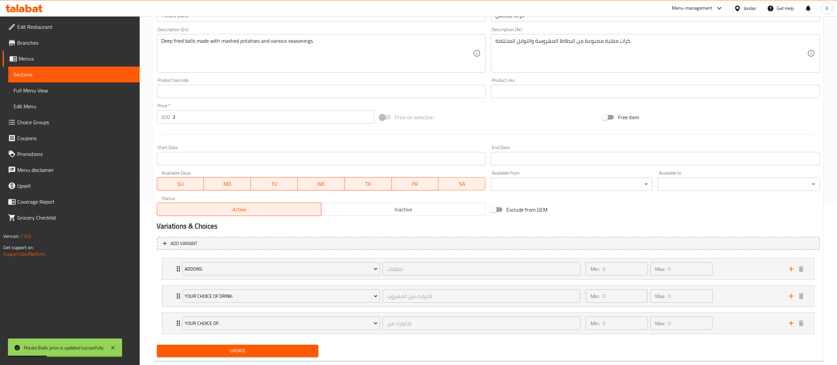
scroll to position [179, 0]
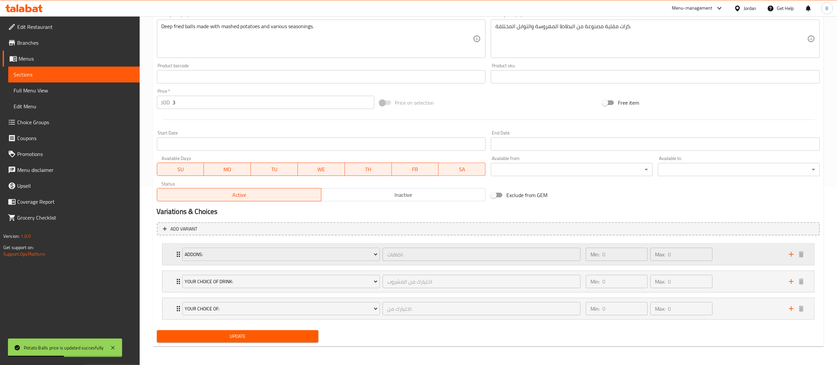
click at [748, 254] on div "Min: 0 ​ Max: 0 ​" at bounding box center [683, 254] width 203 height 21
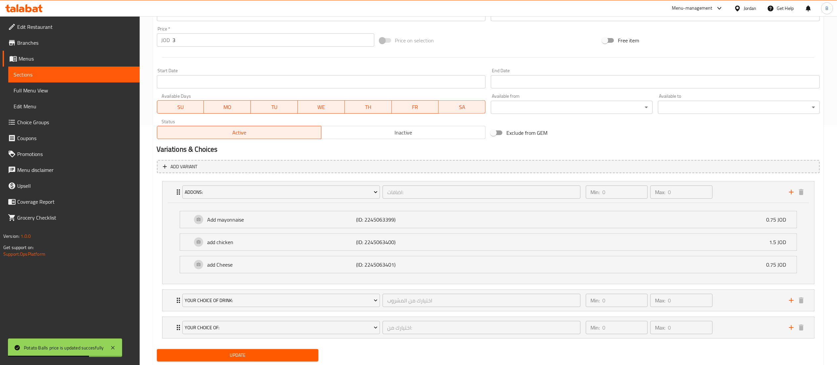
scroll to position [260, 0]
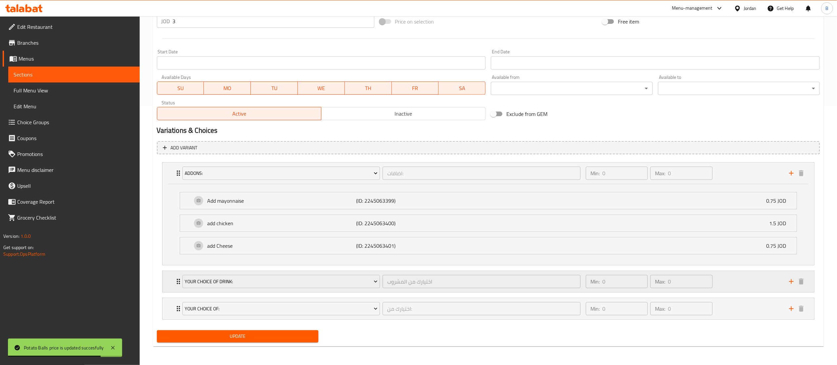
click at [742, 282] on div "Min: 0 ​ Max: 0 ​" at bounding box center [683, 281] width 203 height 21
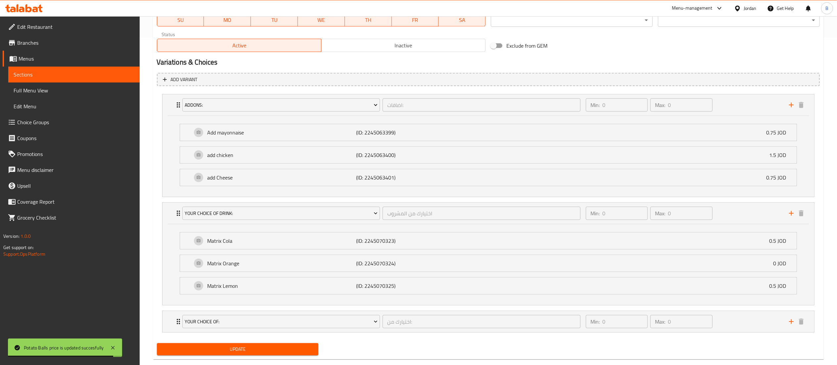
scroll to position [342, 0]
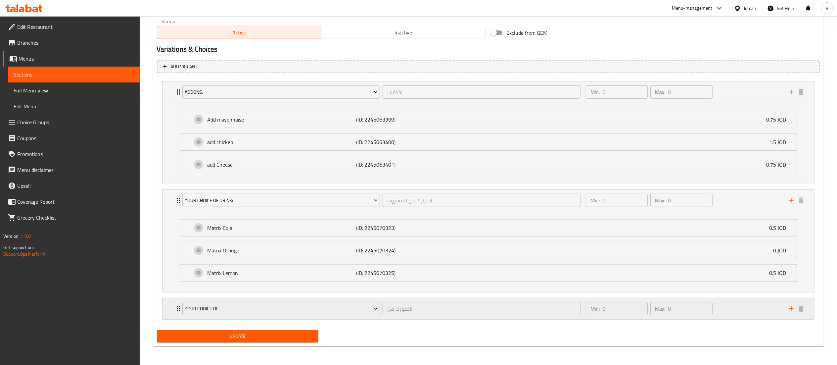
click at [735, 308] on div "Min: 0 ​ Max: 0 ​" at bounding box center [683, 308] width 203 height 21
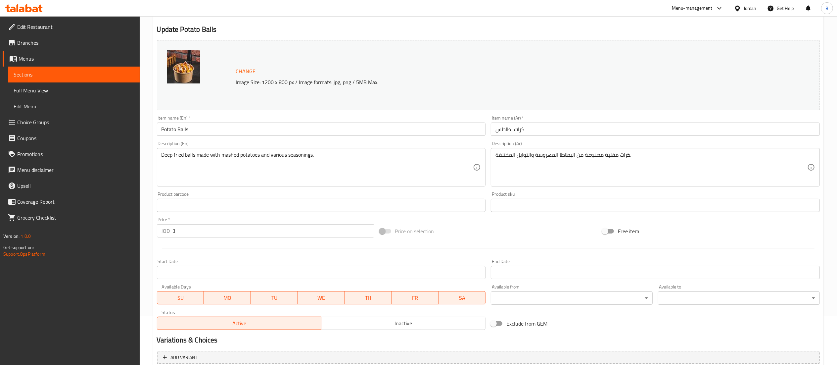
scroll to position [0, 0]
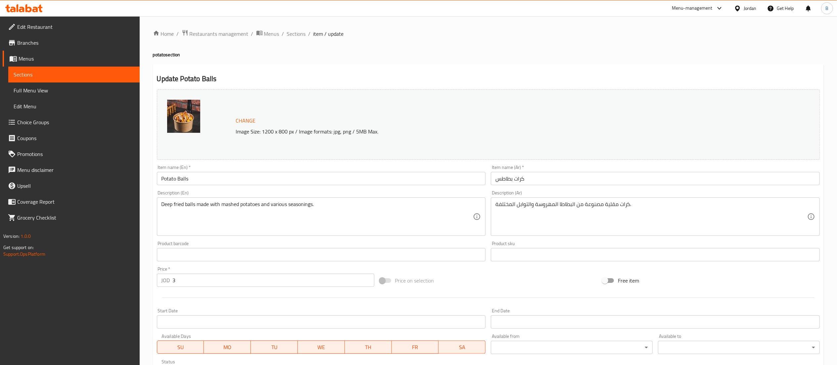
drag, startPoint x: 293, startPoint y: 34, endPoint x: 301, endPoint y: 46, distance: 14.4
click at [293, 34] on span "Sections" at bounding box center [296, 34] width 19 height 8
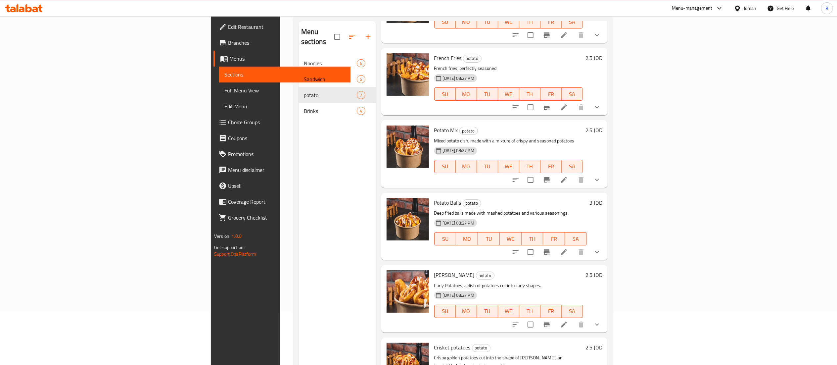
scroll to position [93, 0]
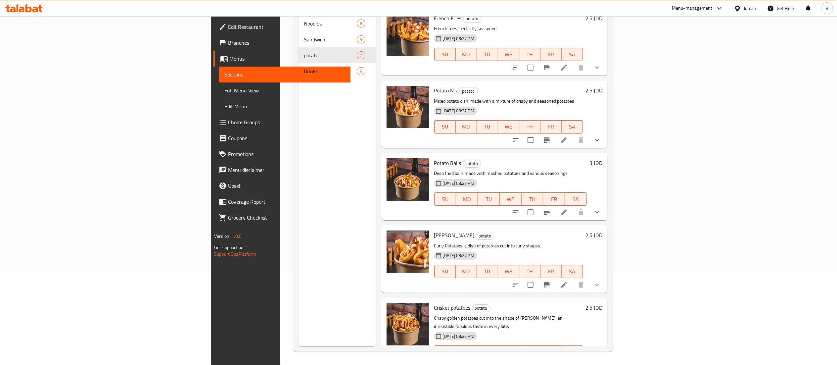
click at [603, 230] on h6 "2.5 JOD" at bounding box center [594, 234] width 17 height 9
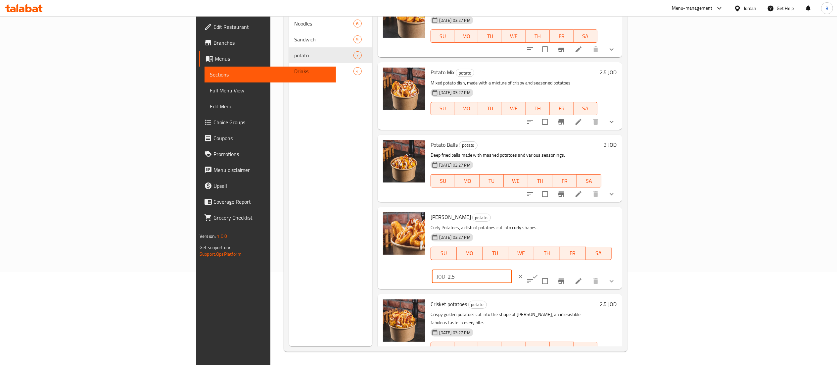
drag, startPoint x: 729, startPoint y: 220, endPoint x: 578, endPoint y: 219, distance: 151.3
click at [592, 220] on div "Curly Potato potato Curly Potatoes, a dish of potatoes cut into curly shapes. 2…" at bounding box center [524, 248] width 192 height 76
type input "3.25"
click at [538, 274] on icon "ok" at bounding box center [535, 276] width 5 height 4
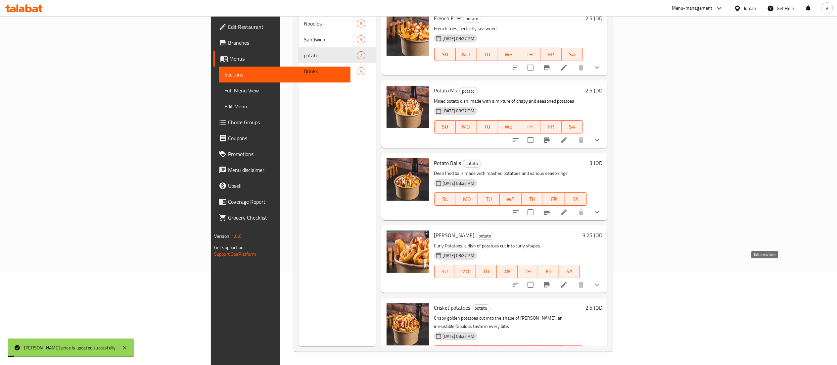
click at [568, 281] on icon at bounding box center [564, 285] width 8 height 8
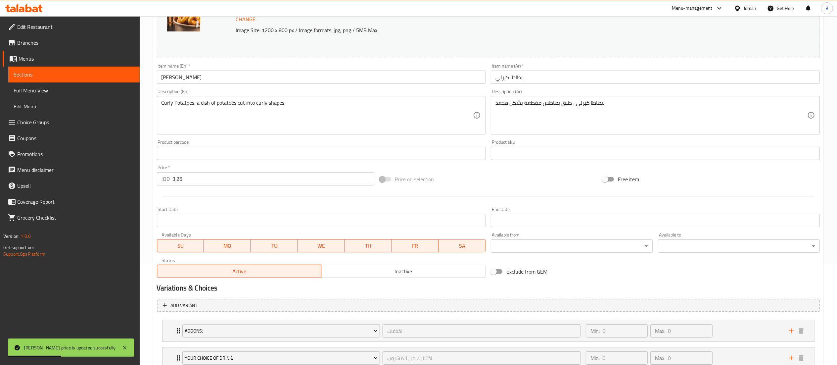
scroll to position [179, 0]
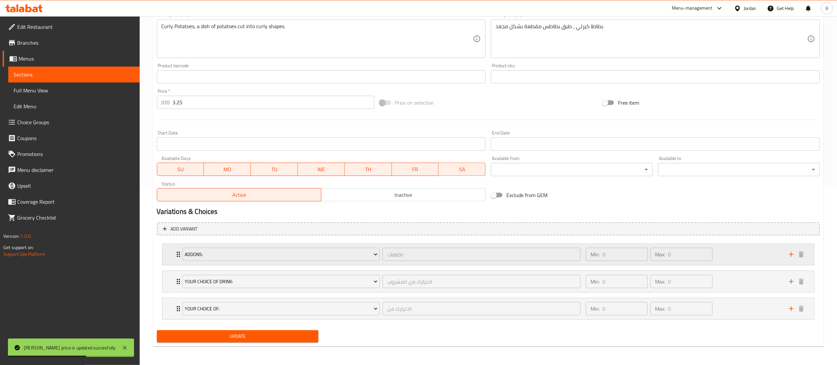
click at [726, 252] on div "Min: 0 ​ Max: 0 ​" at bounding box center [683, 254] width 203 height 21
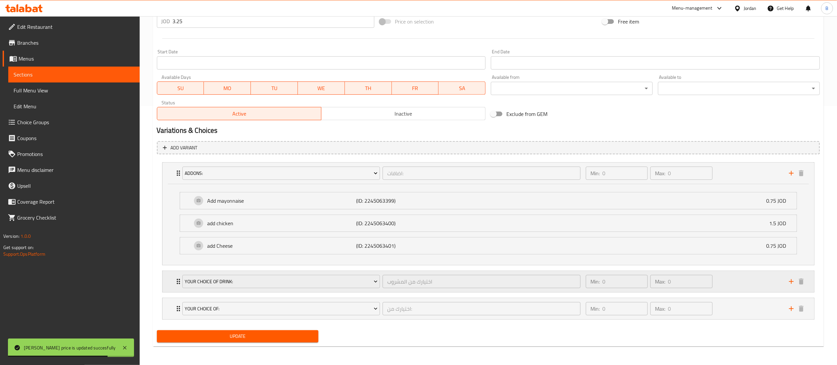
scroll to position [260, 0]
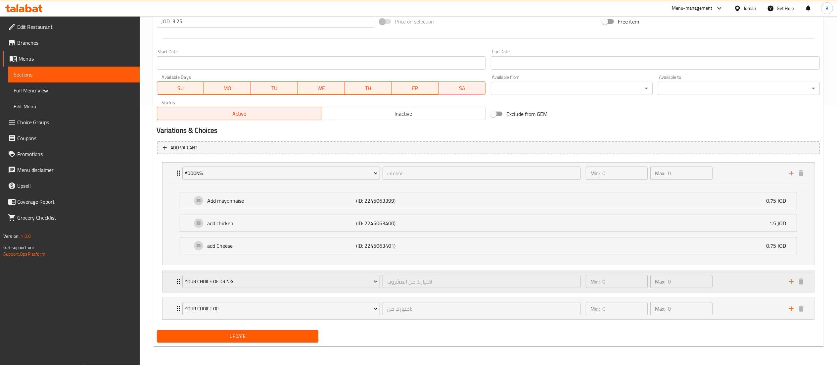
click at [762, 283] on div "Min: 0 ​ Max: 0 ​" at bounding box center [683, 281] width 203 height 21
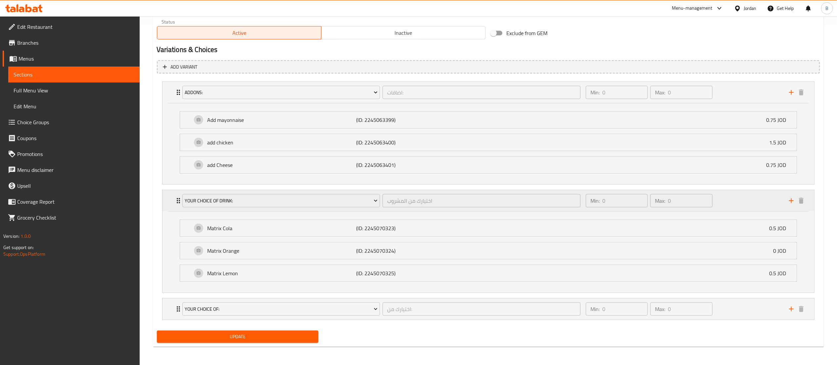
scroll to position [342, 0]
click at [734, 311] on div "Min: 0 ​ Max: 0 ​" at bounding box center [683, 308] width 203 height 21
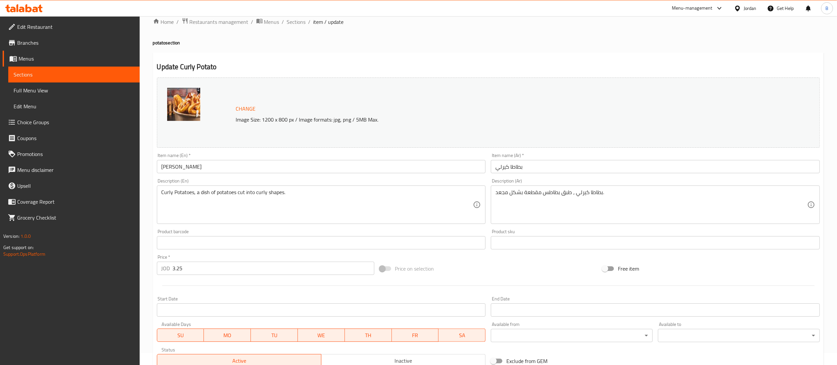
scroll to position [0, 0]
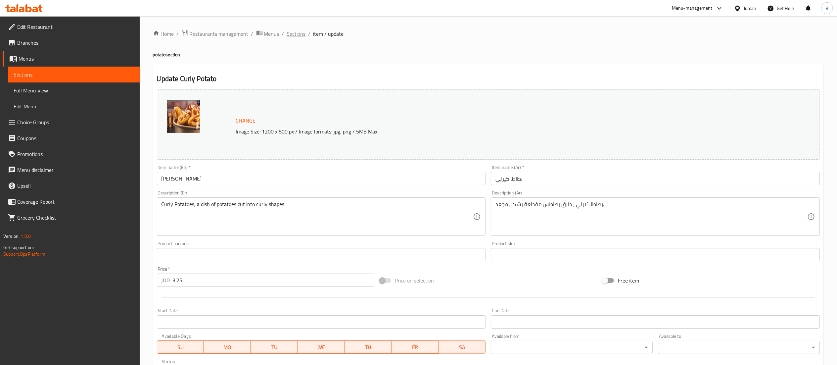
click at [301, 32] on span "Sections" at bounding box center [296, 34] width 19 height 8
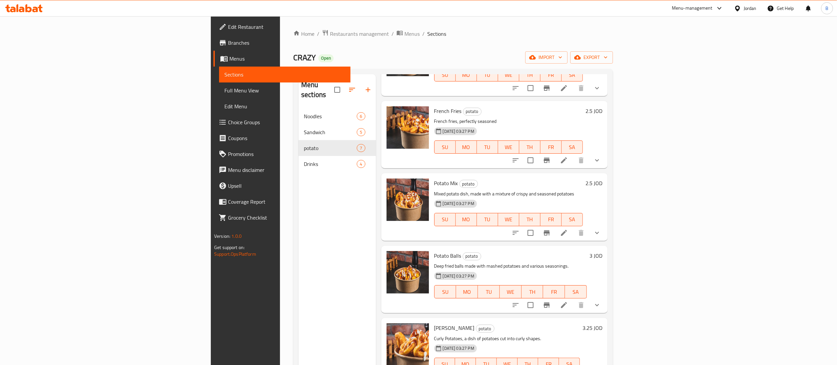
scroll to position [93, 0]
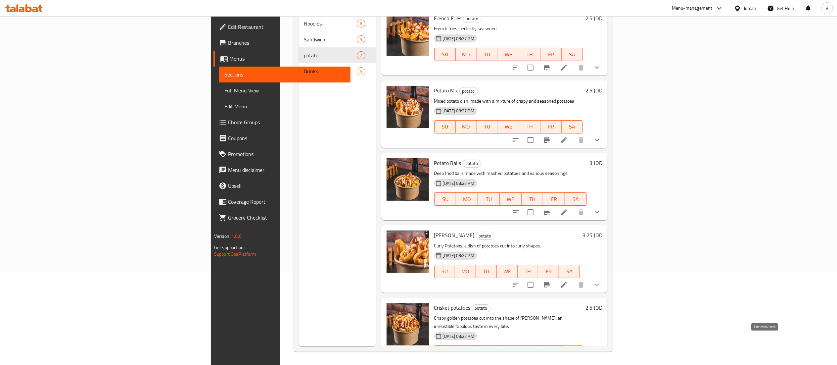
click at [567, 362] on icon at bounding box center [564, 365] width 6 height 6
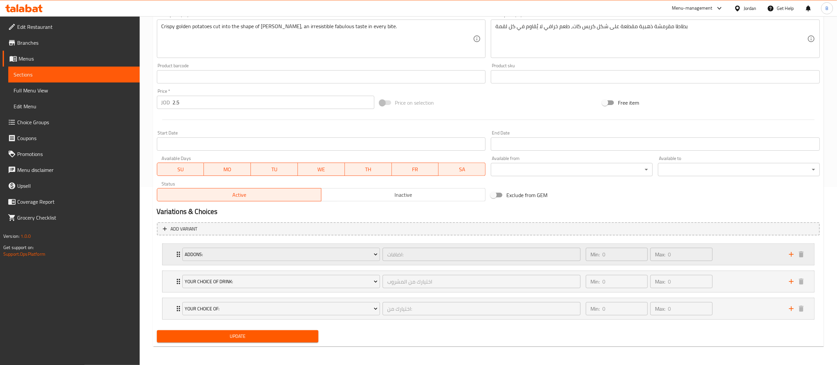
click at [755, 254] on div "Min: 0 ​ Max: 0 ​" at bounding box center [683, 254] width 203 height 21
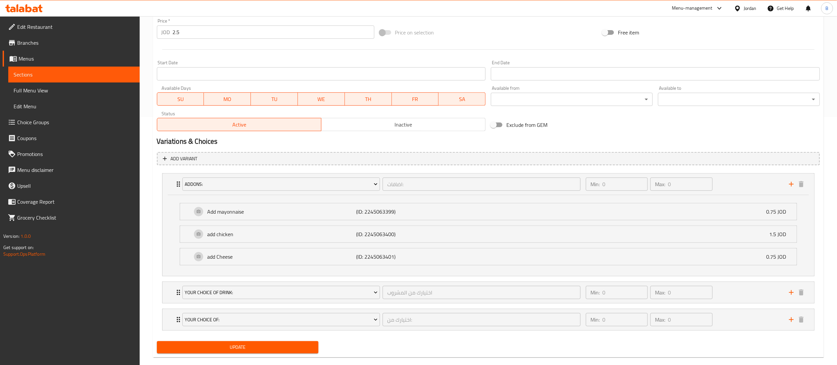
scroll to position [260, 0]
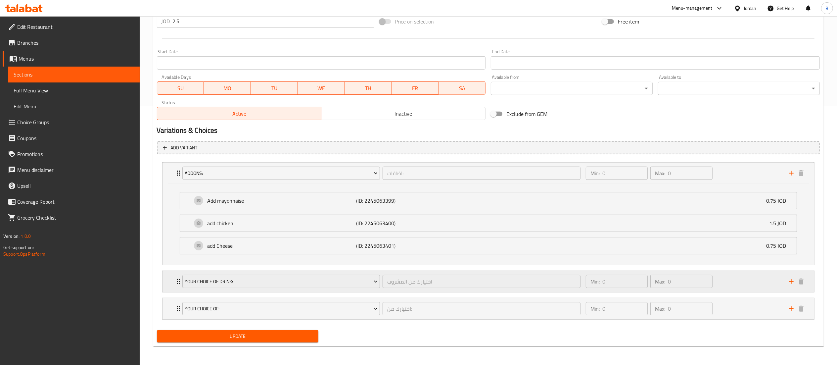
click at [739, 280] on div "Min: 0 ​ Max: 0 ​" at bounding box center [683, 281] width 203 height 21
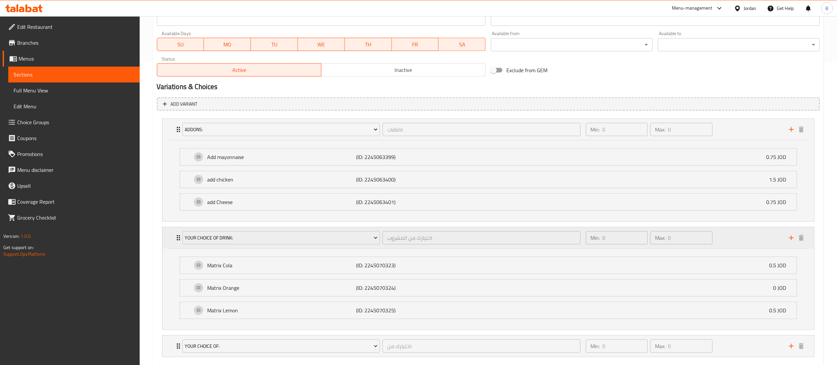
scroll to position [342, 0]
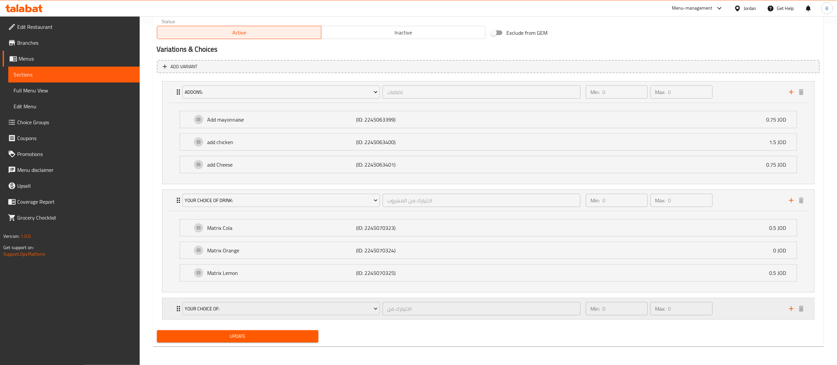
click at [738, 311] on div "Min: 0 ​ Max: 0 ​" at bounding box center [683, 308] width 203 height 21
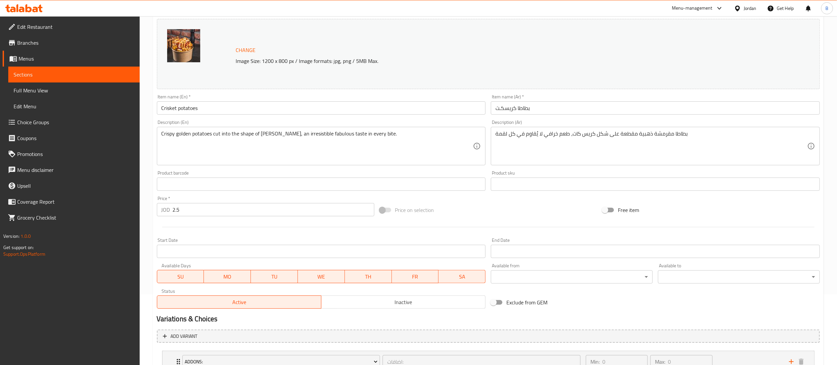
scroll to position [0, 0]
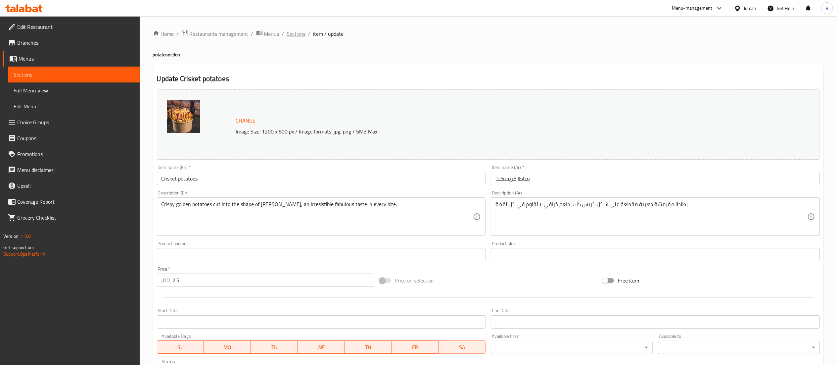
click at [301, 31] on span "Sections" at bounding box center [296, 34] width 19 height 8
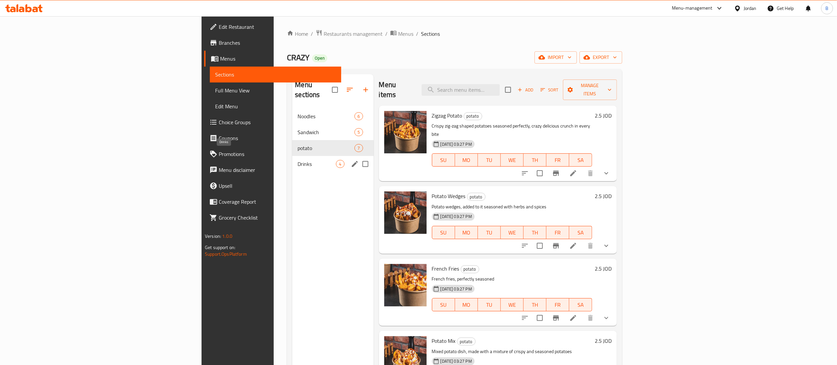
click at [292, 159] on div "Drinks 4" at bounding box center [332, 164] width 81 height 16
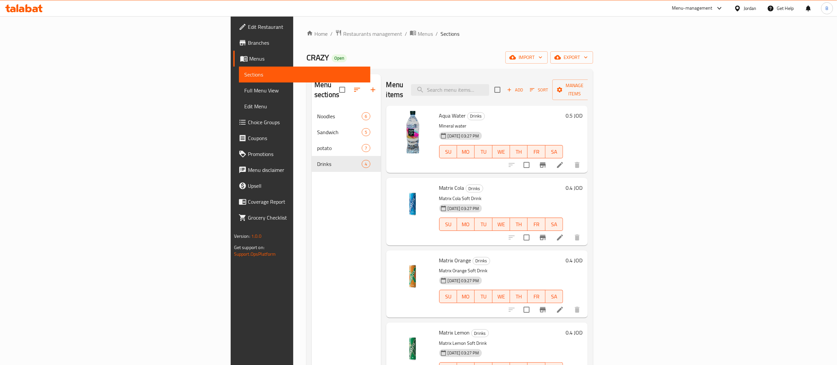
click at [583, 183] on h6 "0.4 JOD" at bounding box center [574, 187] width 17 height 9
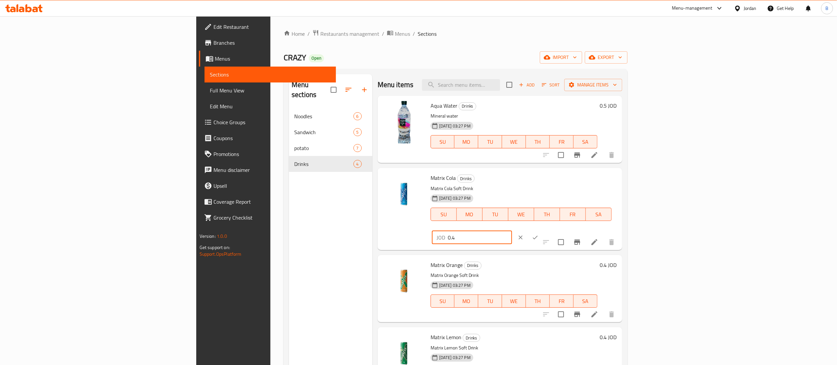
click at [512, 231] on input "0.4" at bounding box center [480, 237] width 64 height 13
type input "0.5"
drag, startPoint x: 803, startPoint y: 178, endPoint x: 795, endPoint y: 191, distance: 15.0
click at [539, 234] on icon "ok" at bounding box center [535, 237] width 7 height 7
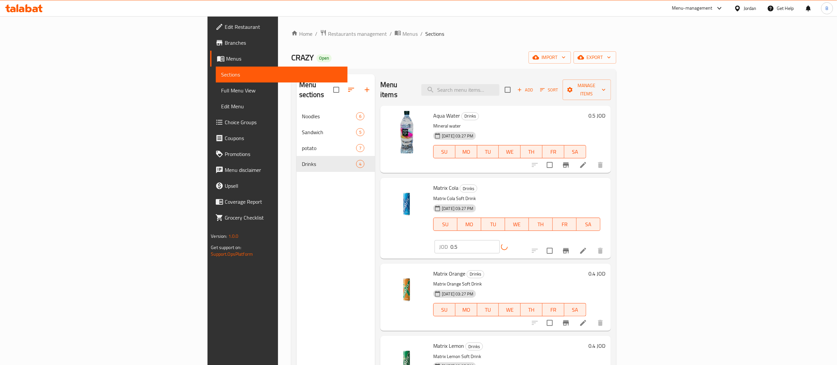
click at [606, 269] on h6 "0.4 JOD" at bounding box center [597, 273] width 17 height 9
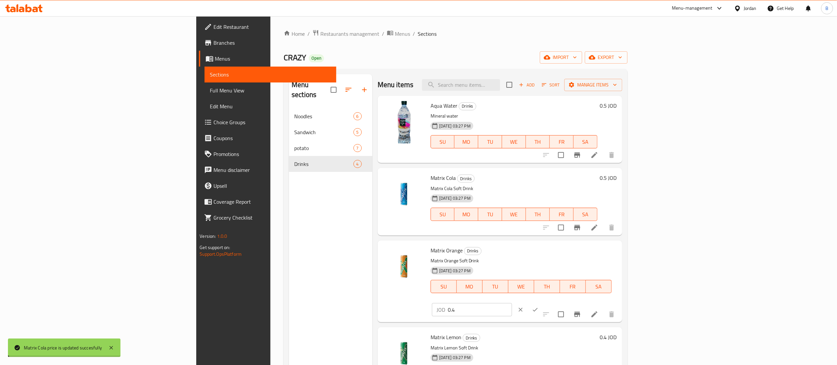
click at [512, 303] on input "0.4" at bounding box center [480, 309] width 64 height 13
type input "0.5"
click at [543, 302] on button "ok" at bounding box center [535, 309] width 15 height 15
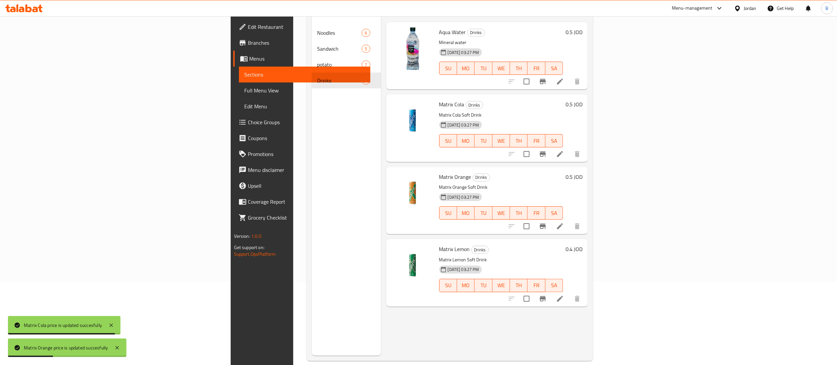
scroll to position [93, 0]
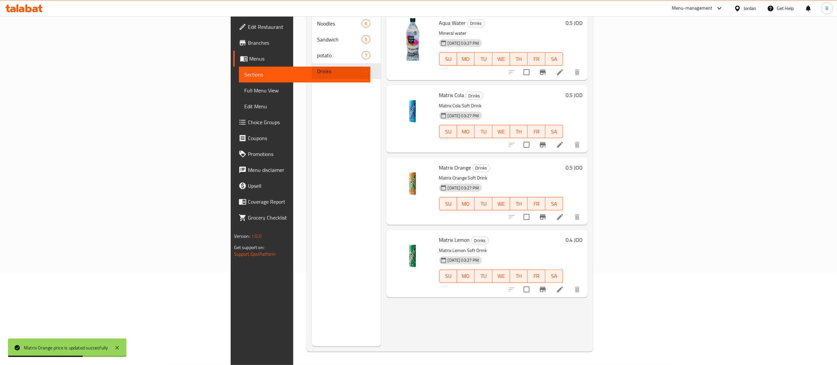
click at [583, 235] on h6 "0.4 JOD" at bounding box center [574, 239] width 17 height 9
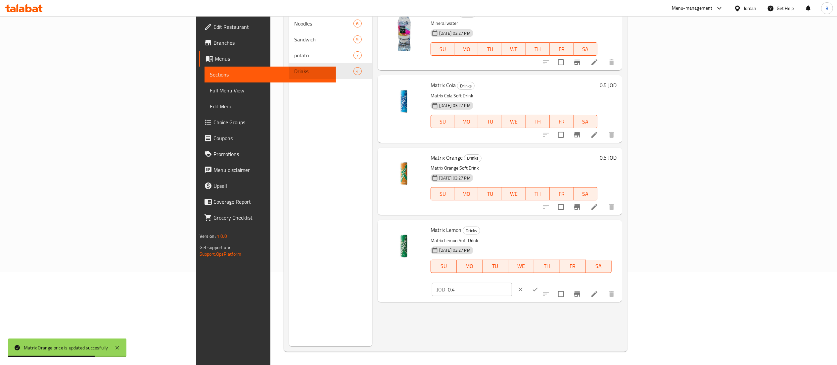
click at [512, 283] on input "0.4" at bounding box center [480, 289] width 64 height 13
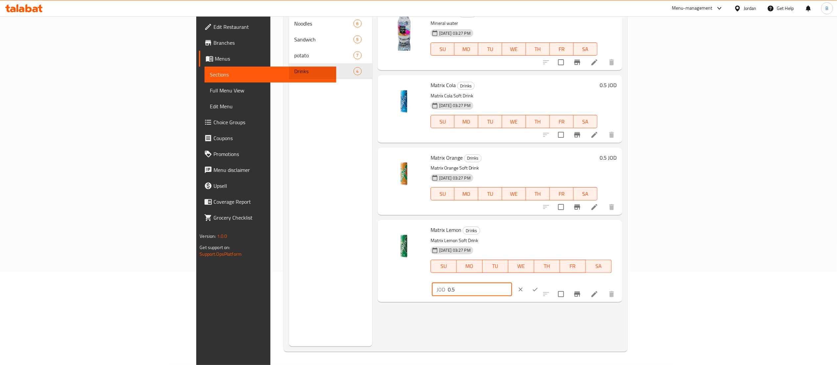
type input "0.5"
click at [539, 286] on icon "ok" at bounding box center [535, 289] width 7 height 7
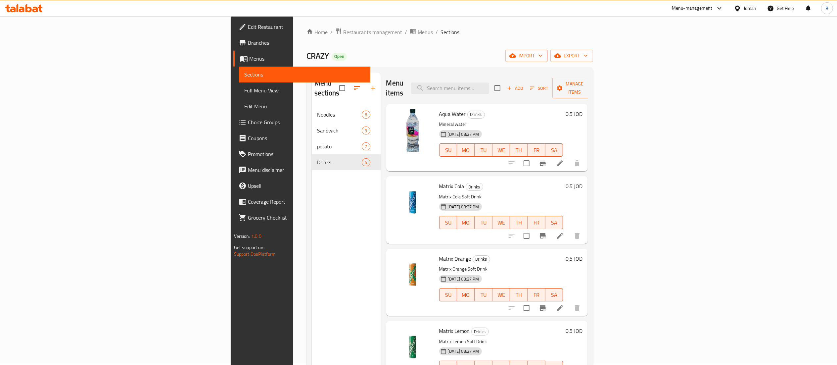
scroll to position [0, 0]
click at [18, 3] on div at bounding box center [24, 8] width 48 height 13
click at [18, 7] on icon at bounding box center [18, 8] width 2 height 8
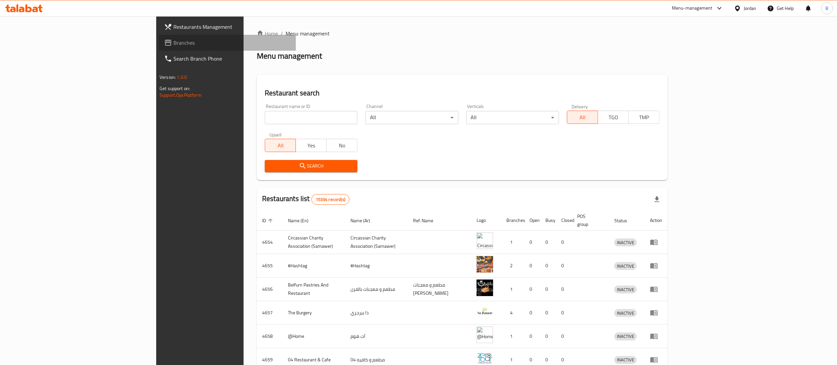
click at [173, 45] on span "Branches" at bounding box center [231, 43] width 117 height 8
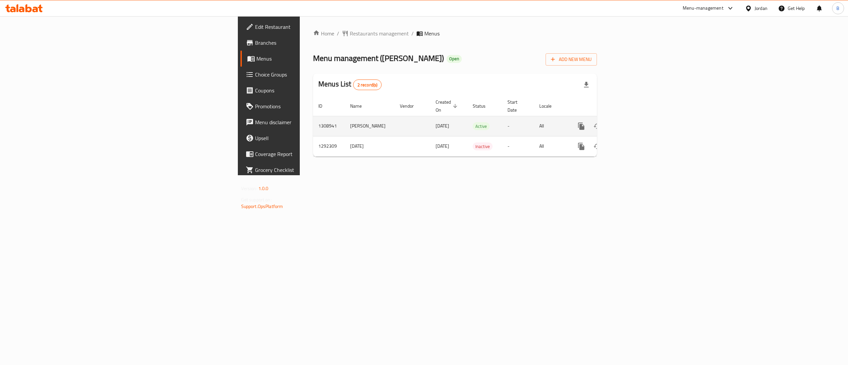
click at [637, 118] on link "enhanced table" at bounding box center [629, 126] width 16 height 16
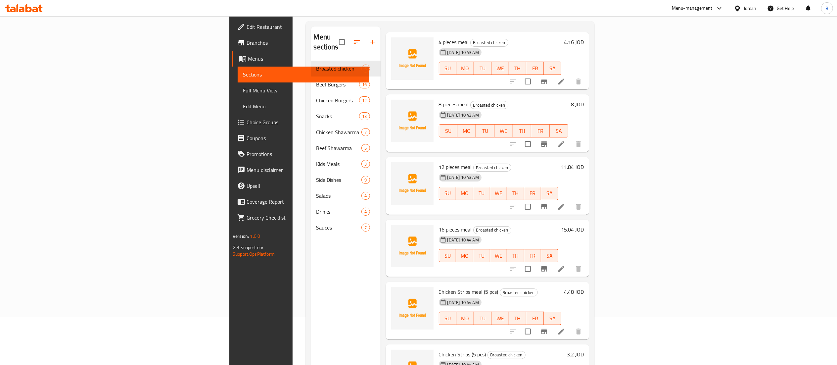
scroll to position [27, 0]
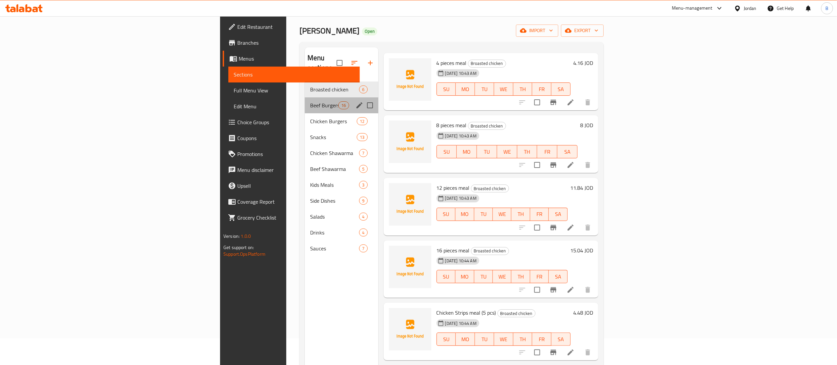
click at [305, 97] on div "Beef Burgers 16" at bounding box center [341, 105] width 73 height 16
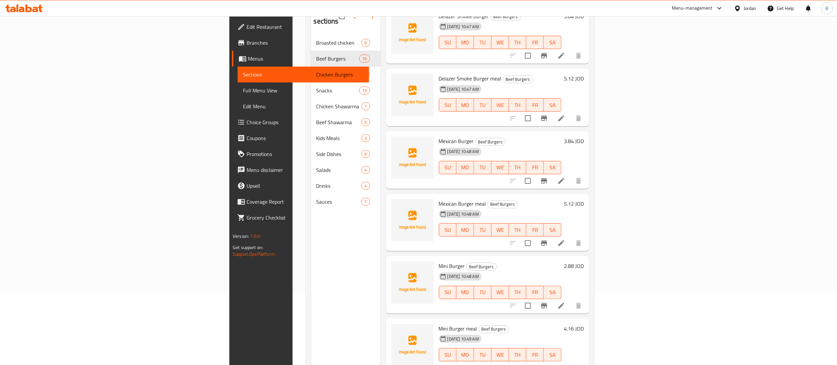
scroll to position [93, 0]
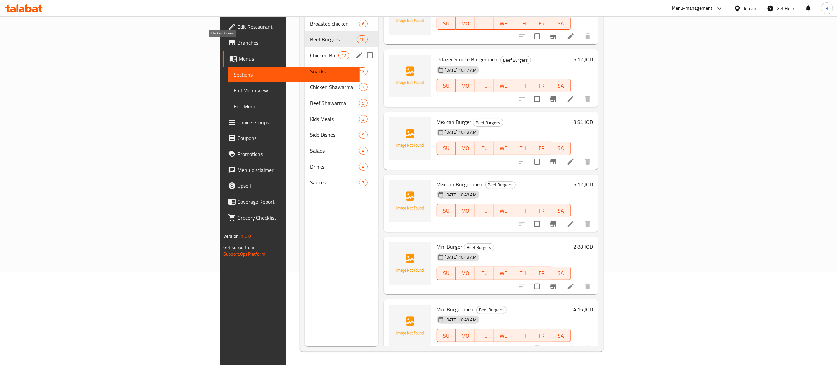
click at [310, 51] on span "Chicken Burgers" at bounding box center [324, 55] width 28 height 8
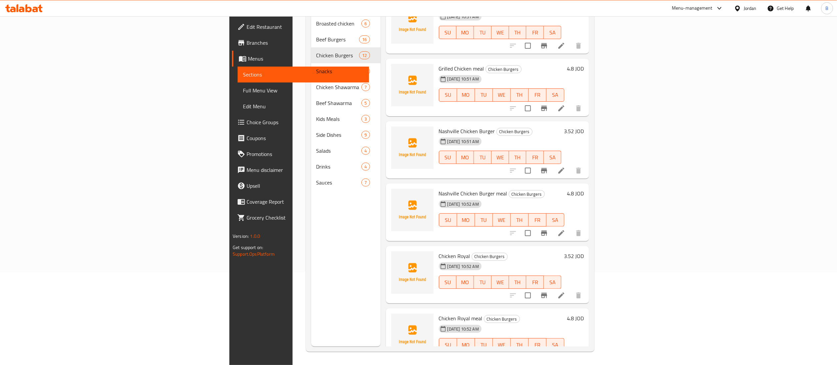
scroll to position [93, 0]
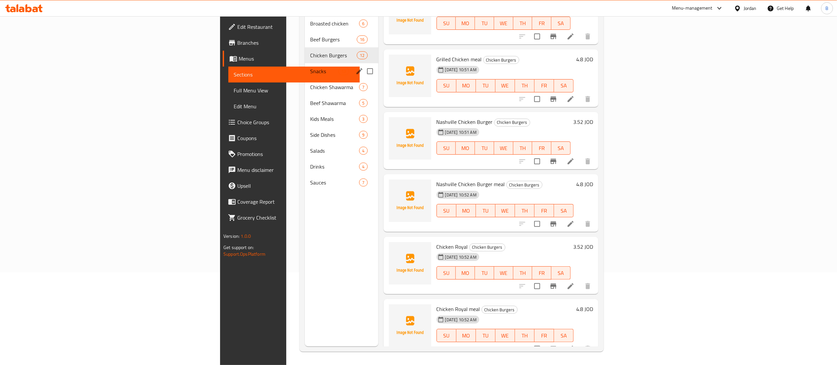
click at [305, 68] on div "Snacks 13" at bounding box center [341, 71] width 73 height 16
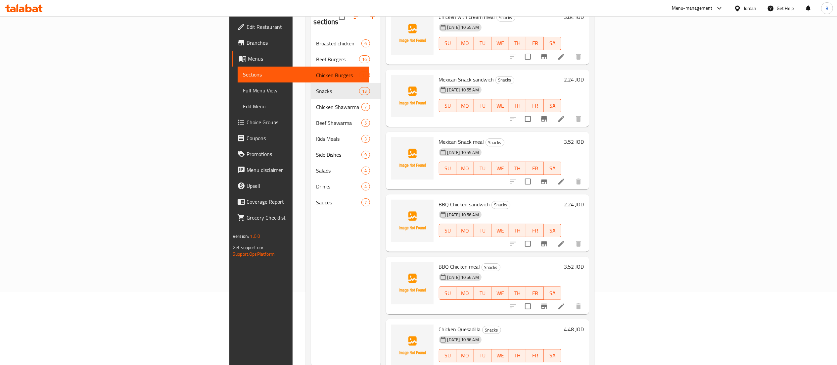
scroll to position [93, 0]
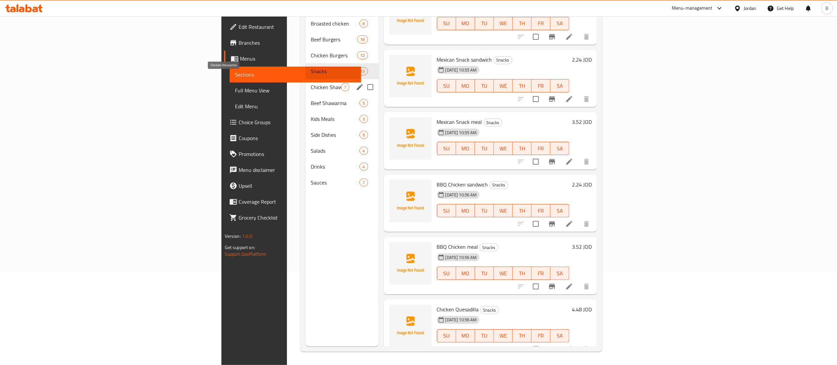
click at [311, 83] on span "Chicken Shawarma" at bounding box center [326, 87] width 30 height 8
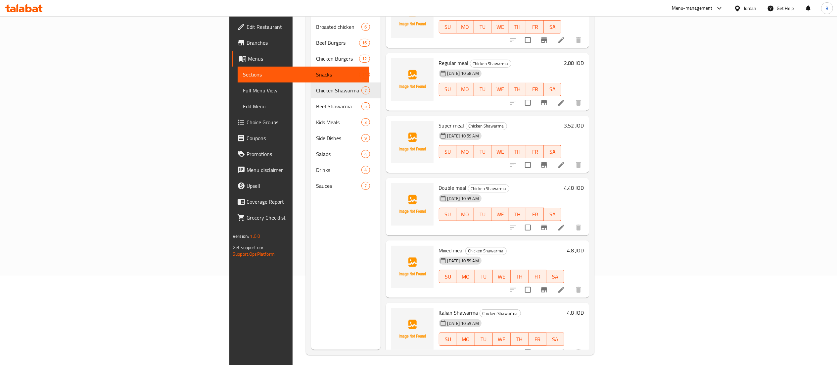
scroll to position [93, 0]
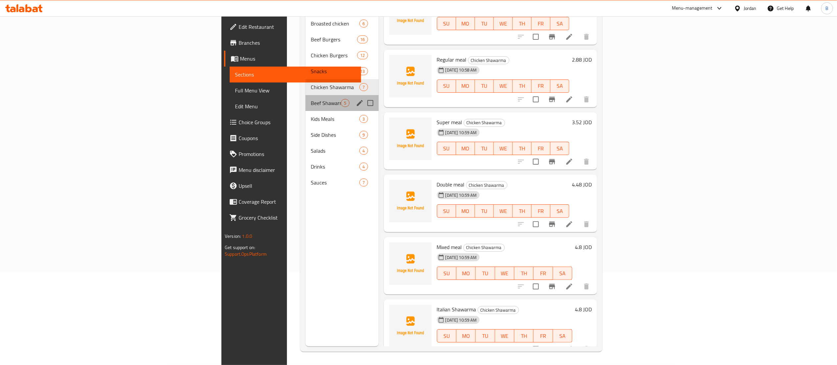
click at [306, 95] on div "Beef Shawarma 5" at bounding box center [342, 103] width 73 height 16
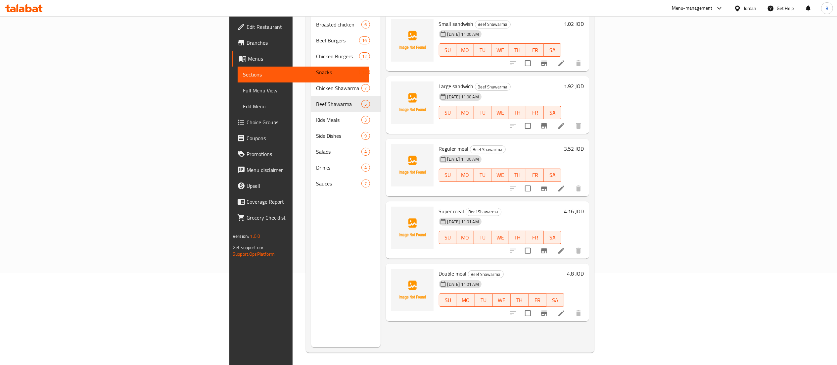
scroll to position [93, 0]
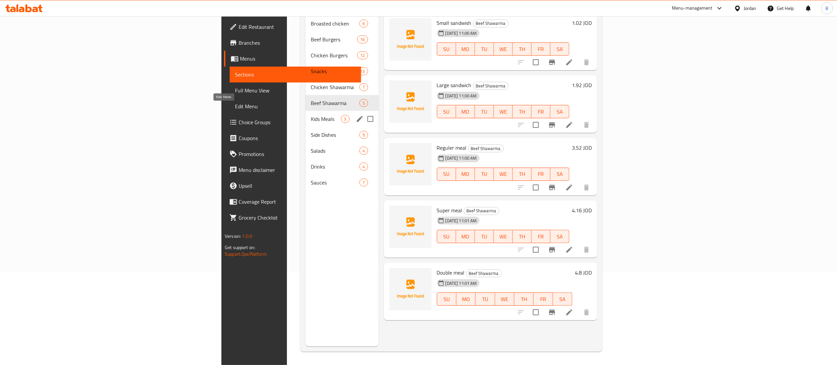
click at [311, 115] on span "Kids Meals" at bounding box center [326, 119] width 30 height 8
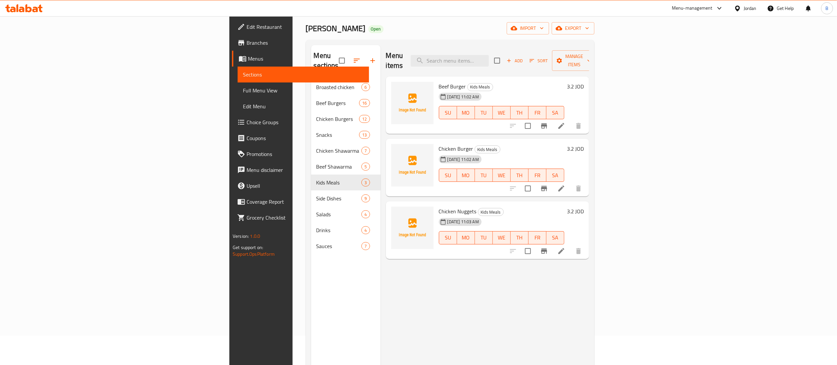
scroll to position [27, 0]
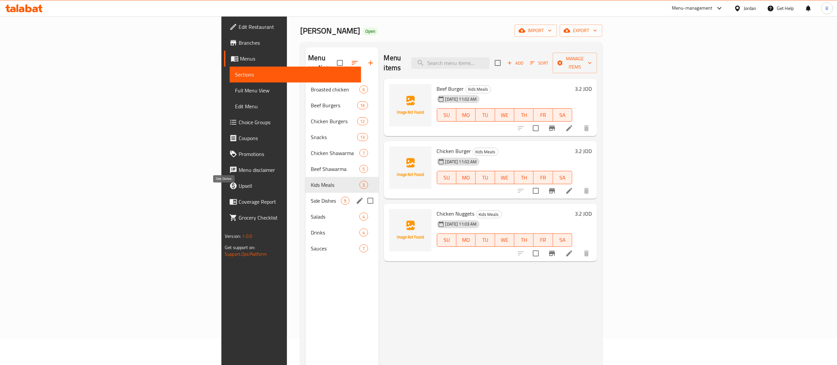
click at [311, 197] on span "Side Dishes" at bounding box center [326, 201] width 30 height 8
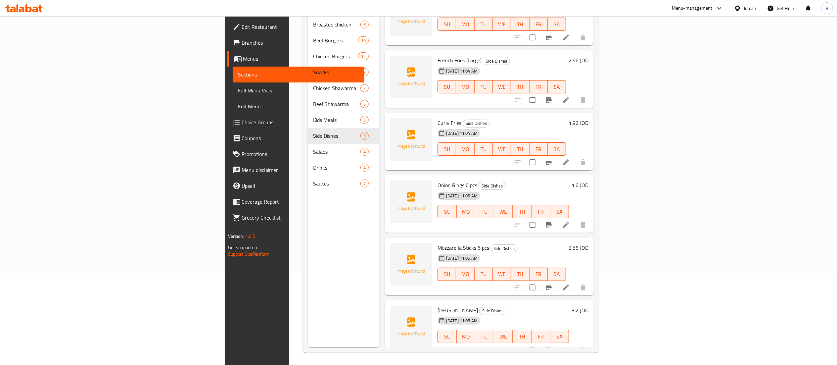
scroll to position [93, 0]
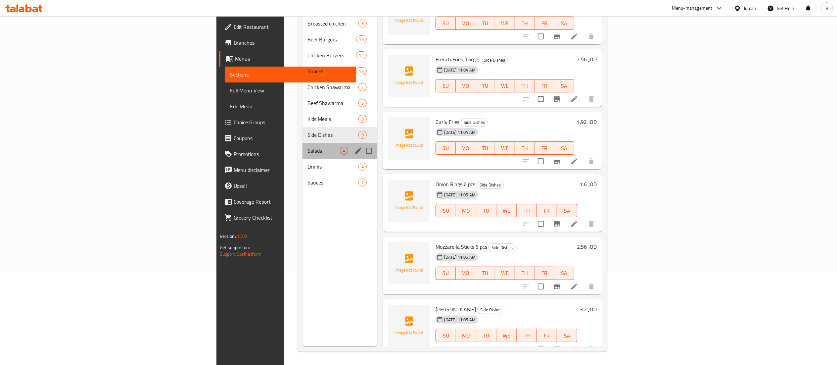
click at [303, 143] on div "Salads 4" at bounding box center [340, 151] width 75 height 16
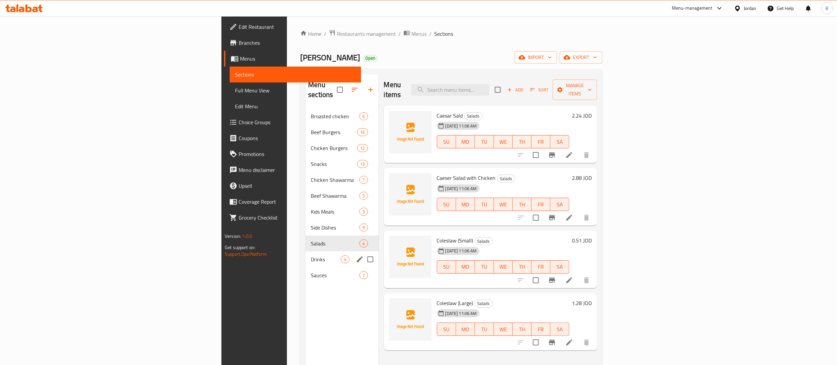
click at [311, 255] on span "Drinks" at bounding box center [326, 259] width 30 height 8
click at [306, 267] on div "Sauces 7" at bounding box center [342, 275] width 73 height 16
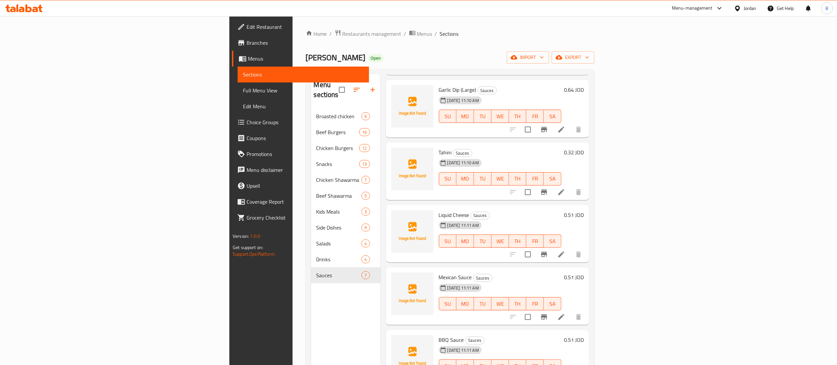
click at [14, 2] on div at bounding box center [24, 8] width 48 height 13
click at [19, 8] on icon at bounding box center [23, 8] width 37 height 8
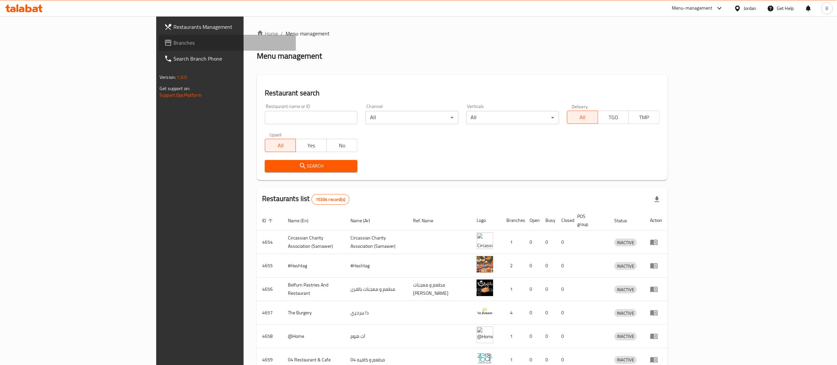
click at [173, 39] on span "Branches" at bounding box center [231, 43] width 117 height 8
click at [265, 115] on input "search" at bounding box center [311, 117] width 93 height 13
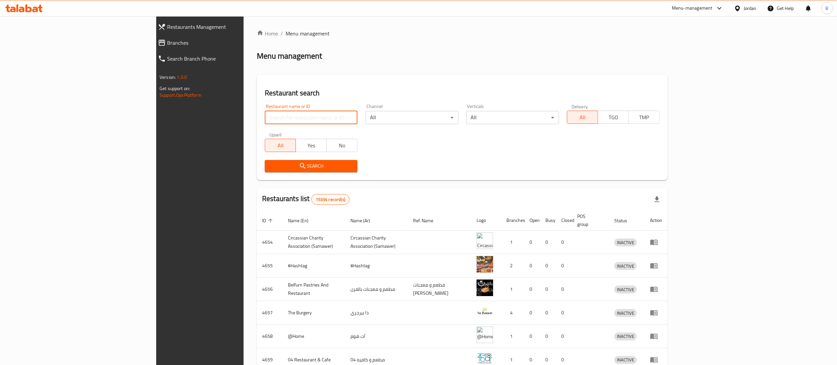
paste input "705033"
type input "705033"
click button "Search" at bounding box center [311, 166] width 93 height 12
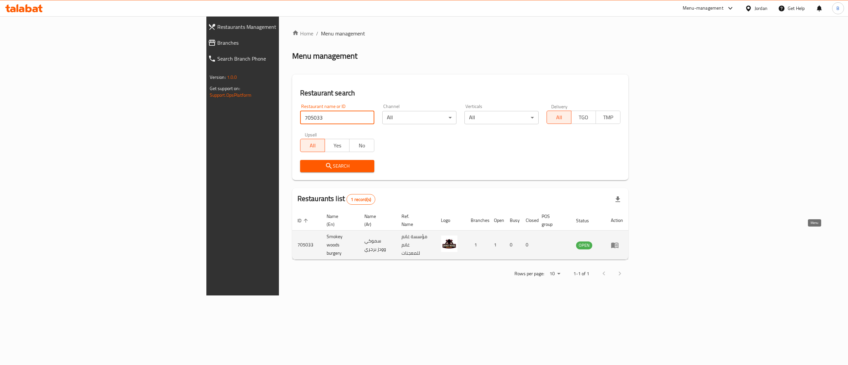
click at [623, 241] on link "enhanced table" at bounding box center [616, 245] width 12 height 8
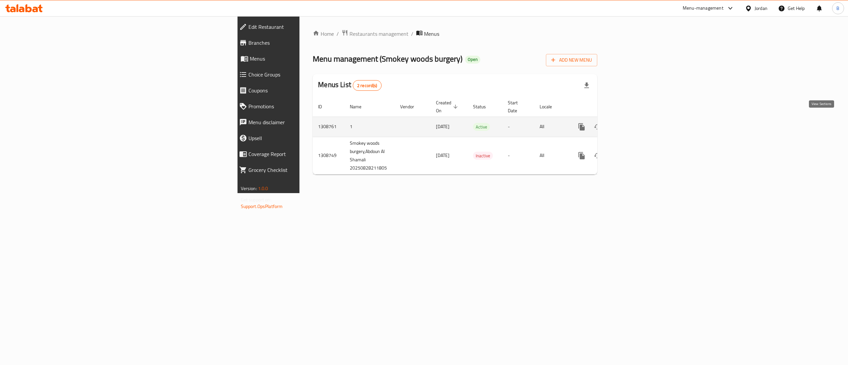
click at [637, 122] on link "enhanced table" at bounding box center [629, 127] width 16 height 16
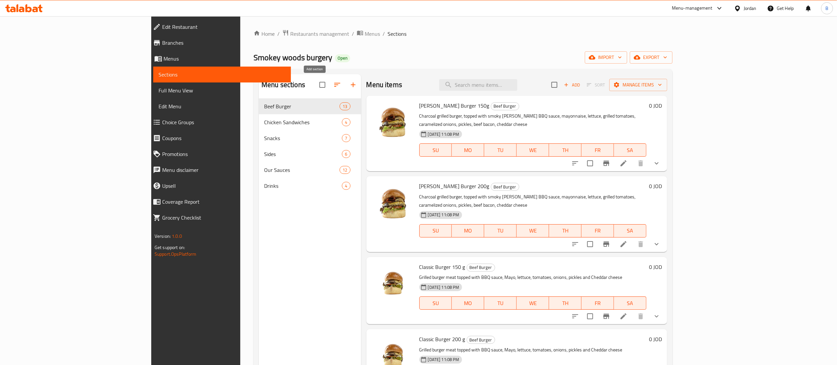
click at [351, 87] on icon "button" at bounding box center [353, 84] width 5 height 5
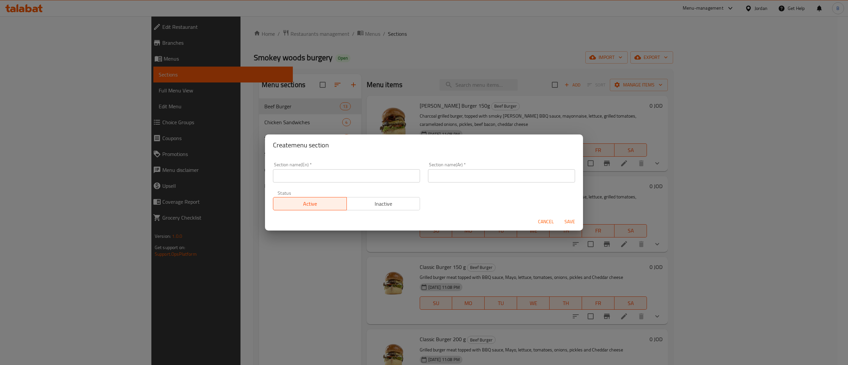
click at [380, 184] on div "Section name(En)   * Section name(En) *" at bounding box center [346, 172] width 155 height 28
click at [387, 168] on div "Section name(En)   * Section name(En) *" at bounding box center [346, 172] width 147 height 20
click at [387, 171] on input "text" at bounding box center [346, 175] width 147 height 13
paste input "50% Hot Deals."
type input "50% Hot Deals"
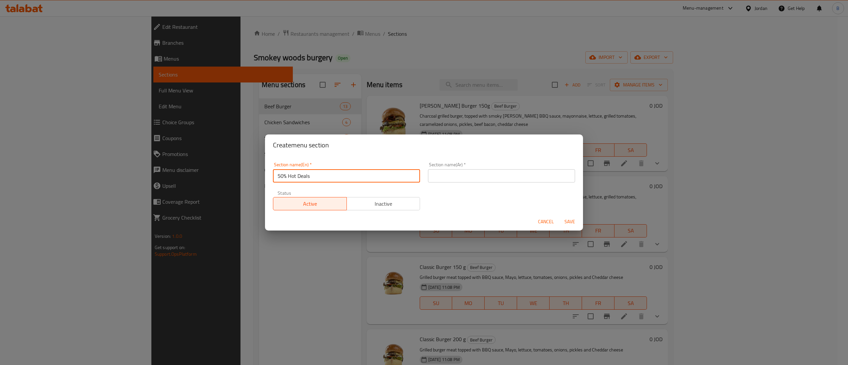
click at [442, 185] on div "Section name(Ar)   * Section name(Ar) *" at bounding box center [501, 172] width 155 height 28
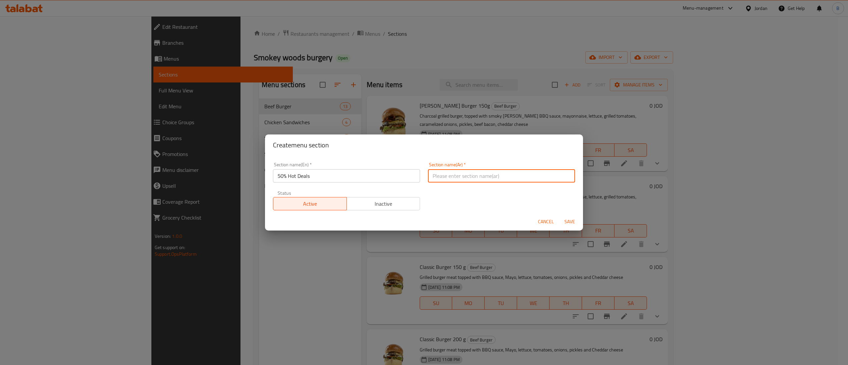
click at [442, 180] on input "text" at bounding box center [501, 175] width 147 height 13
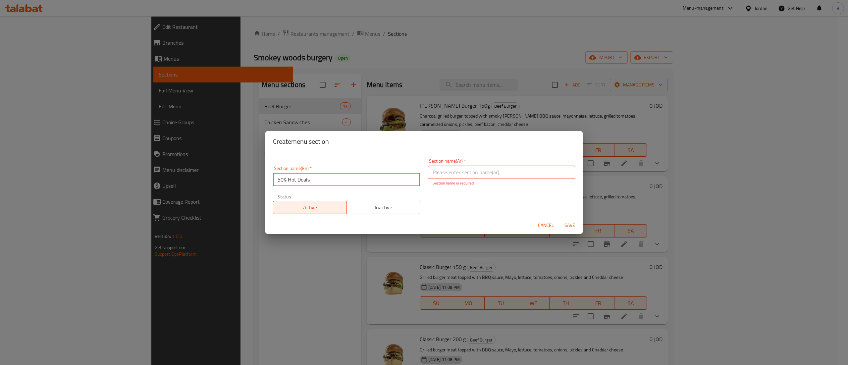
drag, startPoint x: 337, startPoint y: 180, endPoint x: 245, endPoint y: 182, distance: 92.1
click at [245, 182] on div "Create menu section Section name(En)   * 50% Hot Deals Section name(En) * Secti…" at bounding box center [424, 182] width 848 height 365
click at [483, 177] on input "text" at bounding box center [501, 172] width 147 height 13
paste input "عروض ساخنة بنسبة 50%"
drag, startPoint x: 462, startPoint y: 171, endPoint x: 448, endPoint y: 172, distance: 14.2
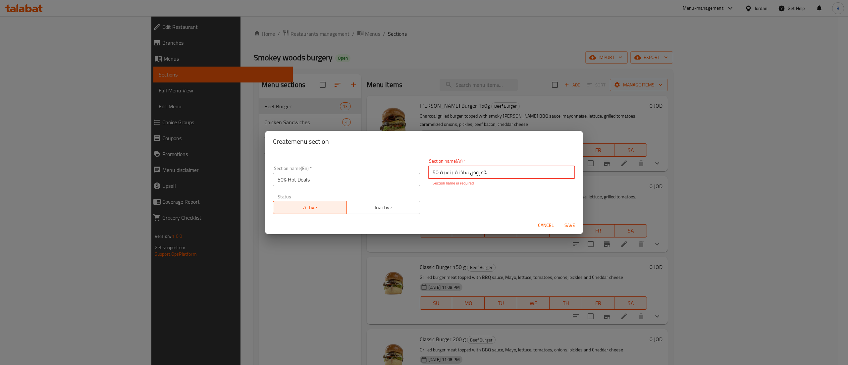
click at [448, 172] on input "عروض ساخنة بنسبة 50%" at bounding box center [501, 172] width 147 height 13
type input "عروض نارية بنسبة 50%"
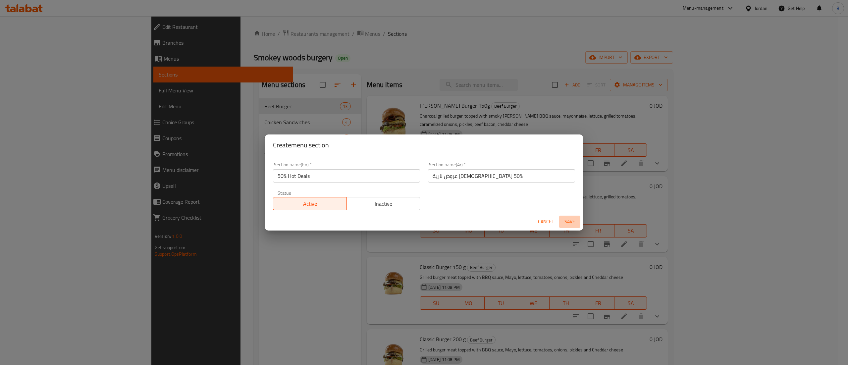
click at [568, 224] on span "Save" at bounding box center [569, 222] width 16 height 8
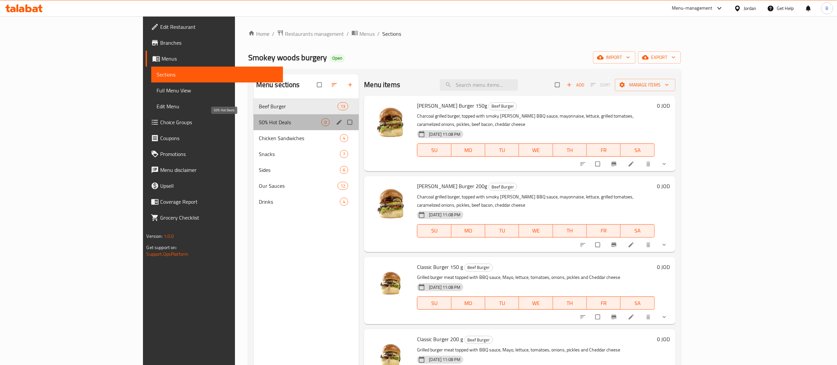
click at [259, 120] on span "50% Hot Deals" at bounding box center [290, 122] width 63 height 8
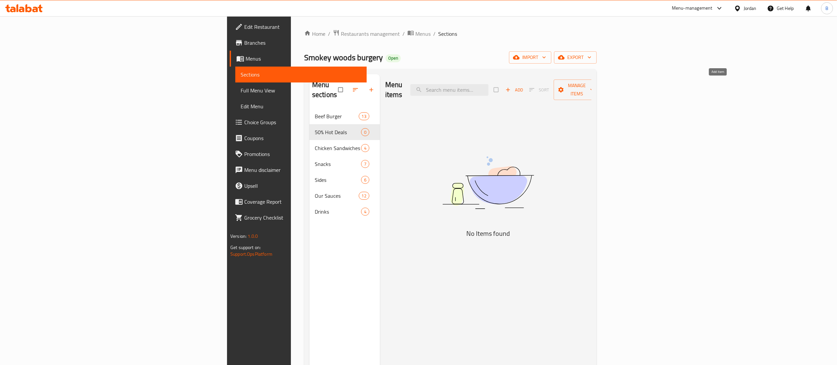
click at [523, 86] on span "Add" at bounding box center [515, 90] width 18 height 8
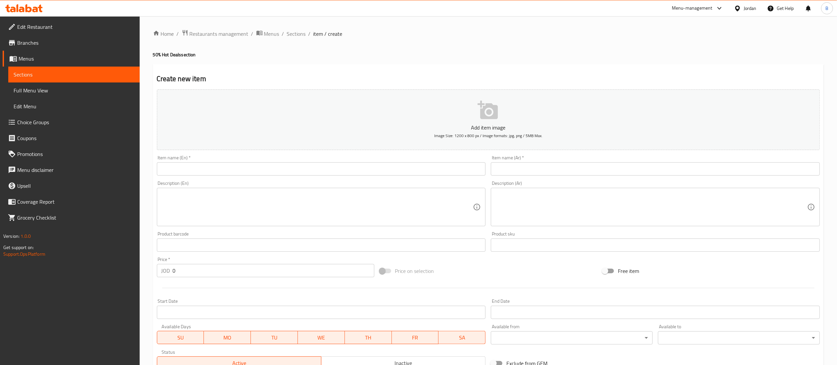
click at [383, 173] on input "text" at bounding box center [321, 168] width 329 height 13
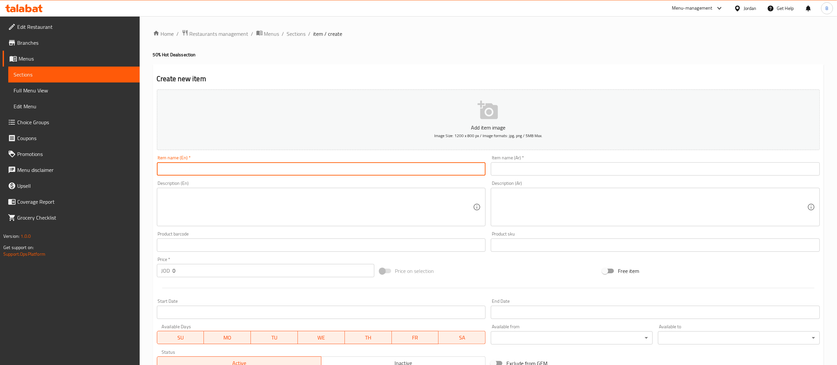
paste input "Whole Smoked Chicken."
type input "Whole Smoked Chicken"
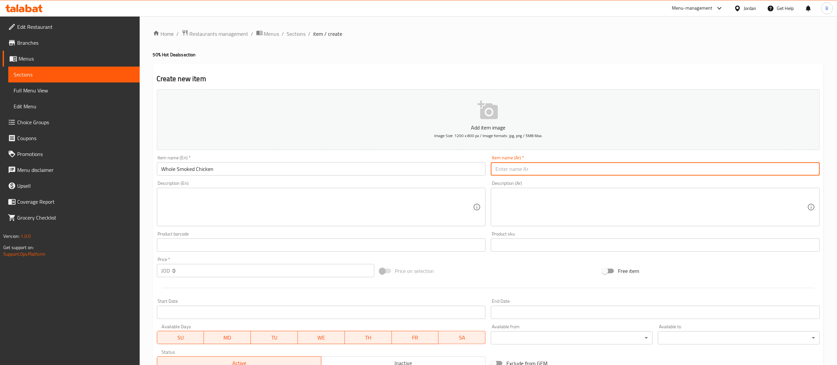
click at [546, 169] on input "text" at bounding box center [655, 168] width 329 height 13
paste input "دجاجة مدخنة كاملة"
type input "دجاجة مدخنة كاملة"
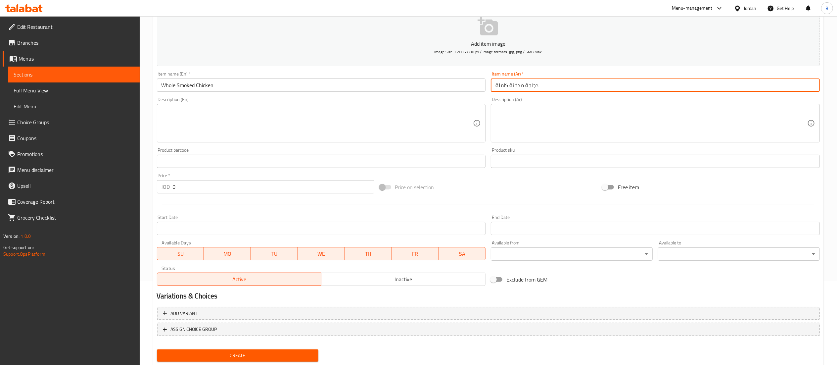
scroll to position [102, 0]
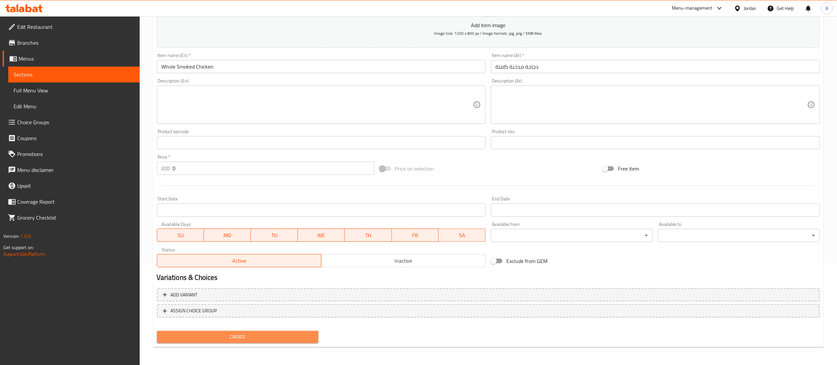
click at [270, 337] on span "Create" at bounding box center [237, 337] width 151 height 8
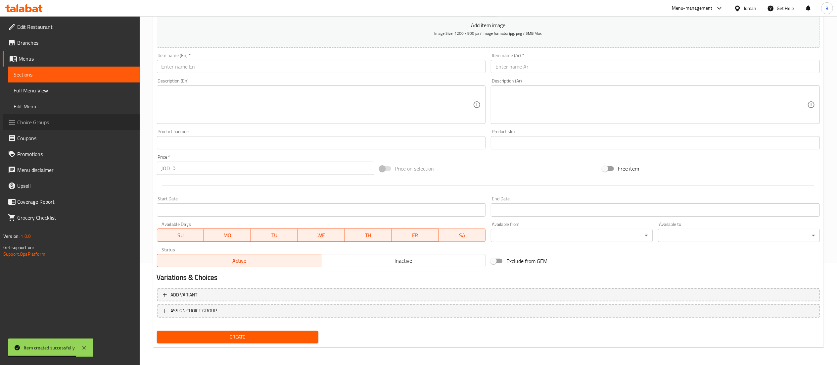
click at [22, 126] on span "Choice Groups" at bounding box center [75, 122] width 117 height 8
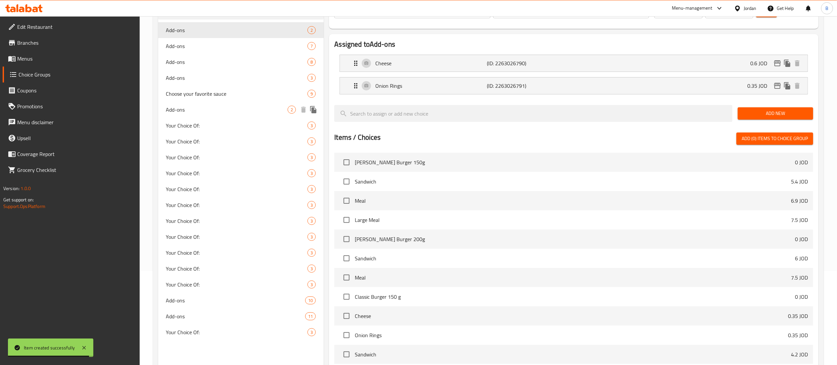
click at [236, 112] on span "Add-ons" at bounding box center [227, 110] width 122 height 8
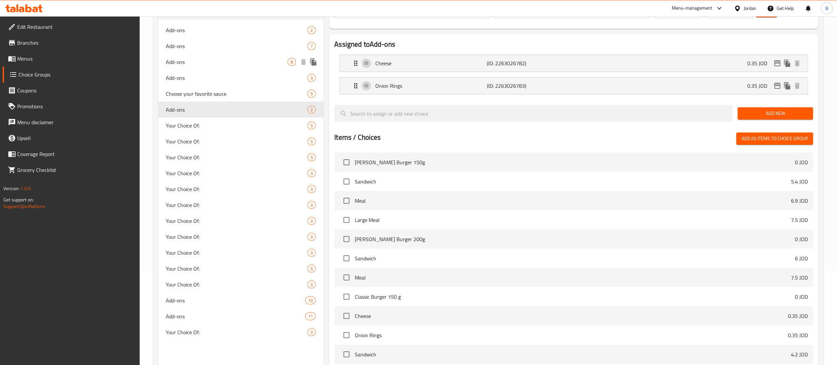
click at [207, 58] on span "Add-ons" at bounding box center [227, 62] width 122 height 8
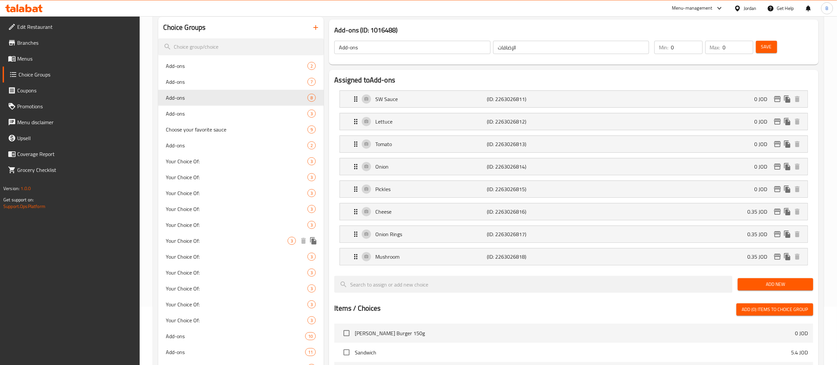
scroll to position [28, 0]
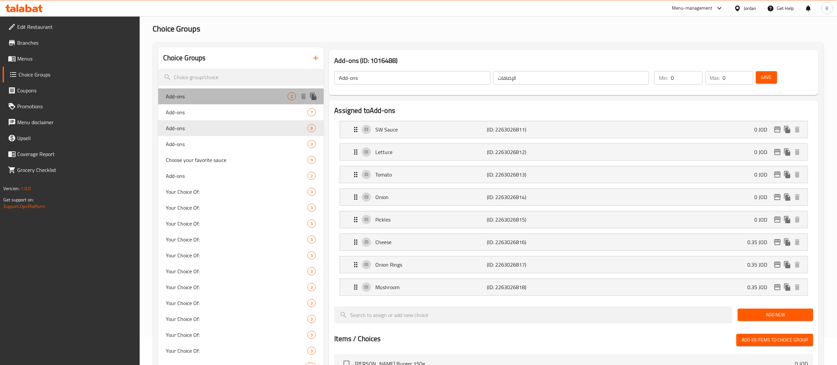
click at [257, 101] on div "Add-ons 2" at bounding box center [241, 96] width 166 height 16
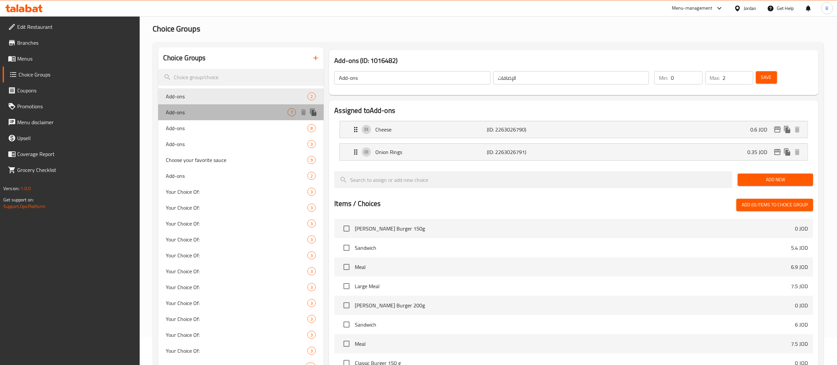
click at [248, 110] on span "Add-ons" at bounding box center [227, 112] width 122 height 8
type input "0"
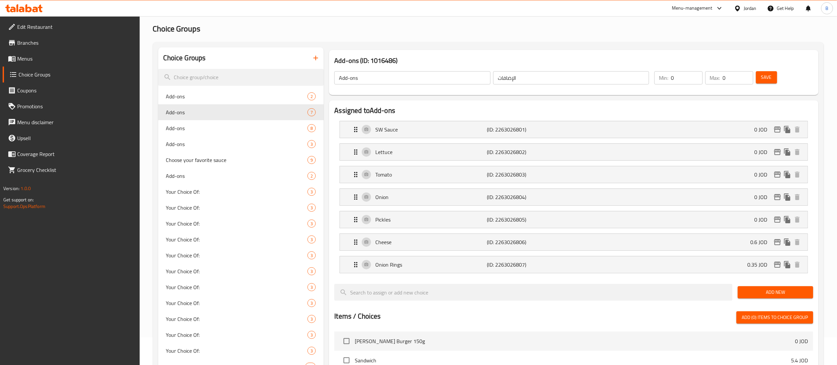
click at [313, 58] on icon "button" at bounding box center [316, 58] width 8 height 8
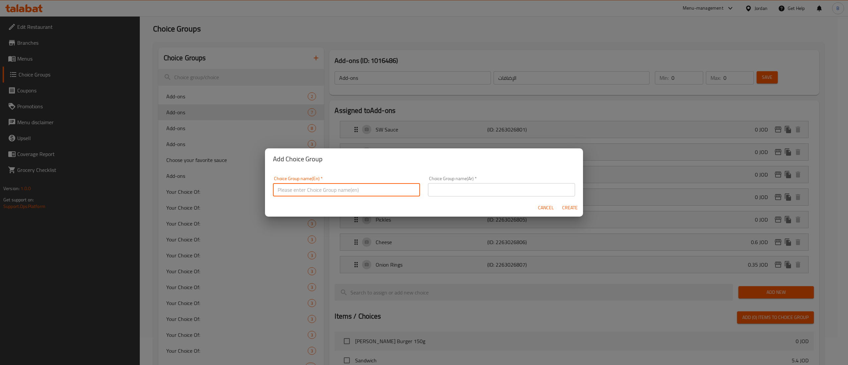
click at [308, 187] on input "text" at bounding box center [346, 189] width 147 height 13
type input "ADD ONS:"
click at [507, 193] on input "text" at bounding box center [501, 189] width 147 height 13
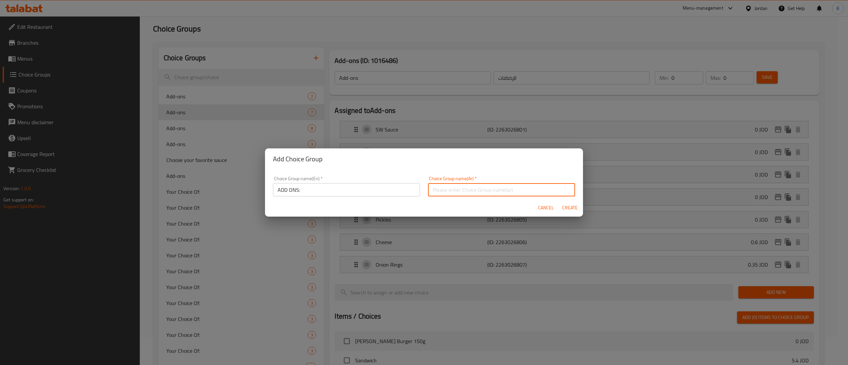
type input "اضافات"
click at [567, 205] on span "Create" at bounding box center [569, 208] width 16 height 8
type input "ADD ONS:"
type input "اضافات"
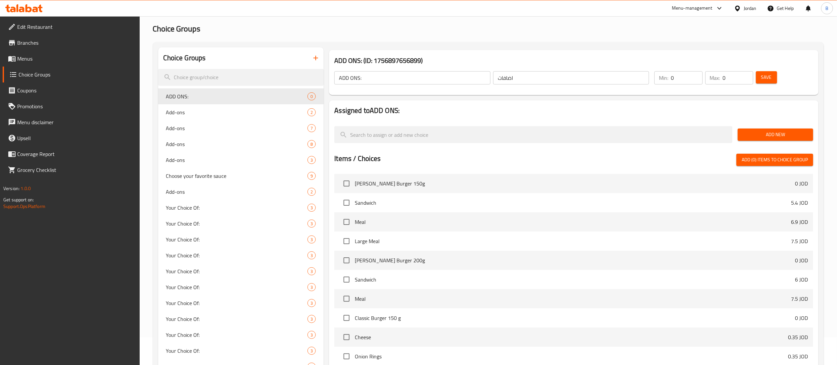
click at [747, 72] on input "0" at bounding box center [738, 77] width 30 height 13
click at [745, 72] on input "0" at bounding box center [738, 77] width 30 height 13
click at [747, 74] on input "1" at bounding box center [738, 77] width 30 height 13
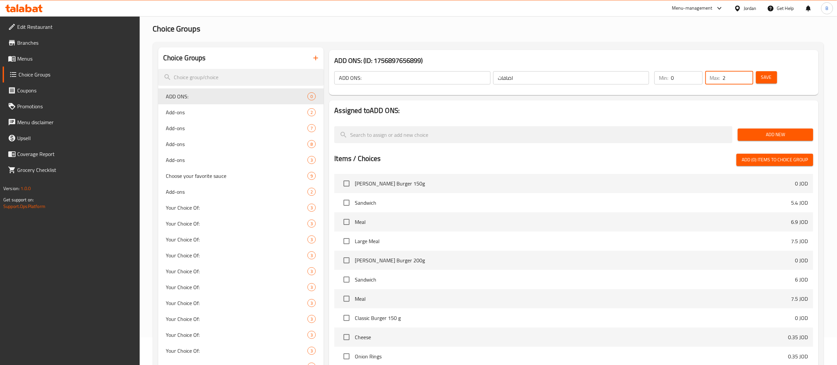
click at [747, 74] on input "2" at bounding box center [738, 77] width 30 height 13
click at [747, 74] on input "3" at bounding box center [738, 77] width 30 height 13
click at [747, 74] on input "4" at bounding box center [738, 77] width 30 height 13
type input "5"
click at [747, 74] on input "5" at bounding box center [738, 77] width 30 height 13
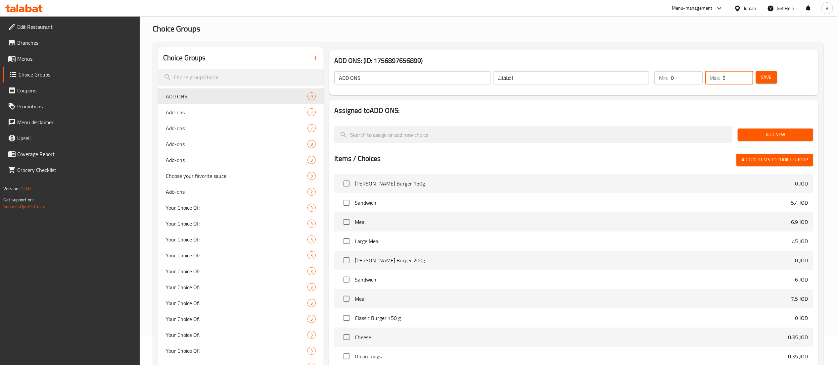
click at [759, 75] on button "Save" at bounding box center [766, 77] width 21 height 12
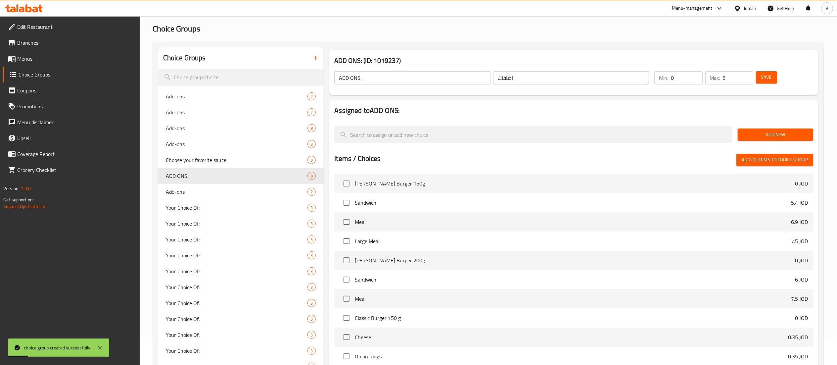
click at [775, 128] on div "Add New" at bounding box center [775, 134] width 81 height 22
click at [767, 145] on div "Add New" at bounding box center [775, 134] width 81 height 22
click at [750, 134] on span "Add New" at bounding box center [775, 134] width 65 height 8
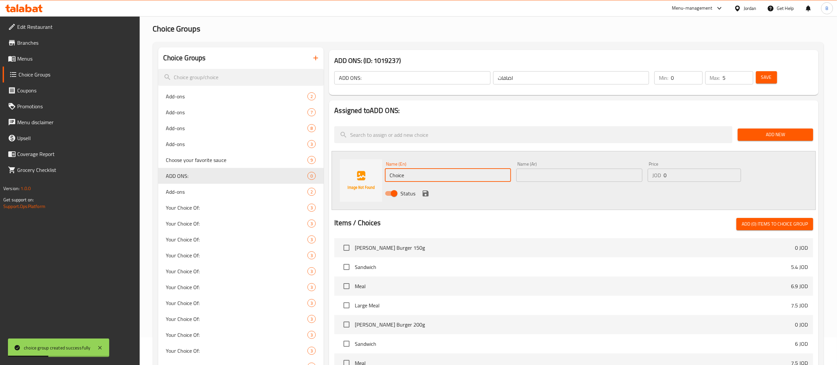
drag, startPoint x: 447, startPoint y: 180, endPoint x: 289, endPoint y: 158, distance: 159.0
click at [362, 167] on div "Name (En) Choice Name (En) Name (Ar) Name (Ar) Price JOD 0 Price Status" at bounding box center [574, 180] width 484 height 59
paste input "French fries"
type input "French fries"
drag, startPoint x: 603, startPoint y: 164, endPoint x: 599, endPoint y: 172, distance: 8.4
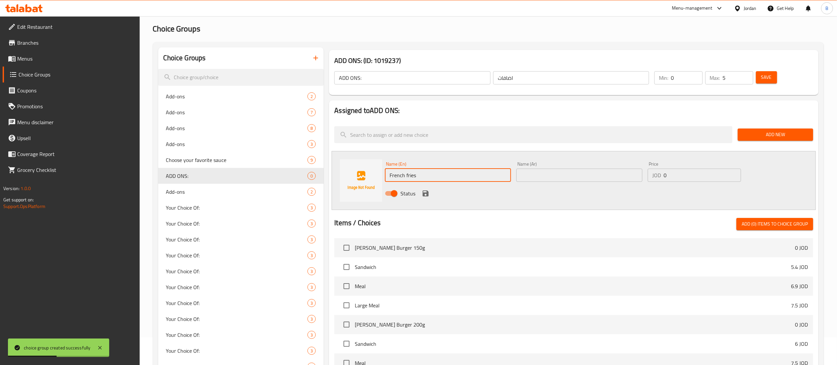
click at [603, 164] on div "Name (Ar) Name (Ar)" at bounding box center [579, 172] width 126 height 20
click at [599, 175] on input "text" at bounding box center [579, 175] width 126 height 13
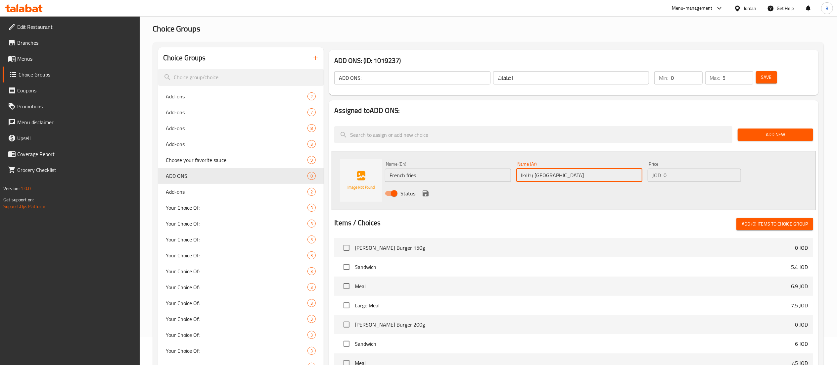
type input "بطاطا [GEOGRAPHIC_DATA]"
drag, startPoint x: 681, startPoint y: 176, endPoint x: 586, endPoint y: 181, distance: 94.8
click at [595, 181] on div "Name (En) French fries Name (En) Name (Ar) بطاطا مقلية Name (Ar) Price JOD 0 Pr…" at bounding box center [579, 180] width 394 height 43
type input "2.5"
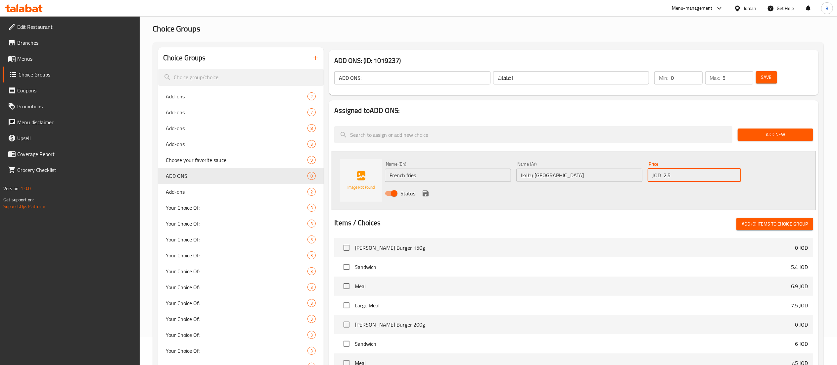
click at [423, 192] on icon "save" at bounding box center [426, 193] width 8 height 8
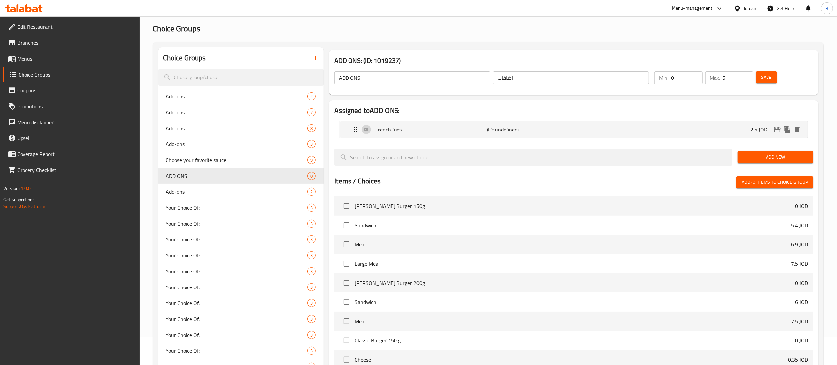
click at [763, 159] on span "Add New" at bounding box center [775, 157] width 65 height 8
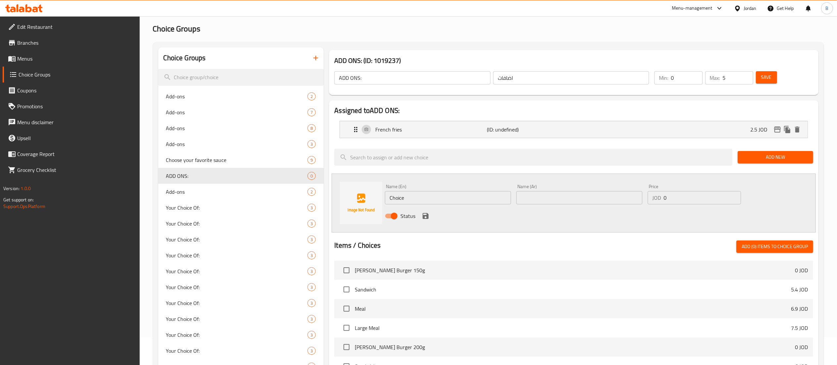
drag, startPoint x: 460, startPoint y: 201, endPoint x: 322, endPoint y: 194, distance: 137.6
click at [362, 197] on div "Name (En) Choice Name (En) Name (Ar) Name (Ar) Price JOD 0 Price Status" at bounding box center [574, 202] width 484 height 59
paste input "Ranch Sau"
type input "Ranch Sauce"
click at [568, 201] on input "text" at bounding box center [579, 197] width 126 height 13
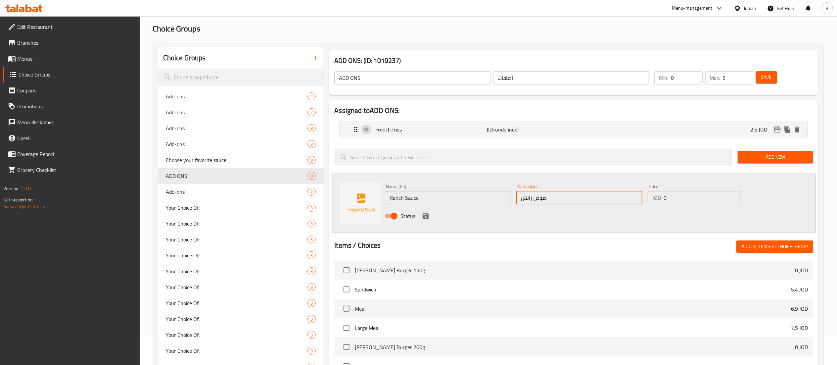
type input "صوص رانش"
drag, startPoint x: 683, startPoint y: 199, endPoint x: 567, endPoint y: 199, distance: 115.9
click at [612, 199] on div "Name (En) Ranch Sauce Name (En) Name (Ar) صوص رانش Name (Ar) Price JOD 0 Price …" at bounding box center [579, 202] width 394 height 43
type input "1"
click at [423, 215] on icon "save" at bounding box center [426, 216] width 6 height 6
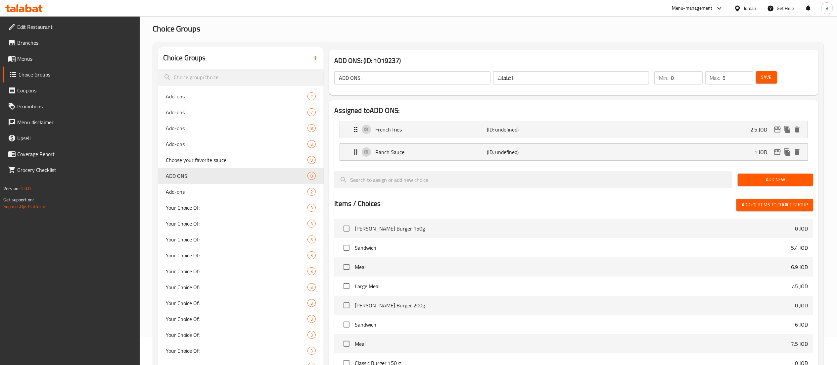
click at [787, 178] on span "Add New" at bounding box center [775, 179] width 65 height 8
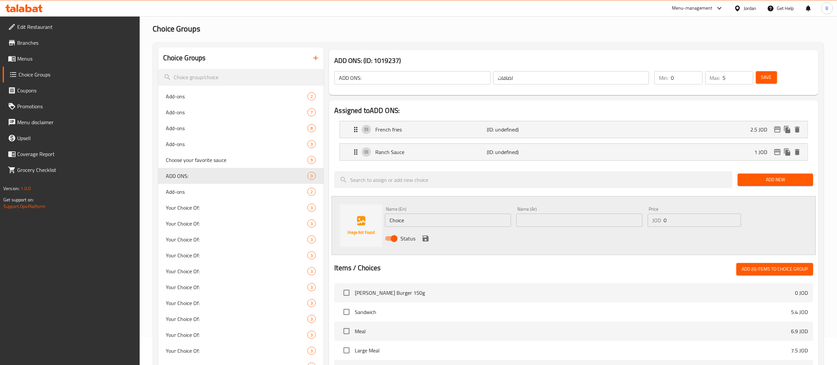
drag, startPoint x: 486, startPoint y: 228, endPoint x: 326, endPoint y: 208, distance: 161.5
click at [357, 214] on div "Name (En) Choice Name (En) Name (Ar) Name (Ar) Price JOD 0 Price Status" at bounding box center [574, 225] width 484 height 59
click at [461, 222] on input "Choice" at bounding box center [448, 220] width 126 height 13
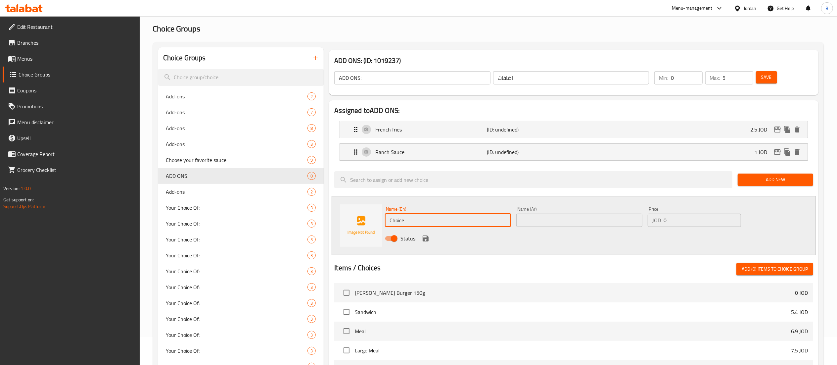
paste input "oleslaw"
type input "Coleslaw"
click at [567, 222] on input "text" at bounding box center [579, 220] width 126 height 13
type input "كولسلو"
drag, startPoint x: 681, startPoint y: 224, endPoint x: 576, endPoint y: 227, distance: 104.7
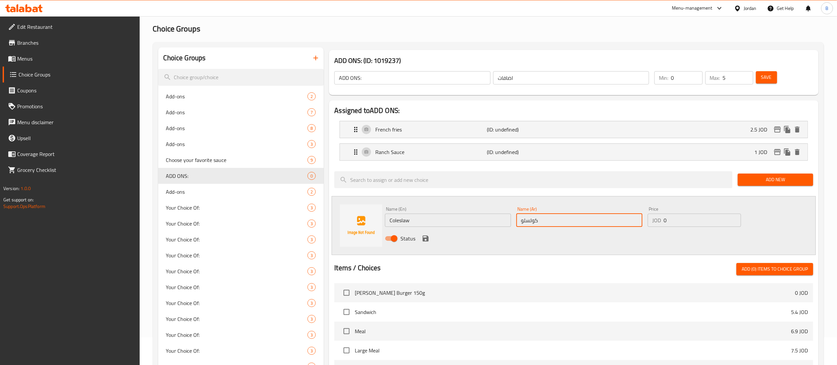
click at [595, 225] on div "Name (En) Coleslaw Name (En) Name (Ar) كولسلو Name (Ar) Price JOD 0 Price Status" at bounding box center [579, 225] width 394 height 43
type input "1.5"
click at [428, 238] on icon "save" at bounding box center [426, 238] width 6 height 6
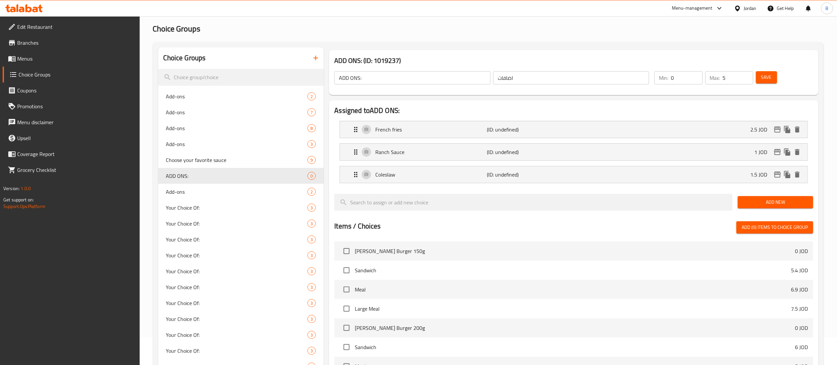
click at [755, 198] on button "Add New" at bounding box center [775, 202] width 75 height 12
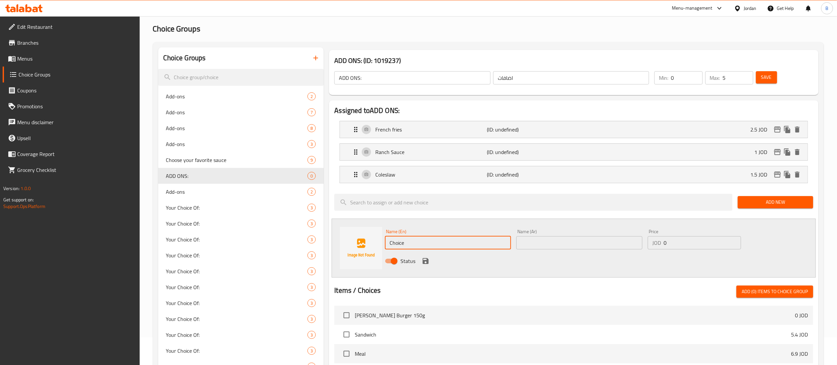
drag, startPoint x: 489, startPoint y: 240, endPoint x: 278, endPoint y: 218, distance: 211.9
click at [321, 224] on div "Choice Groups Add-ons 2 Add-ons 7 Add-ons 8 Add-ons 3 Choose your favorite sauc…" at bounding box center [489, 311] width 663 height 529
paste input "Mashed potatoes"
type input "Mashed potatoes"
click at [573, 249] on input "text" at bounding box center [579, 242] width 126 height 13
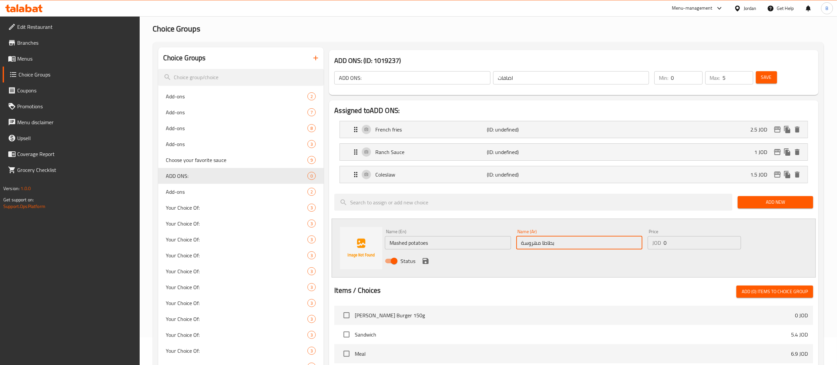
type input "بطاطا مهروسة"
drag, startPoint x: 691, startPoint y: 245, endPoint x: 583, endPoint y: 256, distance: 108.5
click at [600, 255] on div "Name (En) Mashed potatoes Name (En) Name (Ar) بطاطا مهروسة Name (Ar) Price JOD …" at bounding box center [579, 247] width 394 height 43
type input "2.5"
click at [425, 262] on icon "save" at bounding box center [426, 261] width 8 height 8
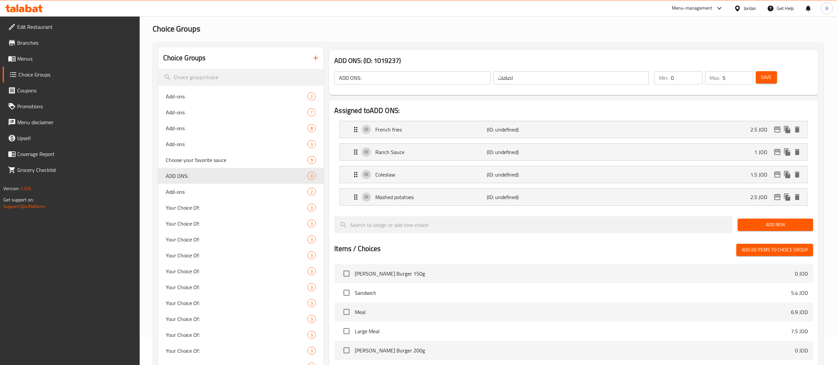
click at [763, 229] on span "Add New" at bounding box center [775, 224] width 65 height 8
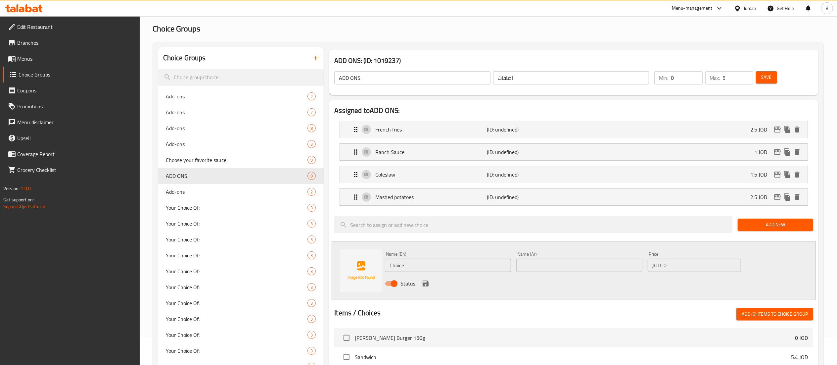
drag, startPoint x: 477, startPoint y: 264, endPoint x: 322, endPoint y: 264, distance: 154.6
click at [344, 265] on div "Name (En) Choice Name (En) Name (Ar) Name (Ar) Price JOD 0 Price Status" at bounding box center [574, 270] width 484 height 59
paste input "BBQ sau"
type input "BBQ sauce"
click at [579, 260] on input "text" at bounding box center [579, 265] width 126 height 13
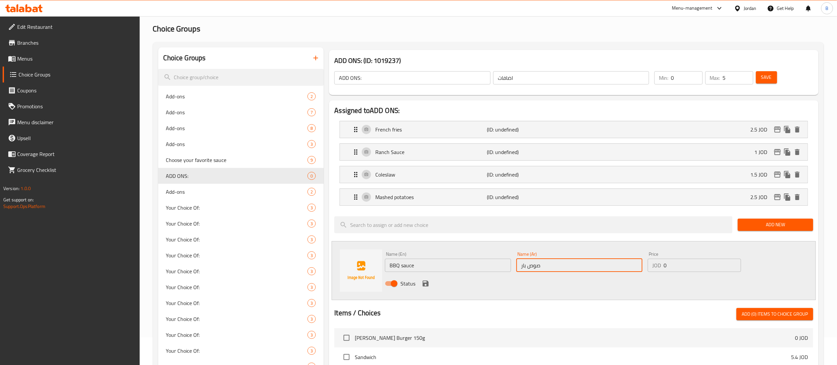
type input "صوص باربكيو"
drag, startPoint x: 677, startPoint y: 265, endPoint x: 611, endPoint y: 276, distance: 66.8
click at [628, 272] on div "Name (En) BBQ sauce Name (En) Name (Ar) صوص باربكيو Name (Ar) Price JOD 0 Price…" at bounding box center [579, 270] width 394 height 43
type input "1"
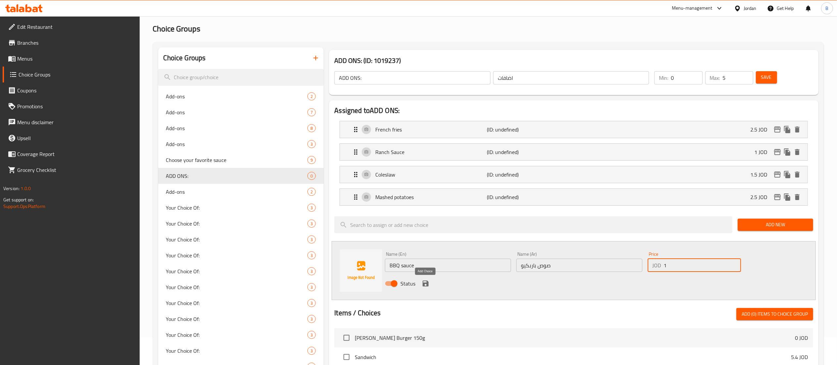
click at [422, 281] on icon "save" at bounding box center [426, 283] width 8 height 8
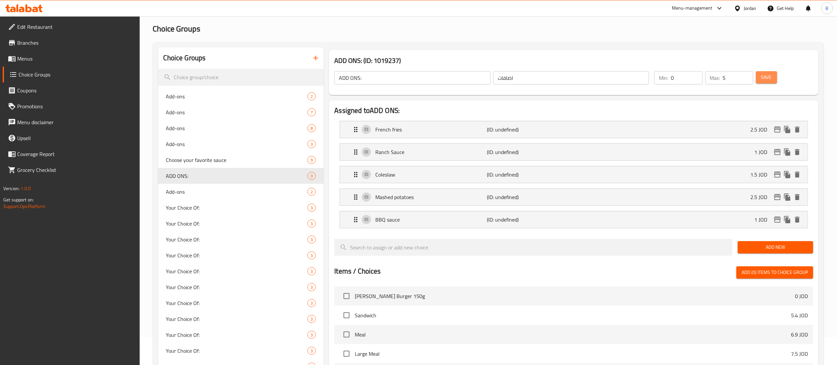
click at [770, 72] on button "Save" at bounding box center [766, 77] width 21 height 12
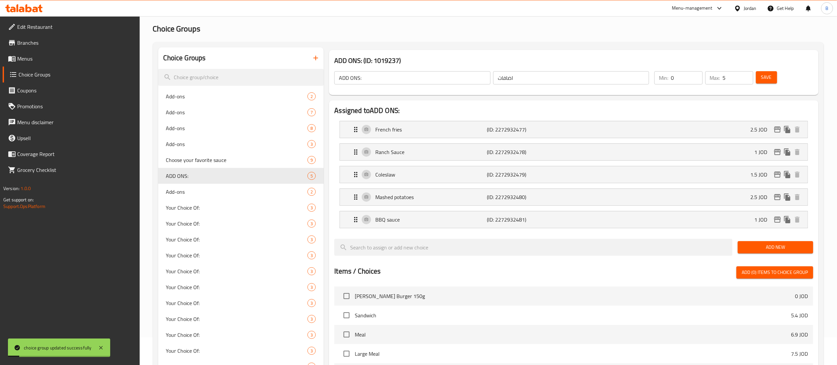
drag, startPoint x: 42, startPoint y: 56, endPoint x: 108, endPoint y: 72, distance: 67.8
click at [42, 57] on span "Menus" at bounding box center [75, 59] width 117 height 8
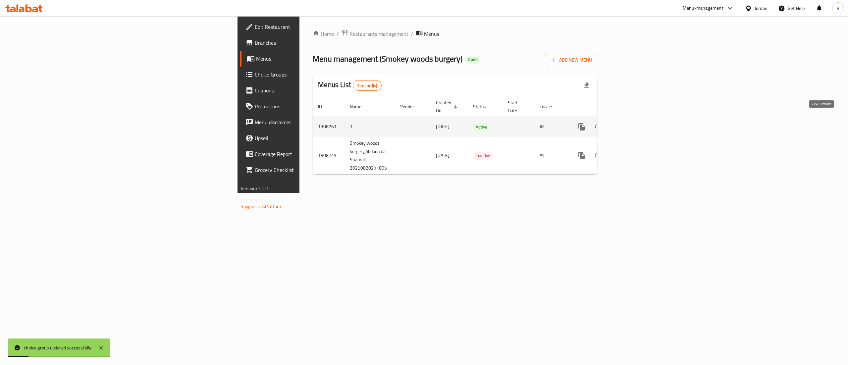
click at [633, 123] on icon "enhanced table" at bounding box center [629, 127] width 8 height 8
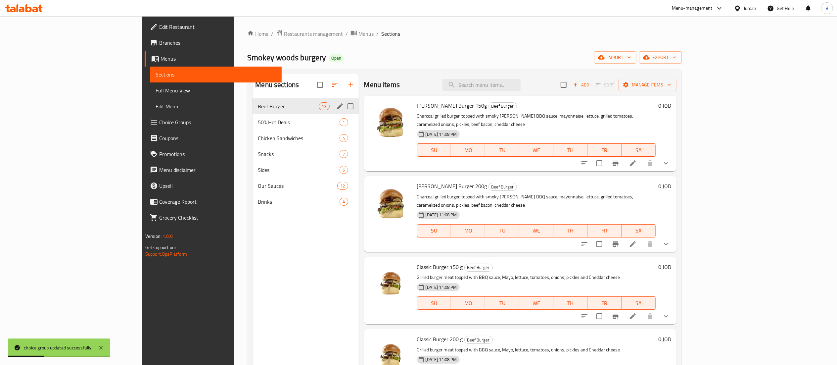
click at [253, 117] on div "50% Hot Deals 1" at bounding box center [306, 122] width 106 height 16
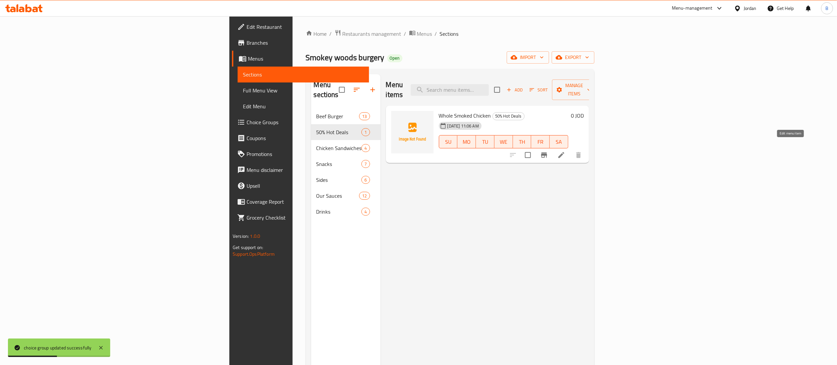
click at [565, 151] on icon at bounding box center [562, 155] width 8 height 8
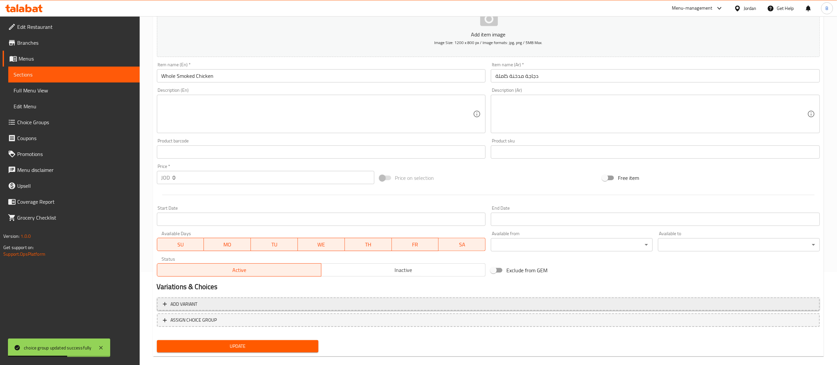
scroll to position [102, 0]
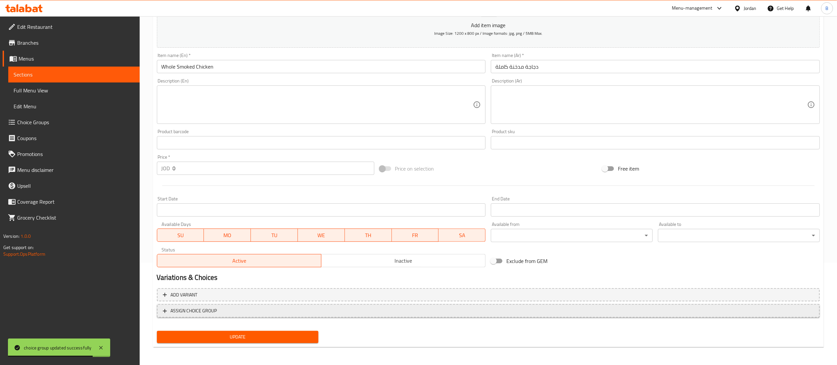
click at [268, 314] on span "ASSIGN CHOICE GROUP" at bounding box center [488, 311] width 651 height 8
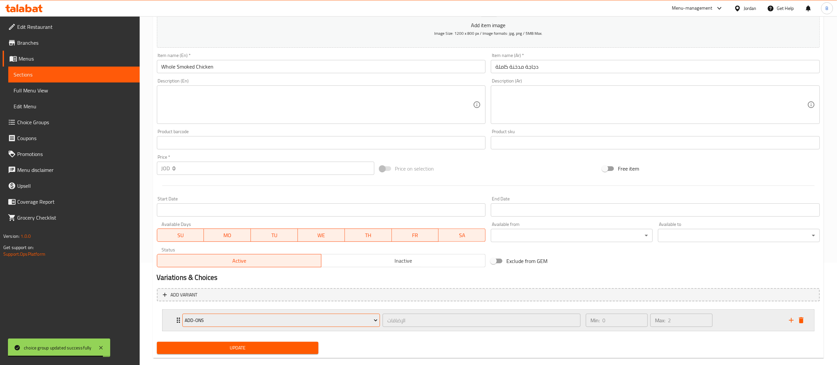
click at [276, 318] on span "Add-ons" at bounding box center [281, 320] width 193 height 8
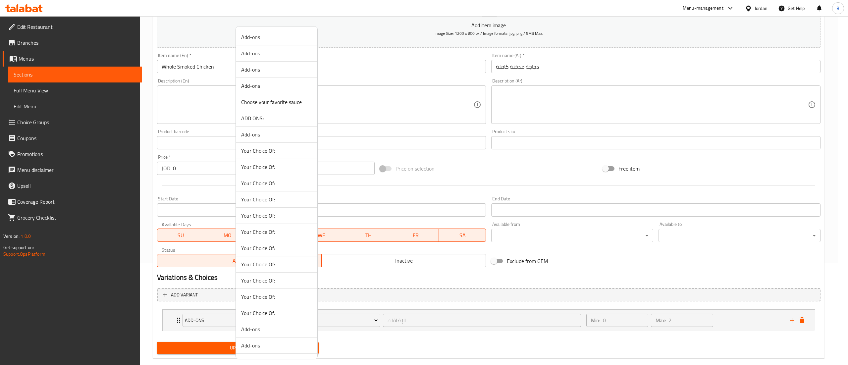
click at [277, 118] on span "ADD ONS:" at bounding box center [276, 118] width 71 height 8
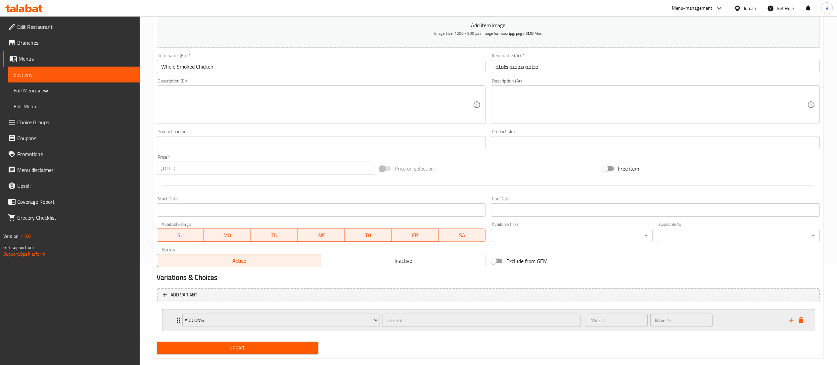
click at [749, 319] on div "Min: 0 ​ Max: 5 ​" at bounding box center [683, 320] width 203 height 21
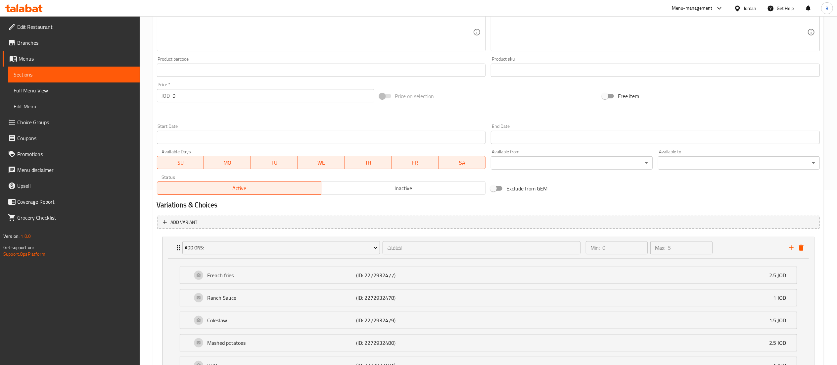
scroll to position [235, 0]
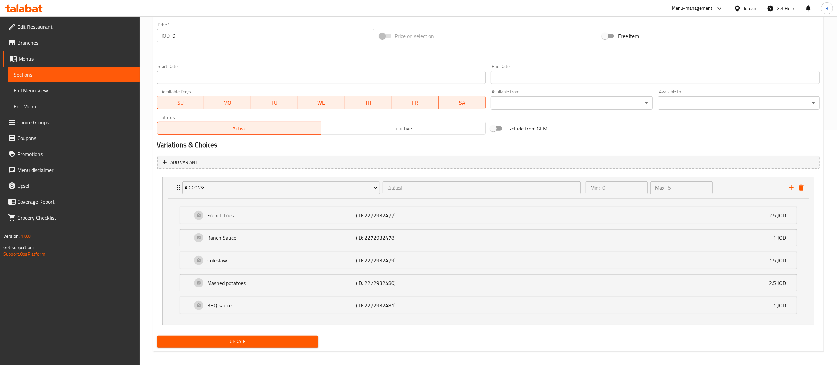
click at [242, 340] on span "Update" at bounding box center [237, 341] width 151 height 8
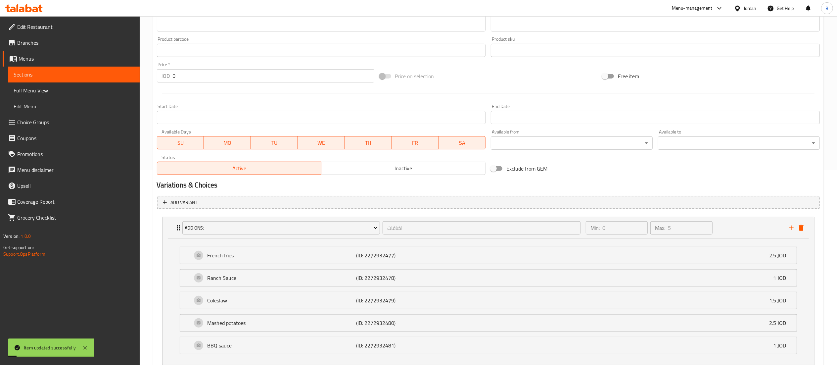
scroll to position [169, 0]
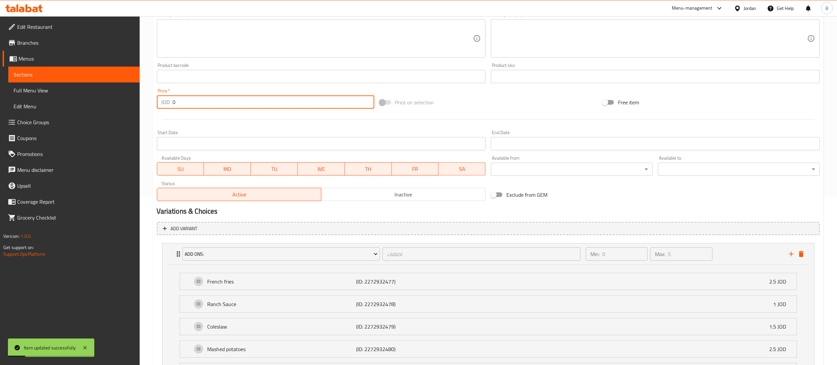
drag, startPoint x: 183, startPoint y: 99, endPoint x: 133, endPoint y: 100, distance: 50.7
click at [147, 100] on div "Home / Restaurants management / Menus / Sections / item / update 50% Hot Deals …" at bounding box center [489, 142] width 698 height 589
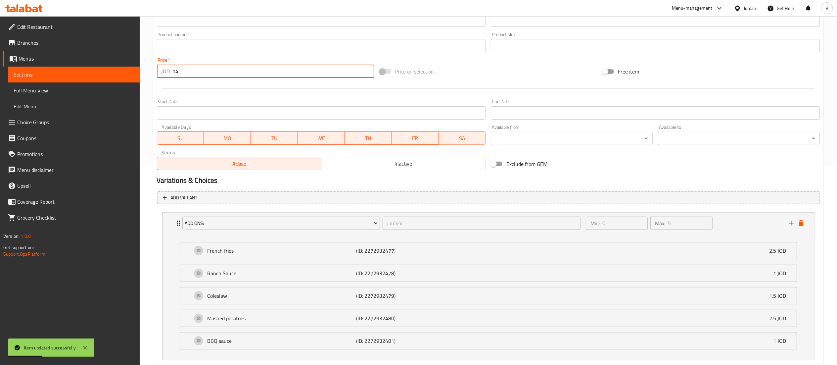
scroll to position [241, 0]
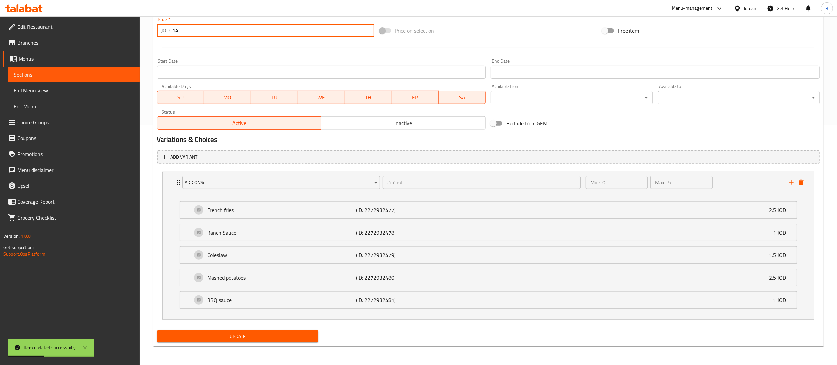
type input "14"
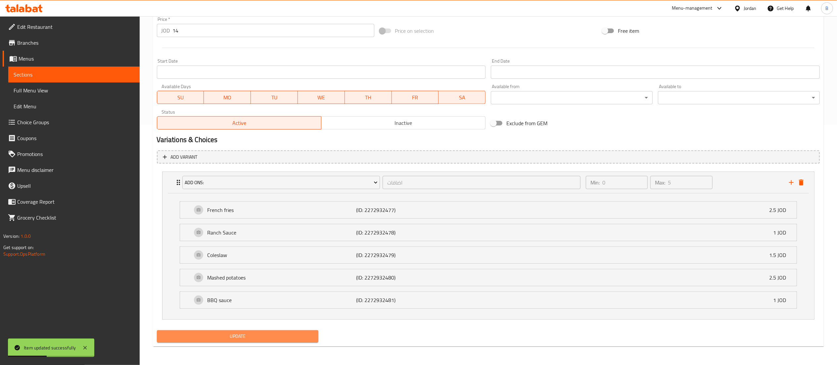
click at [233, 336] on span "Update" at bounding box center [237, 336] width 151 height 8
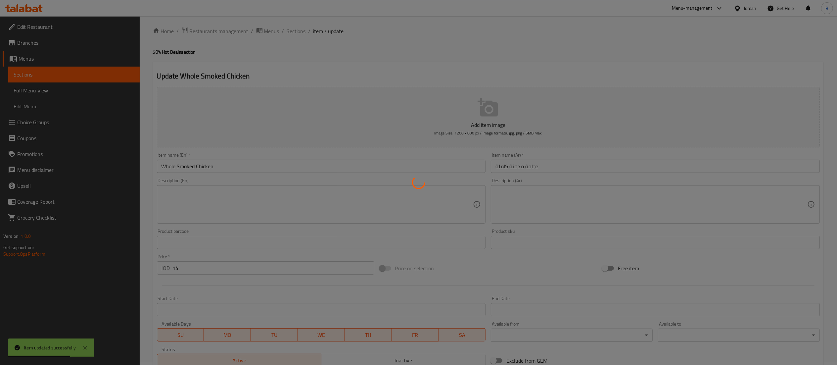
scroll to position [0, 0]
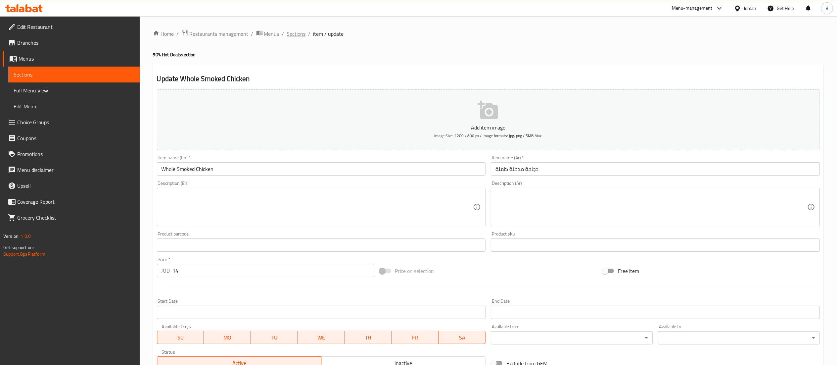
click at [293, 34] on span "Sections" at bounding box center [296, 34] width 19 height 8
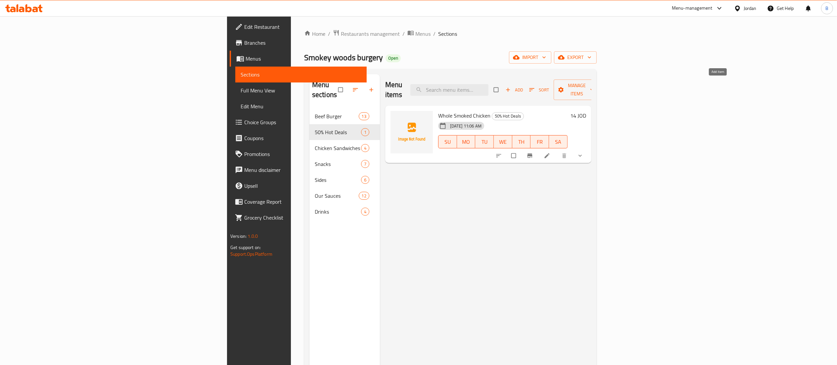
click at [523, 86] on span "Add" at bounding box center [515, 90] width 18 height 8
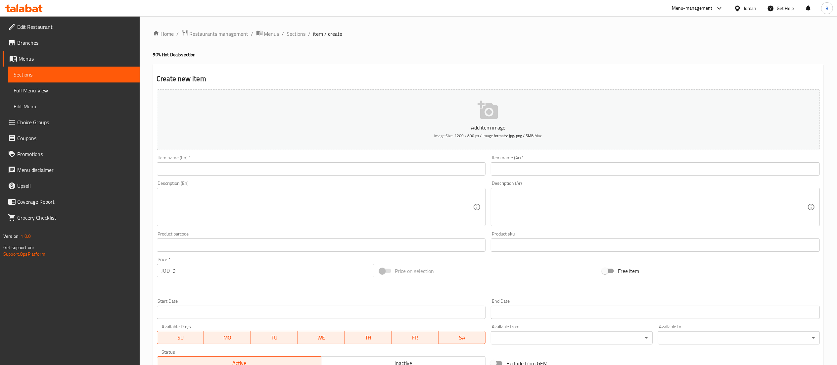
click at [440, 168] on input "text" at bounding box center [321, 168] width 329 height 13
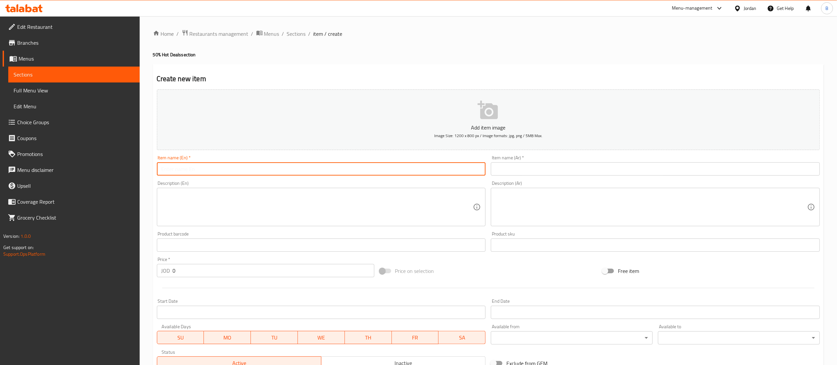
paste input "Mighty Sandwich"
type input "Mighty Sandwich"
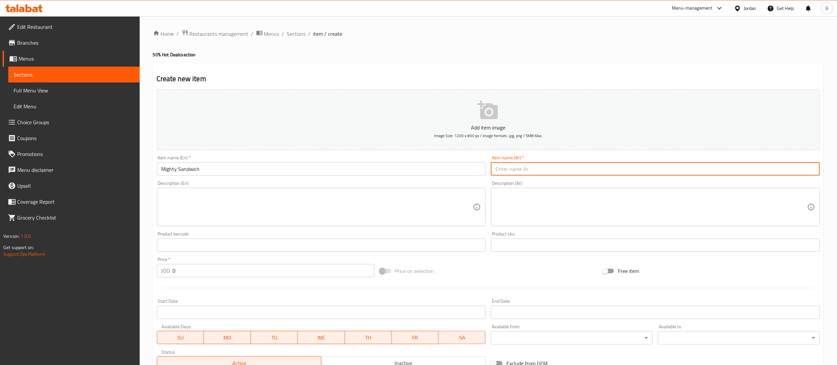
click at [608, 166] on input "text" at bounding box center [655, 168] width 329 height 13
paste input "الساندويش العملاق"
type input "الساندويش العملاق"
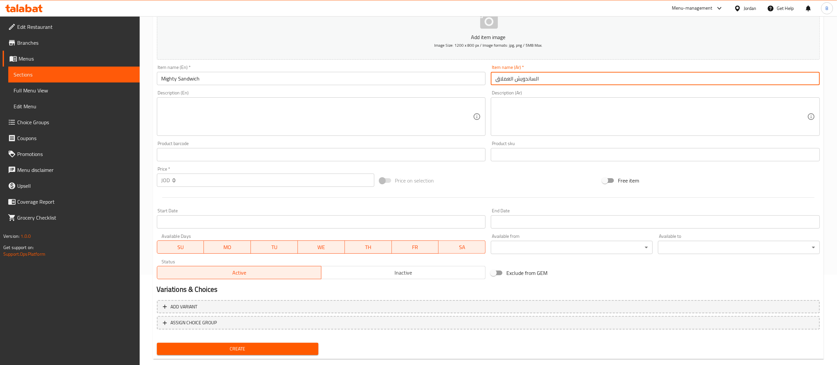
scroll to position [102, 0]
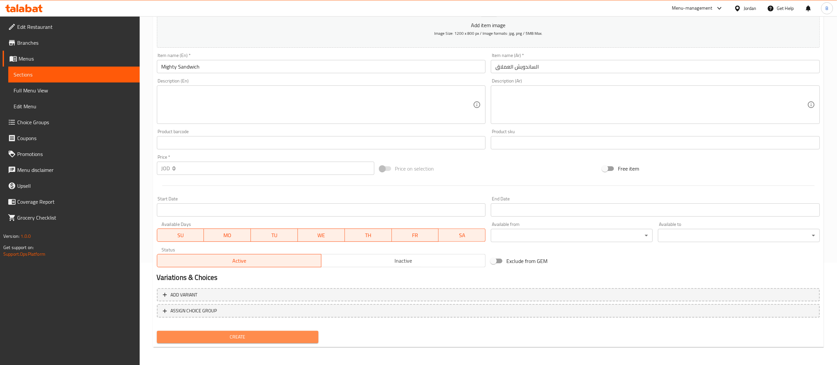
click at [253, 338] on span "Create" at bounding box center [237, 337] width 151 height 8
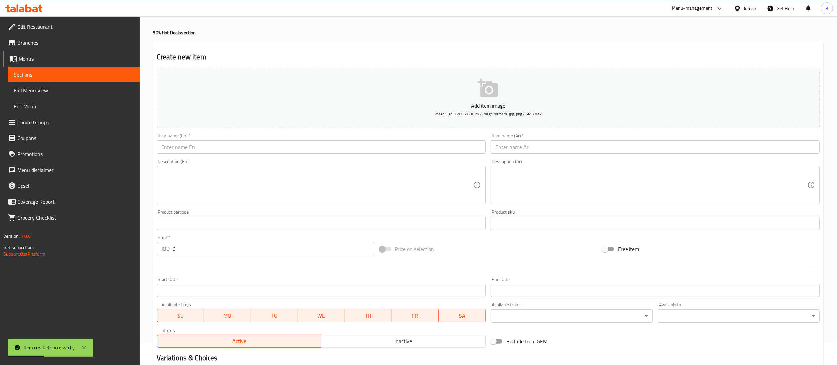
scroll to position [0, 0]
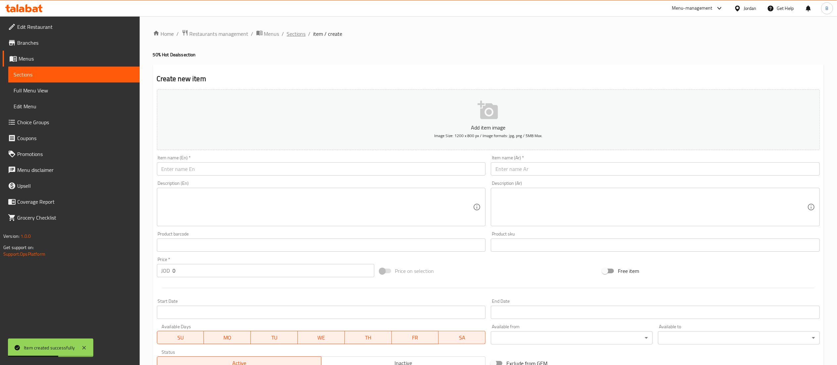
click at [292, 34] on span "Sections" at bounding box center [296, 34] width 19 height 8
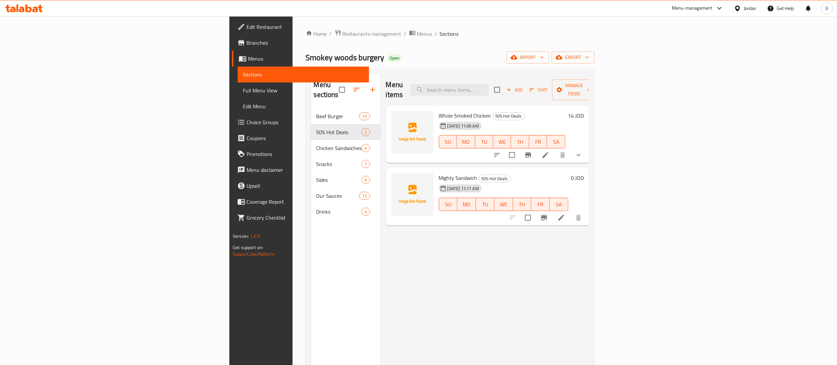
click at [247, 126] on span "Choice Groups" at bounding box center [305, 122] width 117 height 8
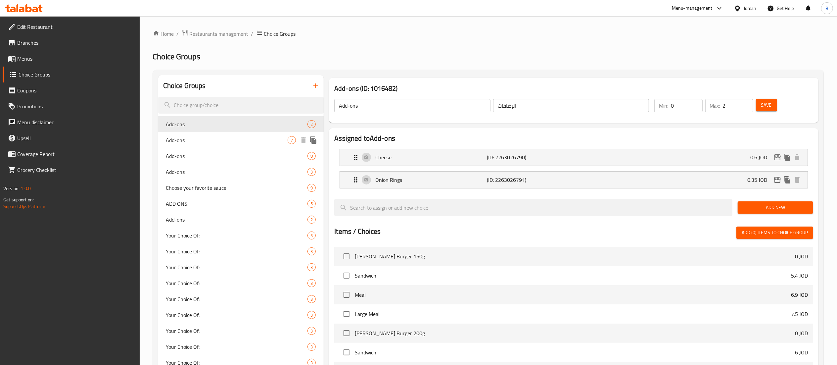
click at [203, 140] on span "Add-ons" at bounding box center [227, 140] width 122 height 8
type input "0"
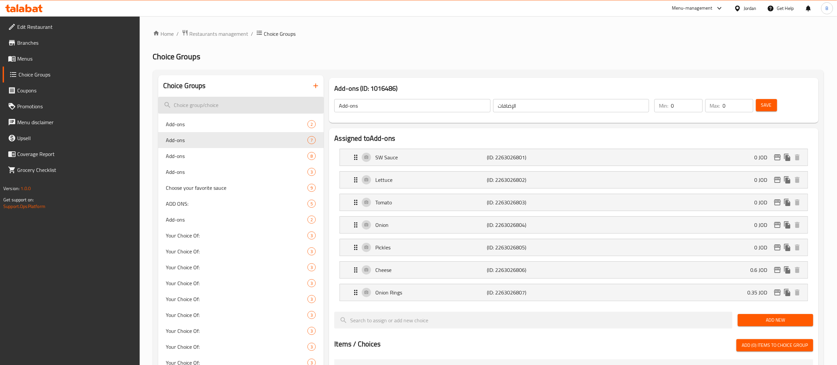
click at [192, 101] on input "search" at bounding box center [241, 105] width 166 height 17
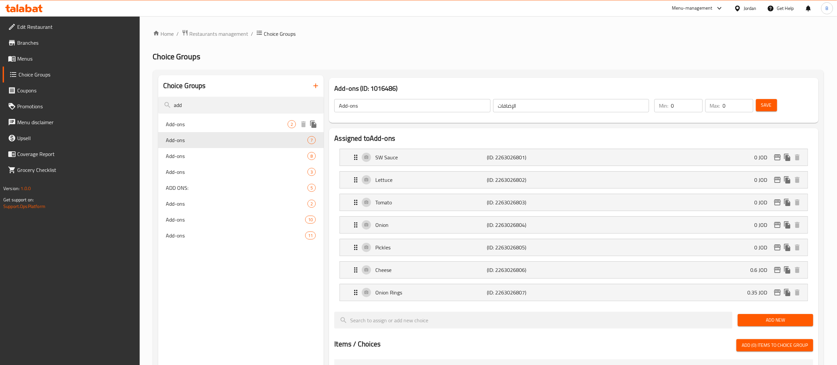
type input "add"
click at [244, 120] on div "Add-ons 2" at bounding box center [241, 124] width 166 height 16
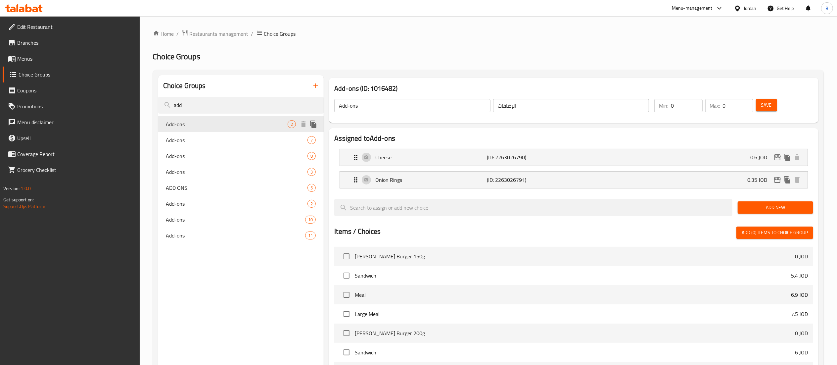
type input "2"
click at [248, 198] on div "Add-ons 2" at bounding box center [241, 204] width 166 height 16
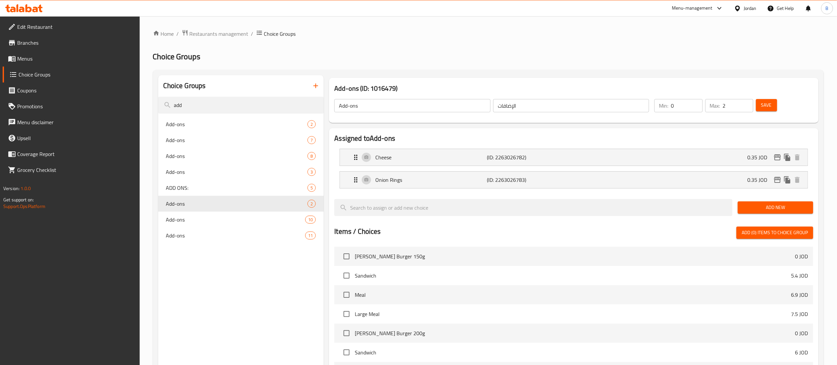
click at [314, 87] on icon "button" at bounding box center [316, 86] width 8 height 8
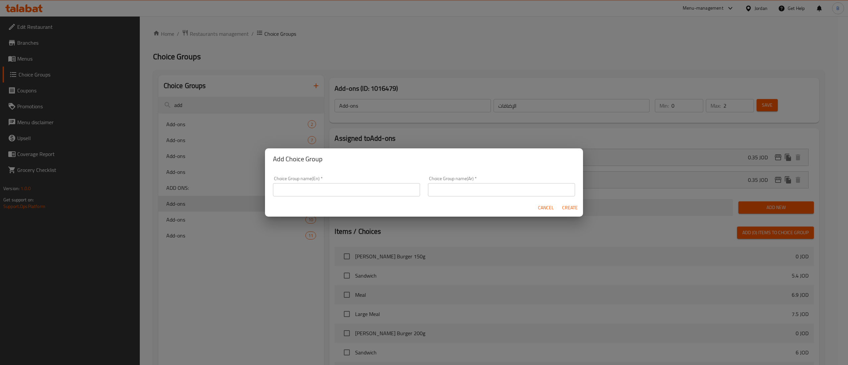
click at [315, 184] on input "text" at bounding box center [346, 189] width 147 height 13
type input "ADD ONS//"
click at [459, 189] on input "text" at bounding box center [501, 189] width 147 height 13
type input "اضافات"
click at [570, 209] on span "Create" at bounding box center [569, 208] width 16 height 8
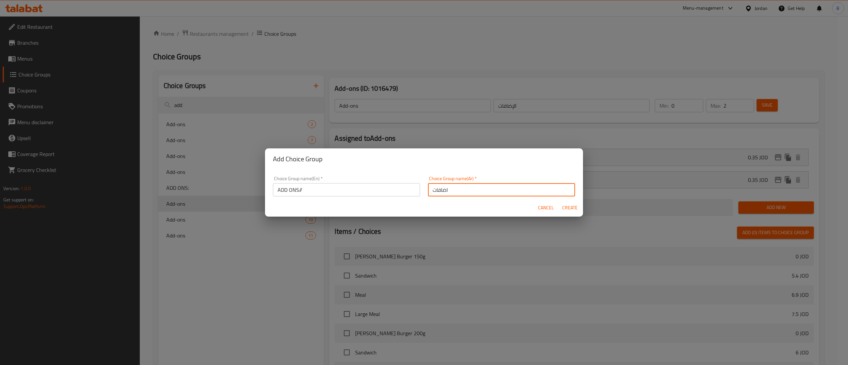
type input "ADD ONS//"
type input "اضافات"
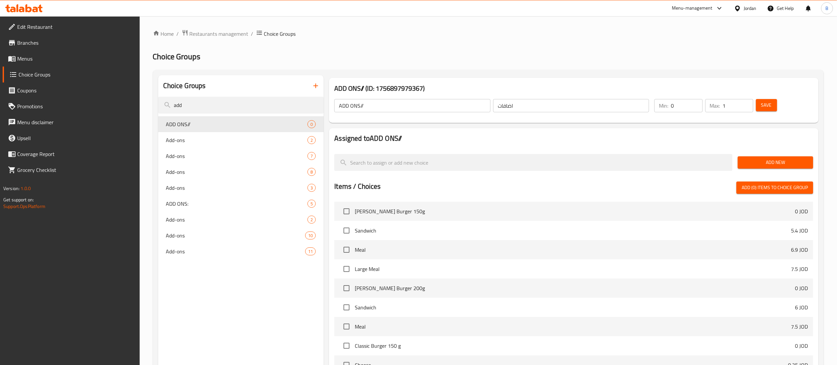
click at [748, 103] on input "1" at bounding box center [738, 105] width 30 height 13
type input "2"
click at [746, 101] on input "2" at bounding box center [738, 105] width 30 height 13
click at [759, 100] on button "Save" at bounding box center [766, 105] width 21 height 12
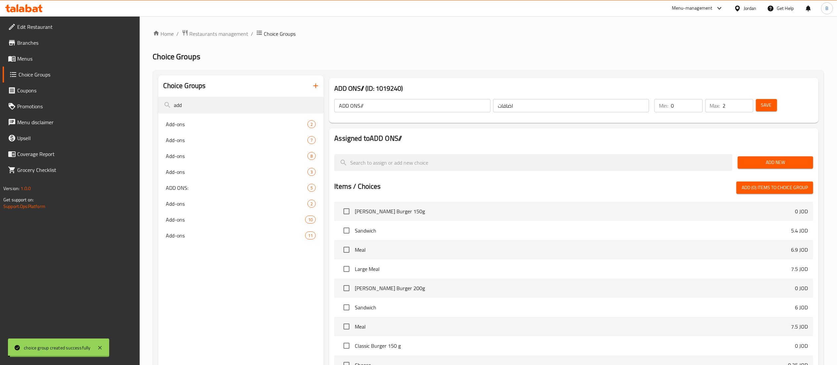
click at [769, 162] on span "Add New" at bounding box center [775, 162] width 65 height 8
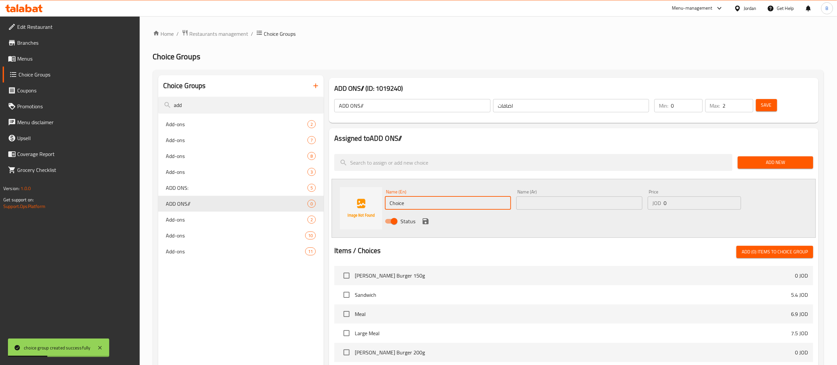
drag, startPoint x: 457, startPoint y: 205, endPoint x: 298, endPoint y: 189, distance: 159.4
click at [351, 200] on div "Name (En) Choice Name (En) Name (Ar) Name (Ar) Price JOD 0 Price Status" at bounding box center [574, 208] width 484 height 59
paste input "French fries"
type input "French fries"
click at [555, 205] on input "text" at bounding box center [579, 202] width 126 height 13
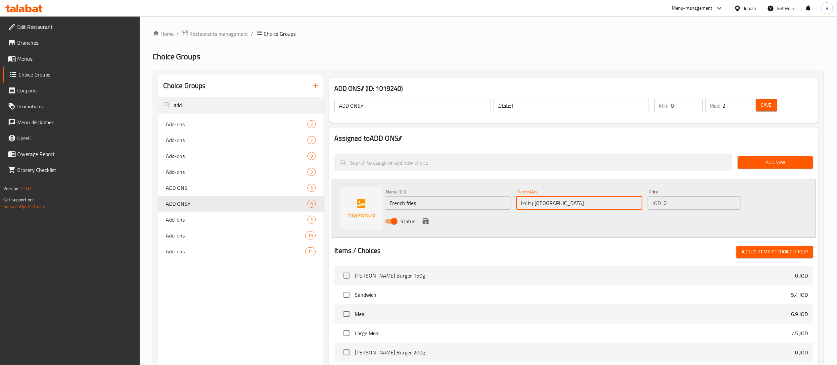
type input "بطاطا مقلية"
click at [616, 201] on div "Name (En) French fries Name (En) Name (Ar) بطاطا مقلية Name (Ar) Price JOD 0 Pr…" at bounding box center [579, 208] width 394 height 43
type input "2.5"
click at [428, 221] on icon "save" at bounding box center [426, 221] width 6 height 6
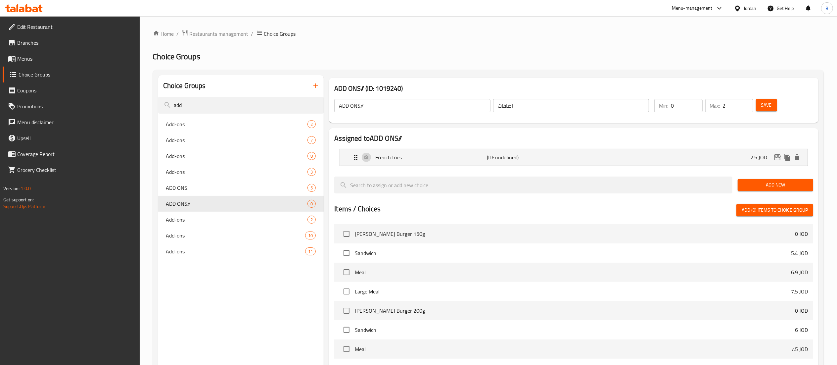
click at [756, 186] on span "Add New" at bounding box center [775, 185] width 65 height 8
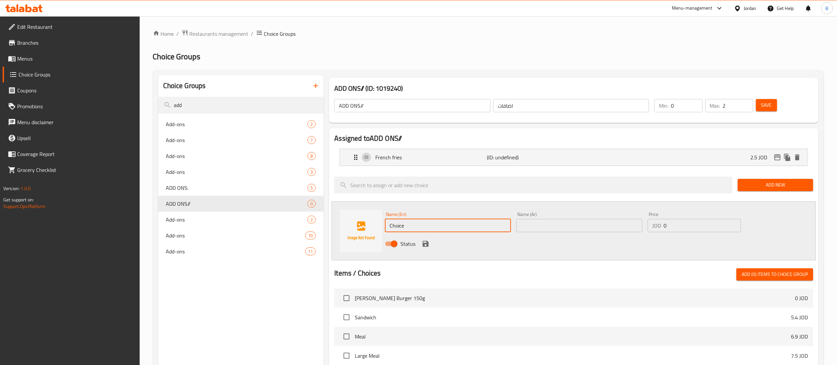
drag, startPoint x: 421, startPoint y: 230, endPoint x: 342, endPoint y: 226, distance: 79.6
click at [354, 227] on div "Name (En) Choice Name (En) Name (Ar) Name (Ar) Price JOD 0 Price Status" at bounding box center [574, 230] width 484 height 59
type input "S"
type input "soft drink"
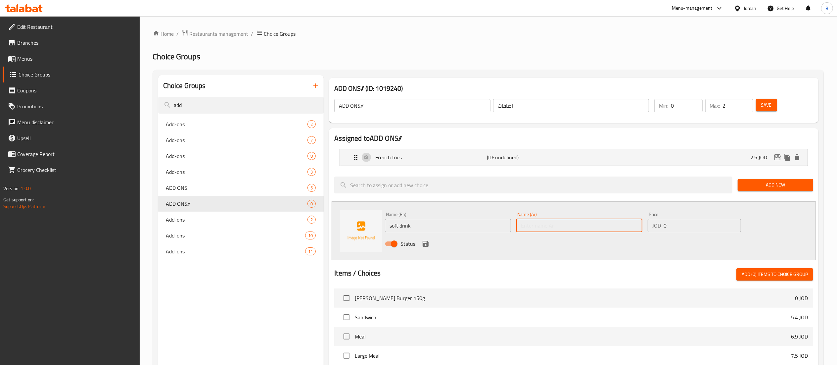
click at [582, 227] on input "text" at bounding box center [579, 225] width 126 height 13
click at [582, 227] on input "مشرو" at bounding box center [579, 225] width 126 height 13
type input "مشروب غازي"
drag, startPoint x: 690, startPoint y: 222, endPoint x: 603, endPoint y: 233, distance: 87.7
click at [605, 232] on div "Name (En) soft drink Name (En) Name (Ar) مشروب غازي Name (Ar) Price JOD 0 Price…" at bounding box center [579, 230] width 394 height 43
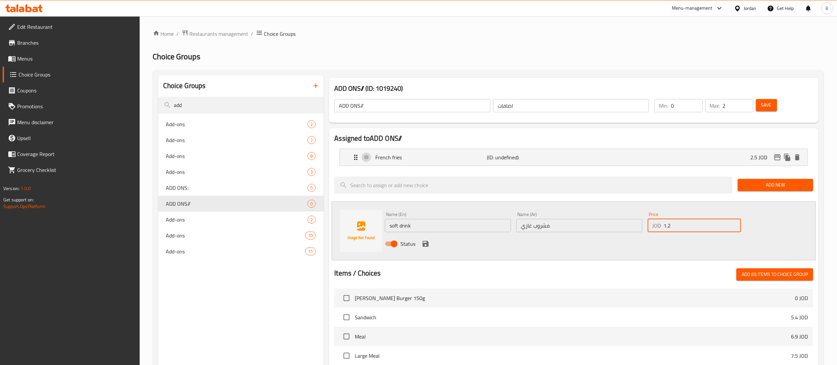
type input "1.25"
click at [426, 246] on icon "save" at bounding box center [426, 244] width 8 height 8
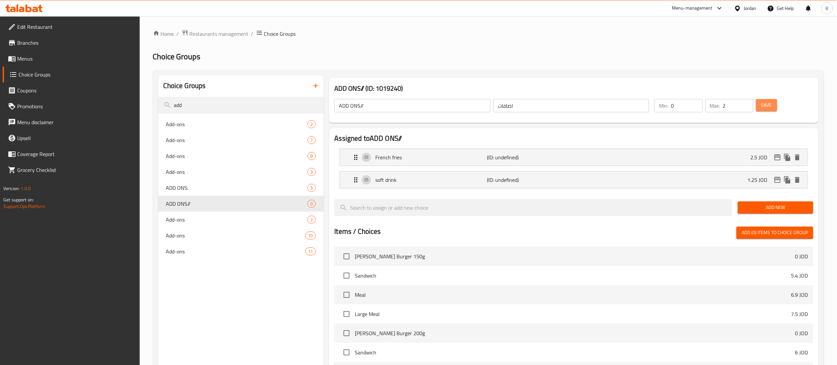
click at [773, 103] on button "Save" at bounding box center [766, 105] width 21 height 12
click at [32, 57] on span "Menus" at bounding box center [75, 59] width 117 height 8
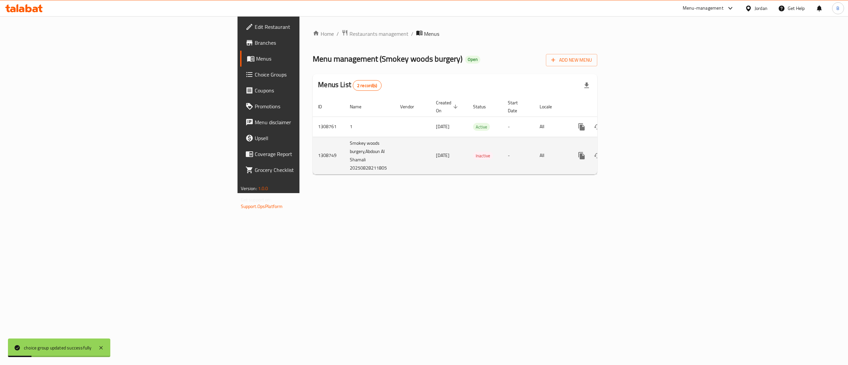
click at [642, 137] on td "enhanced table" at bounding box center [605, 155] width 74 height 37
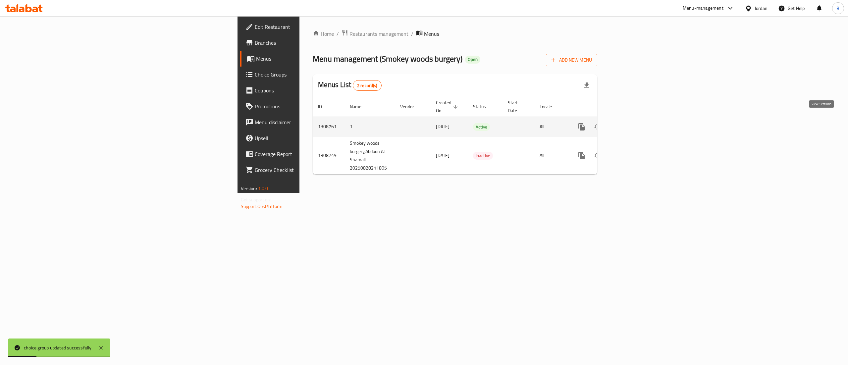
click at [637, 120] on link "enhanced table" at bounding box center [629, 127] width 16 height 16
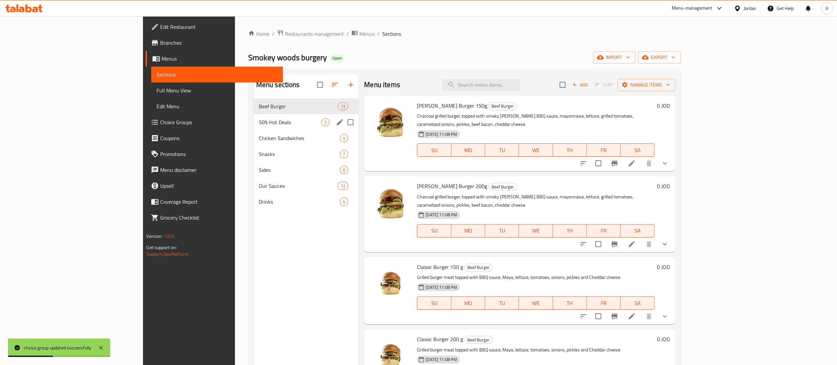
click at [259, 125] on span "50% Hot Deals" at bounding box center [290, 122] width 63 height 8
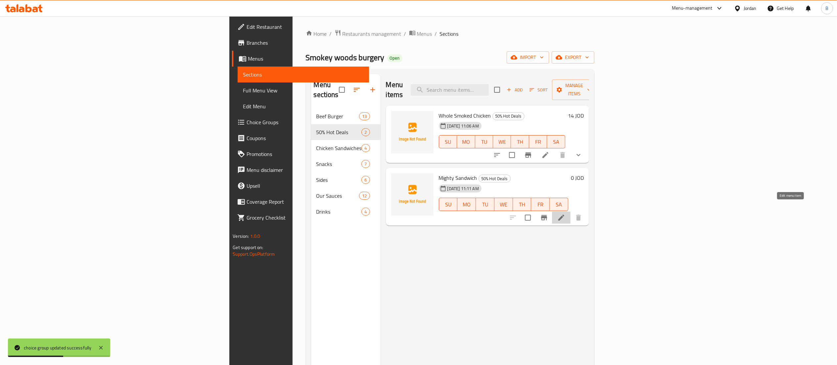
click at [565, 214] on icon at bounding box center [562, 218] width 8 height 8
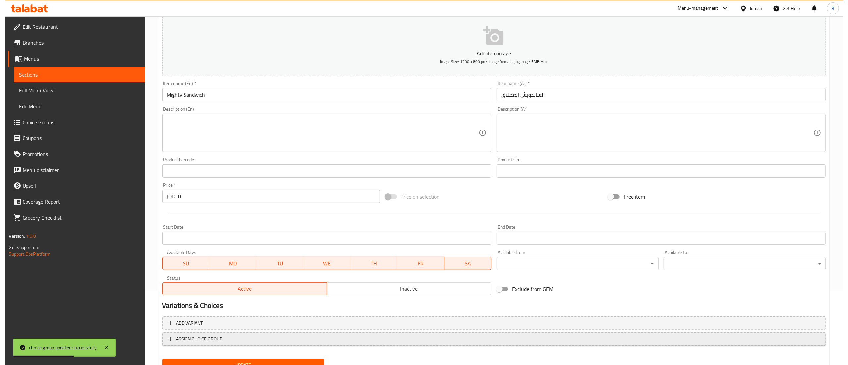
scroll to position [102, 0]
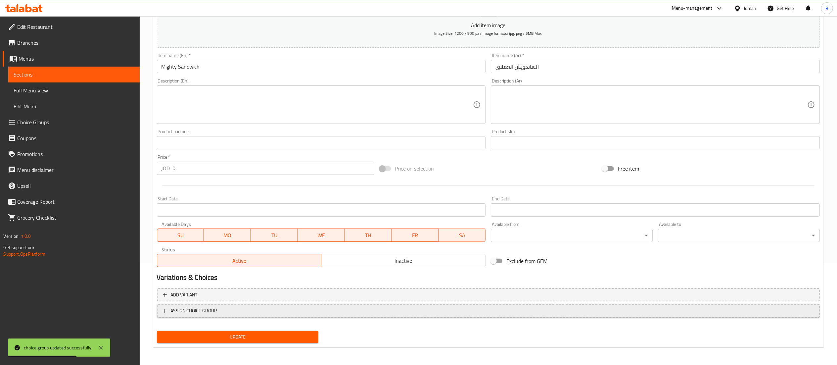
click at [251, 310] on span "ASSIGN CHOICE GROUP" at bounding box center [488, 311] width 651 height 8
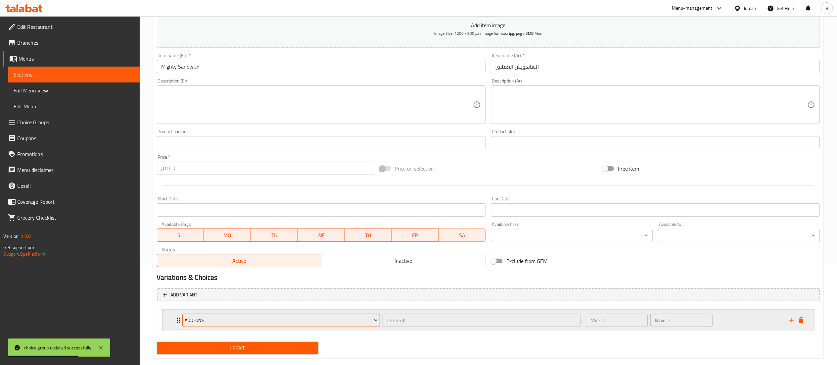
click at [257, 318] on span "Add-ons" at bounding box center [281, 320] width 193 height 8
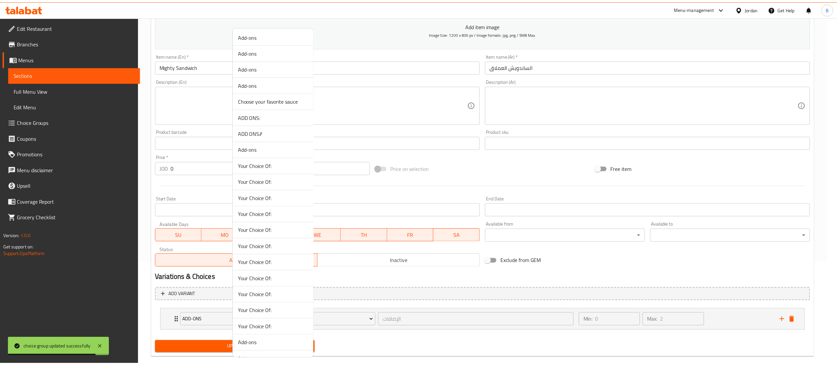
scroll to position [0, 0]
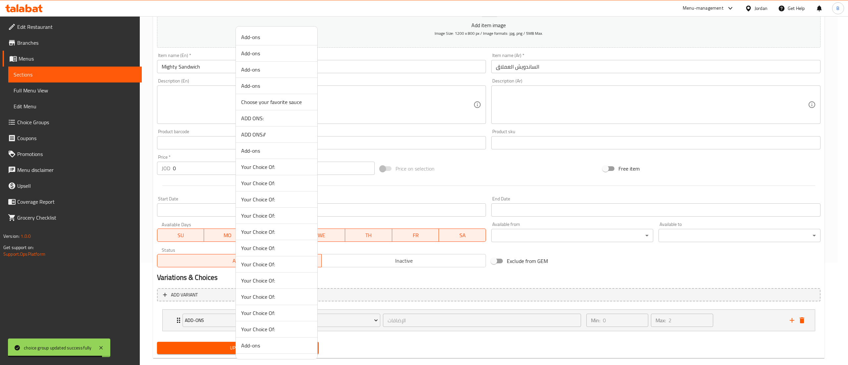
click at [259, 129] on li "ADD ONS//" at bounding box center [276, 134] width 81 height 16
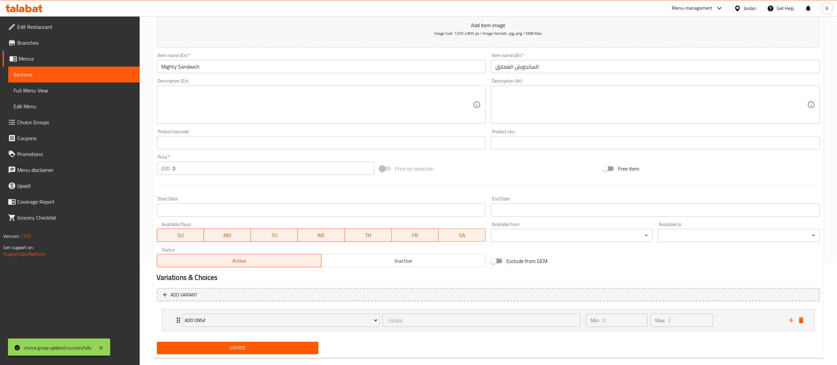
click at [240, 347] on span "Update" at bounding box center [237, 348] width 151 height 8
click at [25, 6] on icon at bounding box center [28, 8] width 6 height 8
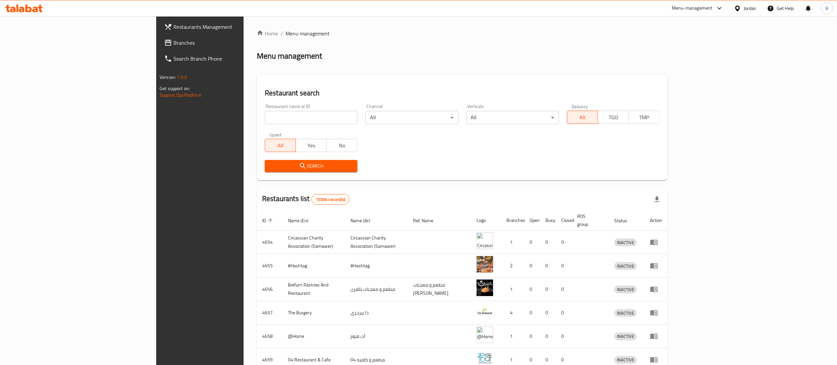
click at [265, 115] on input "search" at bounding box center [311, 117] width 93 height 13
paste input "705033"
type input "705033"
click button "Search" at bounding box center [311, 166] width 93 height 12
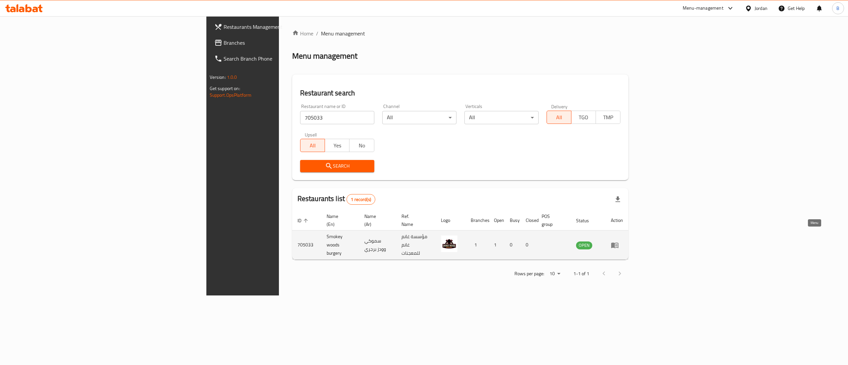
click at [617, 244] on icon "enhanced table" at bounding box center [616, 245] width 2 height 3
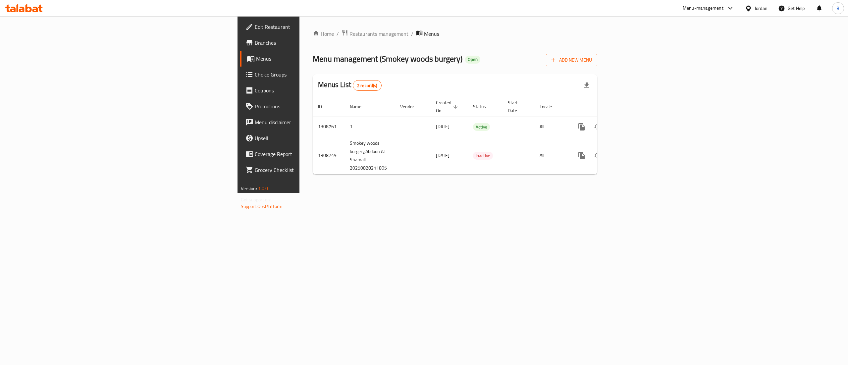
click at [256, 59] on span "Menus" at bounding box center [315, 59] width 118 height 8
click at [240, 22] on link "Edit Restaurant" at bounding box center [309, 27] width 139 height 16
drag, startPoint x: 155, startPoint y: 117, endPoint x: 179, endPoint y: 119, distance: 23.9
click at [313, 119] on td "1308761" at bounding box center [329, 126] width 32 height 20
copy td "1308761"
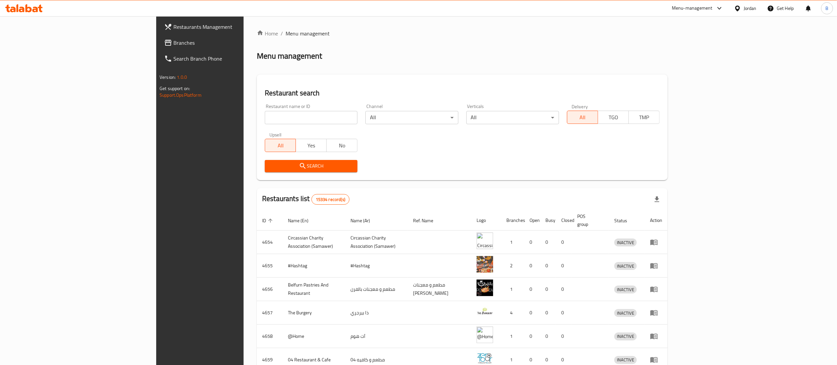
click at [27, 6] on icon at bounding box center [23, 8] width 37 height 8
click at [17, 9] on icon at bounding box center [18, 8] width 2 height 8
